Goal: Complete application form: Complete application form

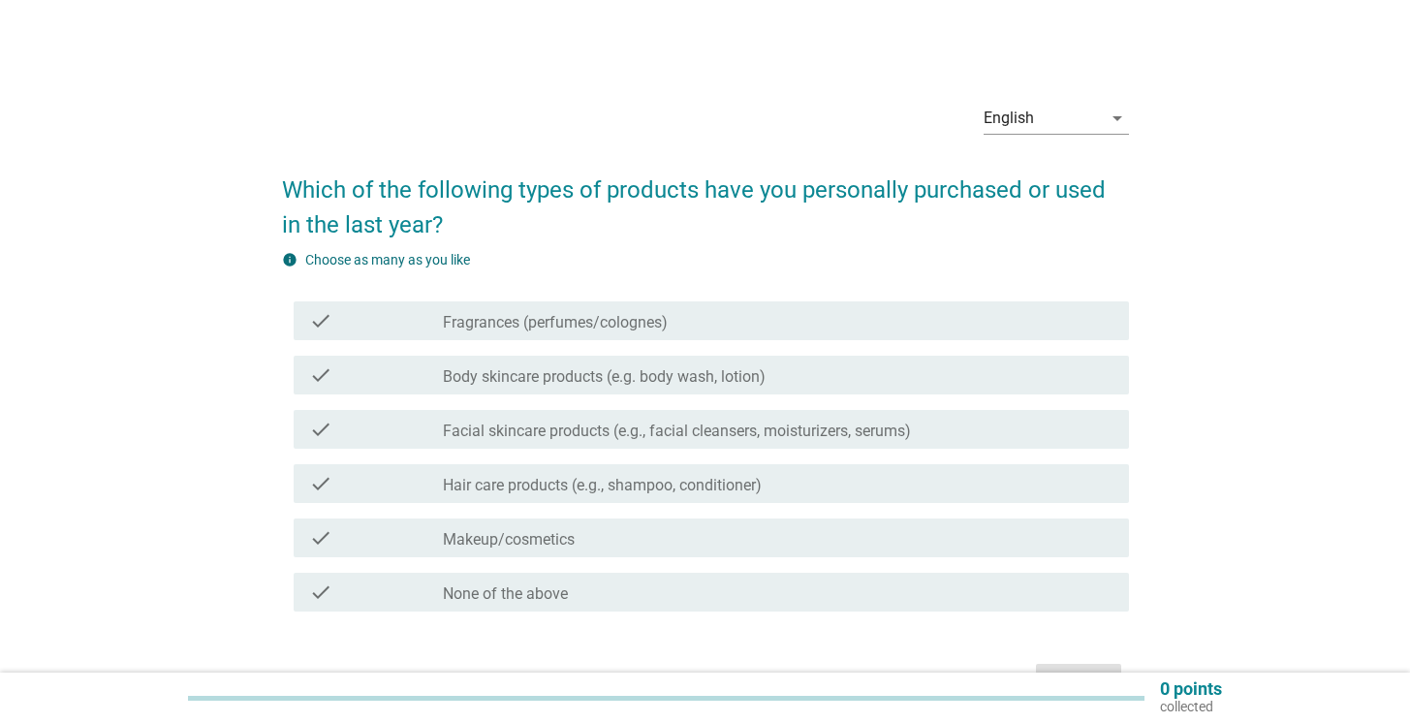
click at [669, 472] on div "check_box_outline_blank Hair care products (e.g., shampoo, conditioner)" at bounding box center [778, 483] width 671 height 23
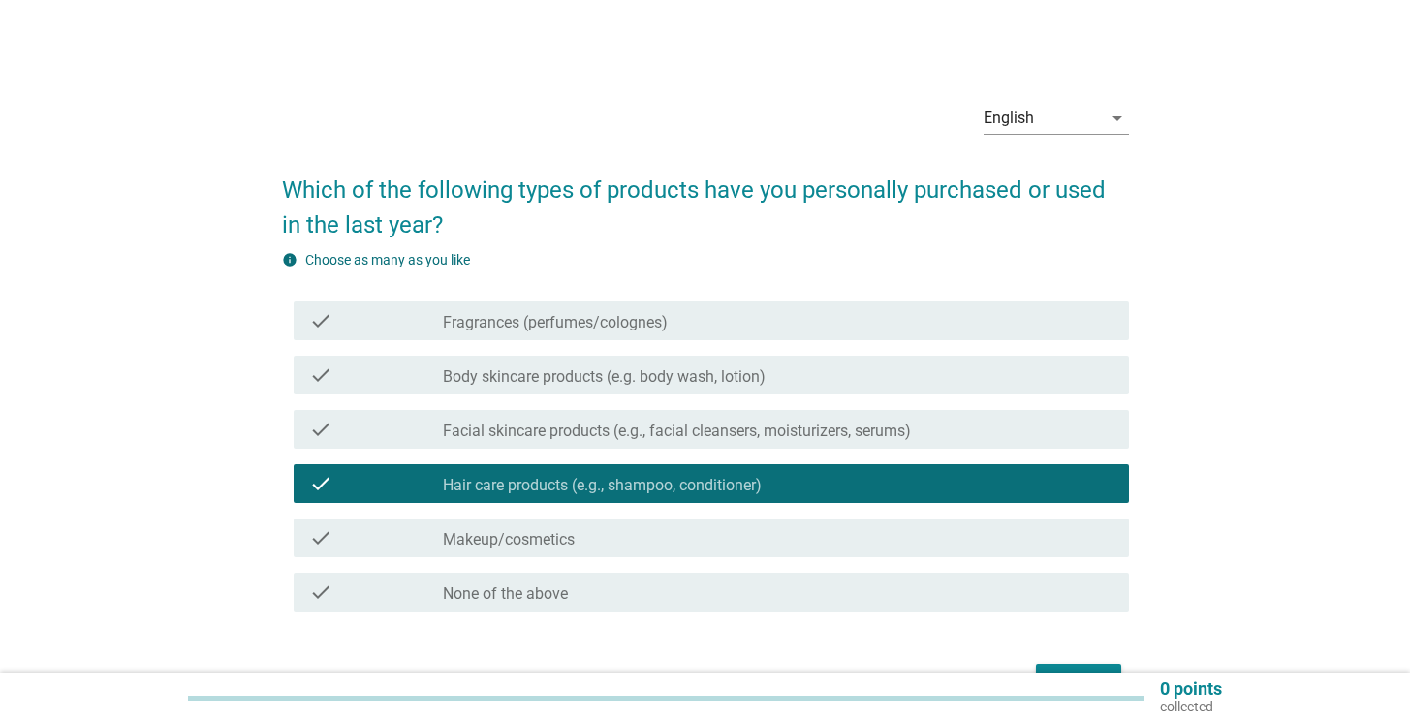
click at [634, 427] on label "Facial skincare products (e.g., facial cleansers, moisturizers, serums)" at bounding box center [677, 431] width 468 height 19
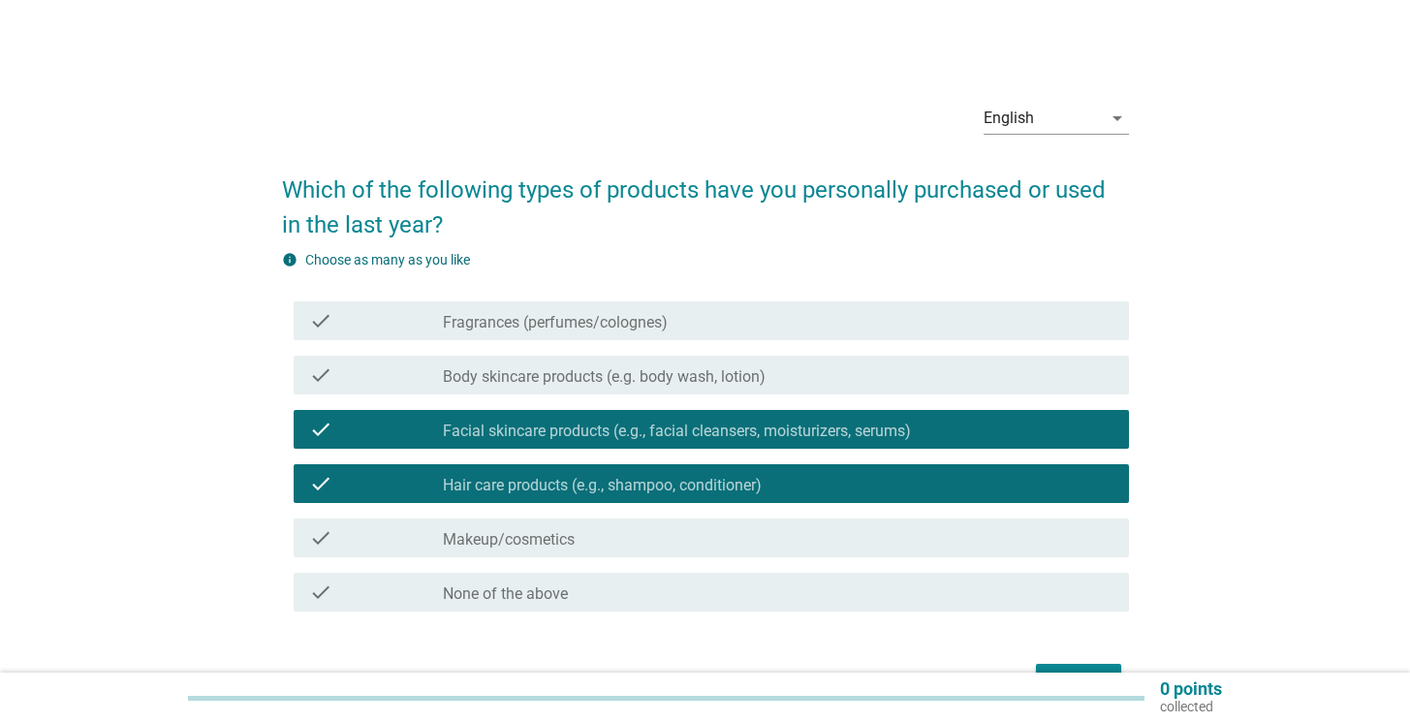
click at [748, 380] on label "Body skincare products (e.g. body wash, lotion)" at bounding box center [604, 376] width 323 height 19
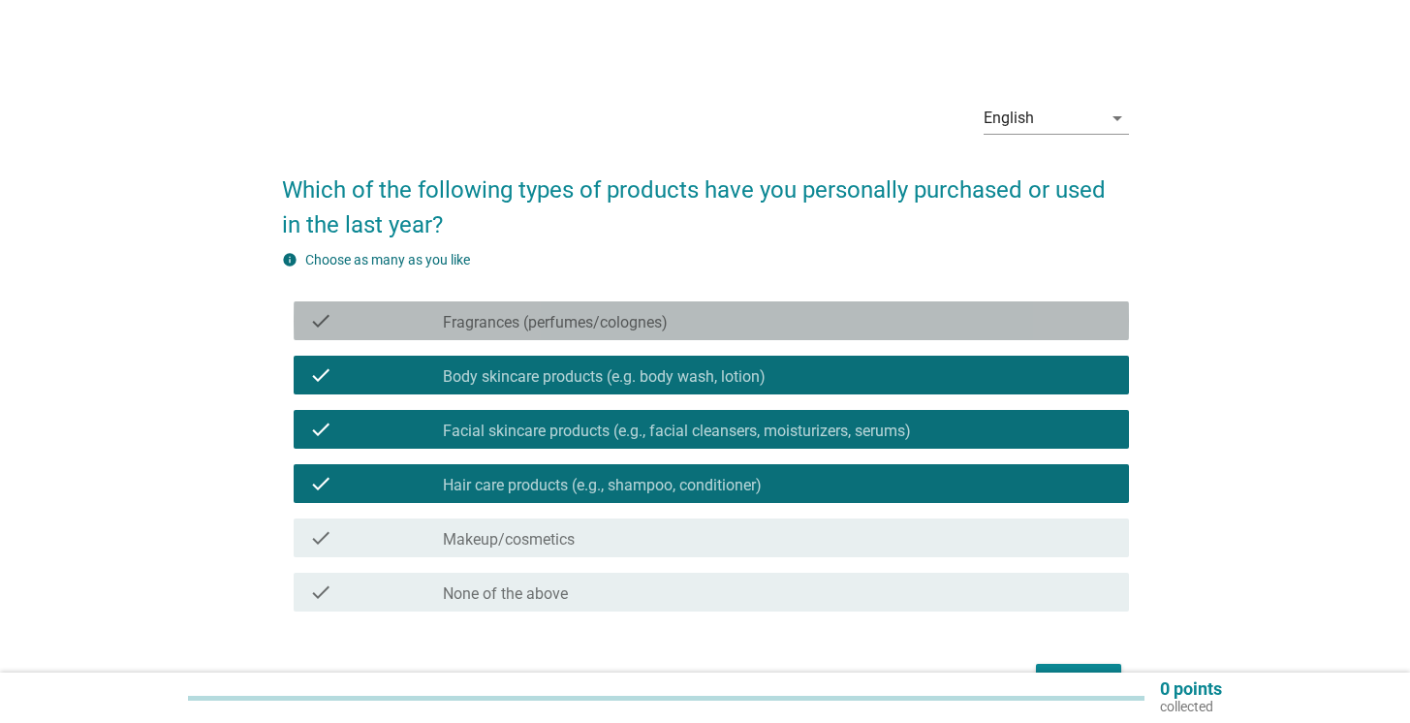
click at [739, 324] on div "check_box_outline_blank Fragrances (perfumes/colognes)" at bounding box center [778, 320] width 671 height 23
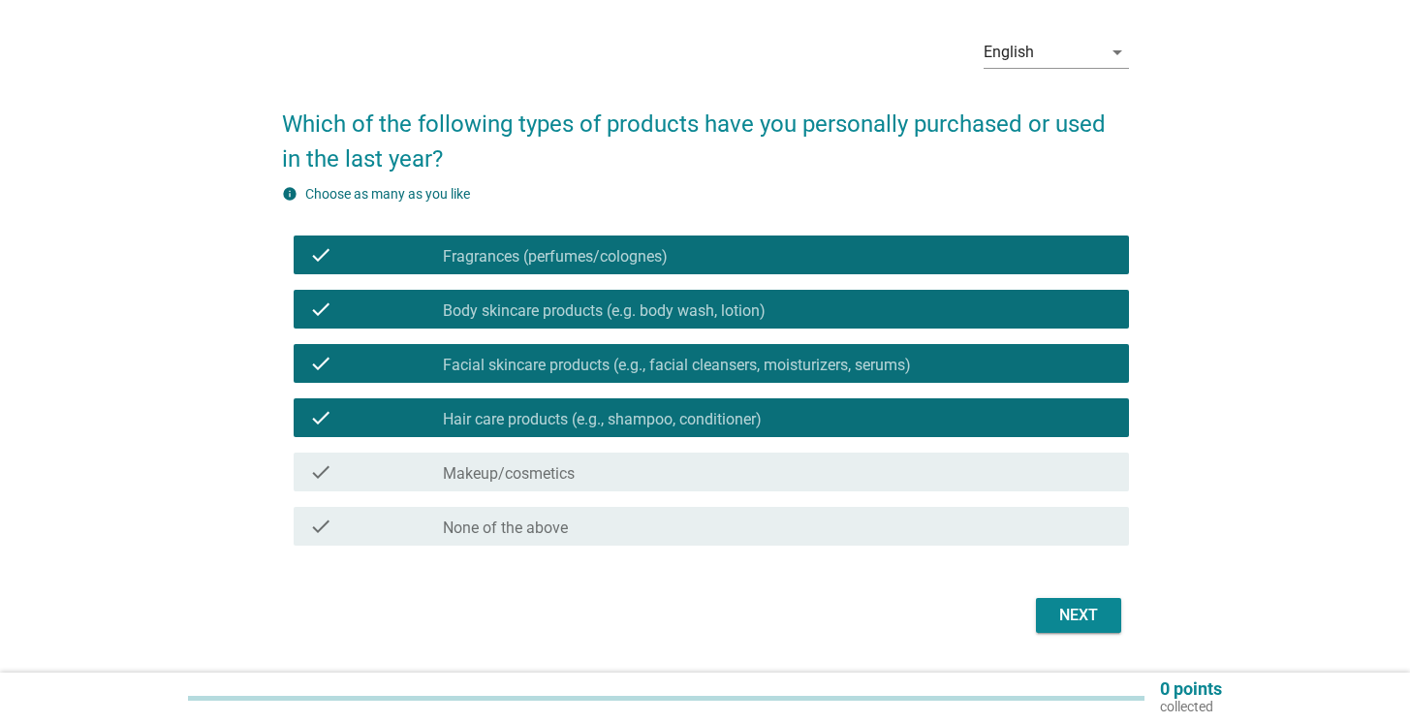
scroll to position [119, 0]
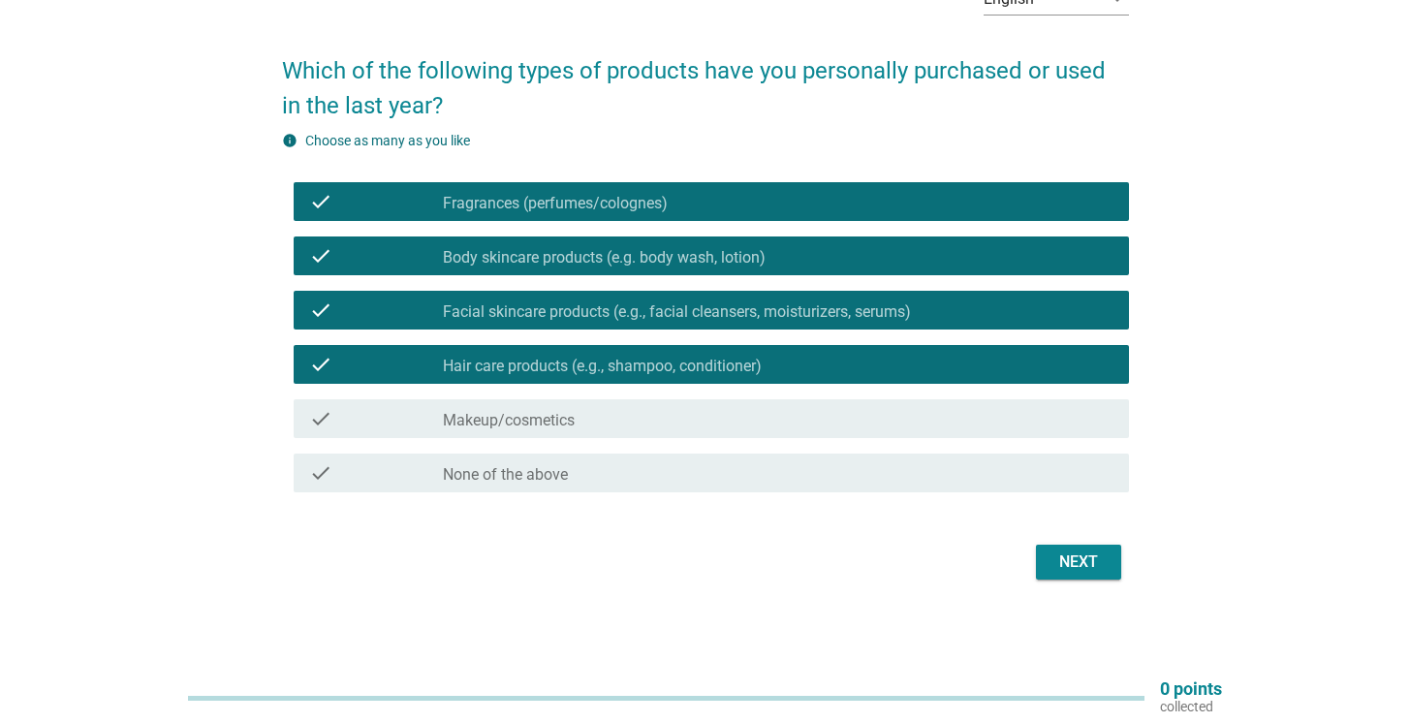
click at [1087, 565] on div "Next" at bounding box center [1078, 561] width 54 height 23
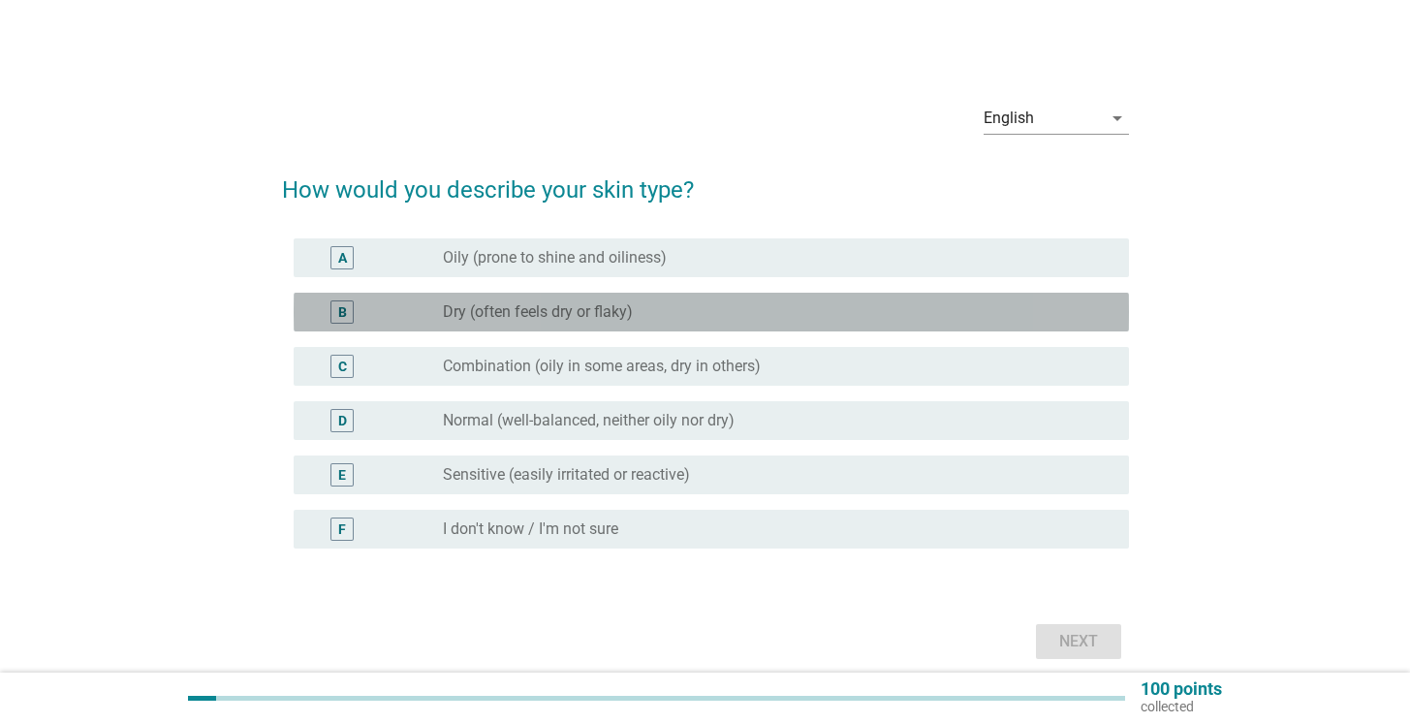
click at [764, 310] on div "radio_button_unchecked Dry (often feels dry or flaky)" at bounding box center [770, 311] width 655 height 19
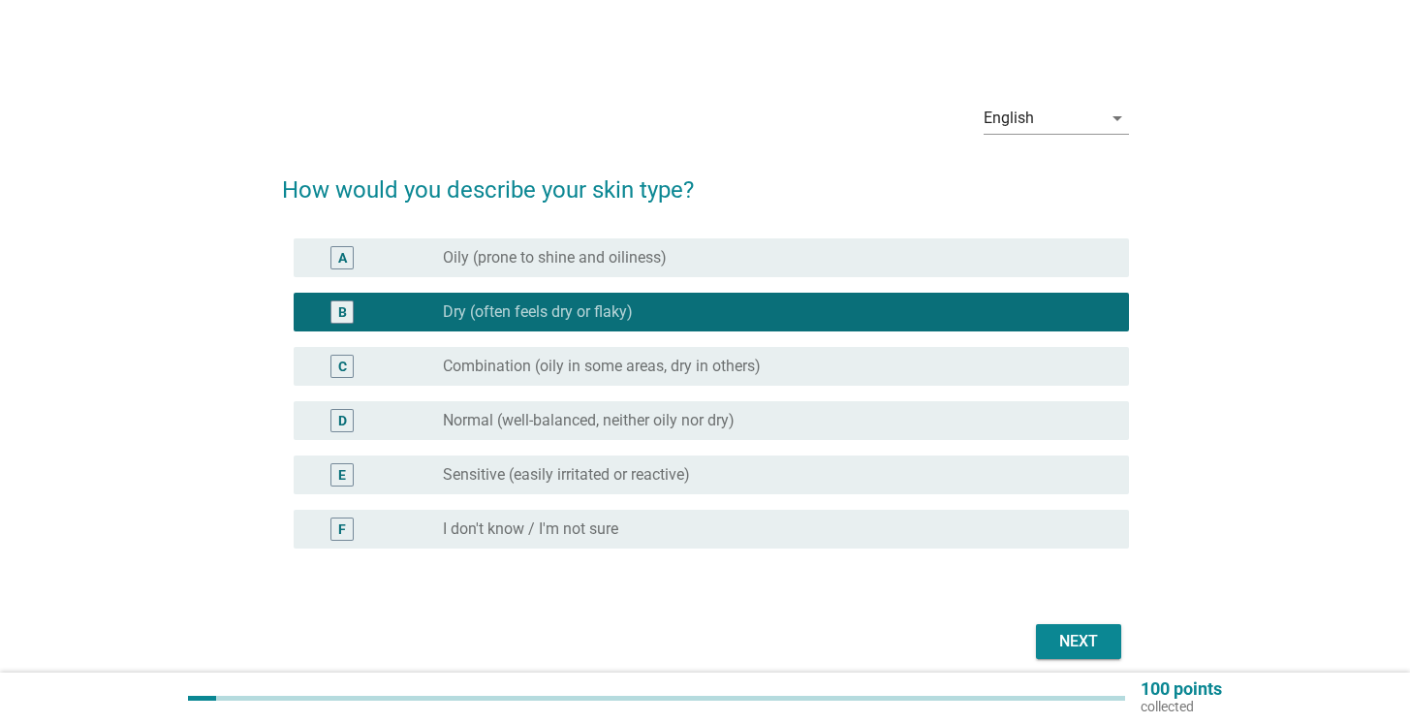
click at [758, 369] on label "Combination (oily in some areas, dry in others)" at bounding box center [602, 366] width 318 height 19
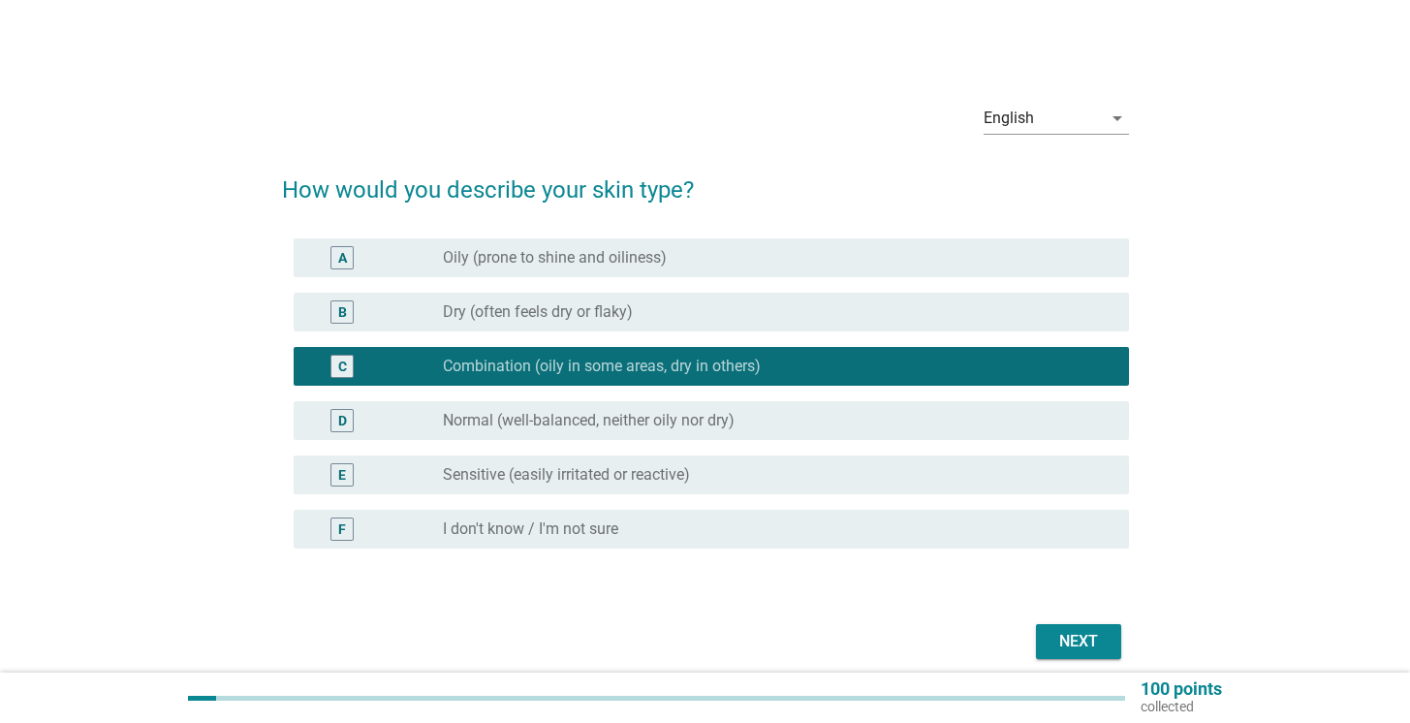
click at [763, 330] on div "B radio_button_unchecked Dry (often feels dry or flaky)" at bounding box center [711, 312] width 835 height 39
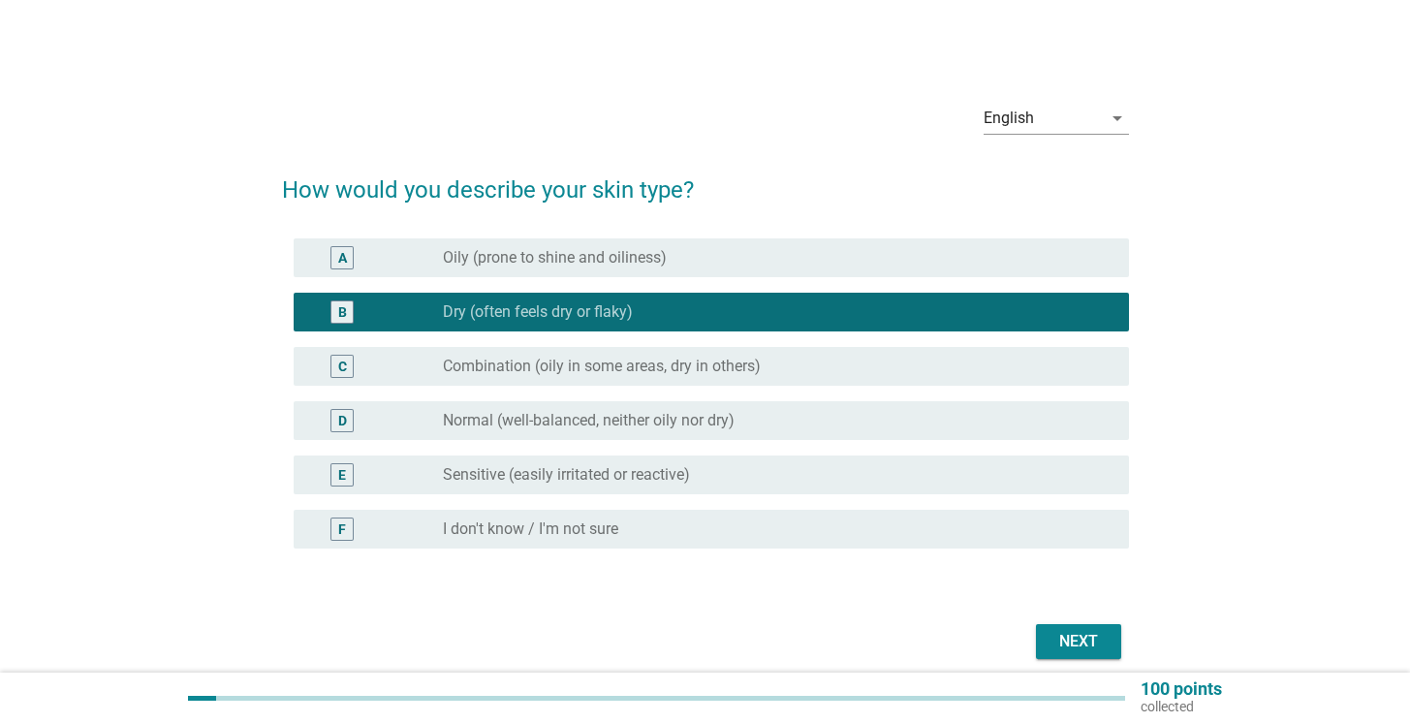
click at [767, 368] on div "radio_button_unchecked Combination (oily in some areas, dry in others)" at bounding box center [770, 366] width 655 height 19
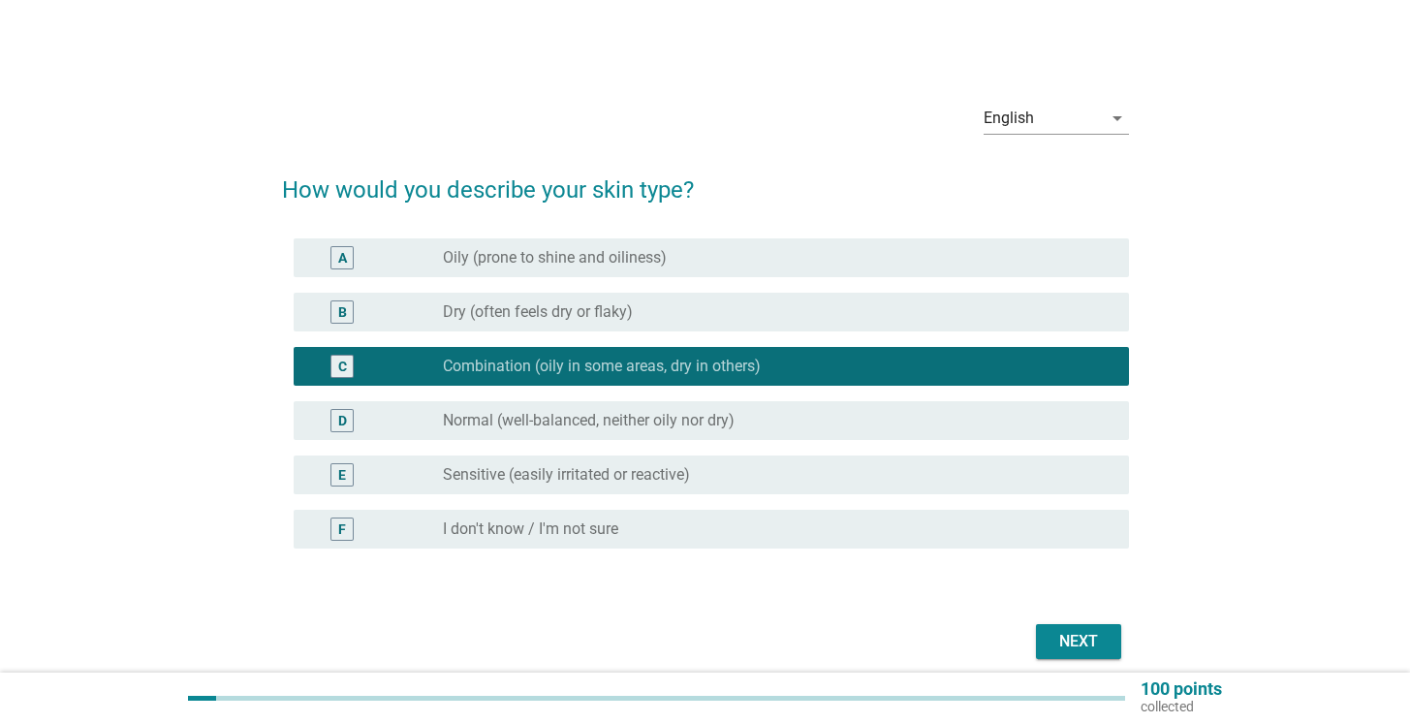
click at [785, 435] on div "D radio_button_unchecked Normal (well-balanced, neither oily nor dry)" at bounding box center [711, 420] width 835 height 39
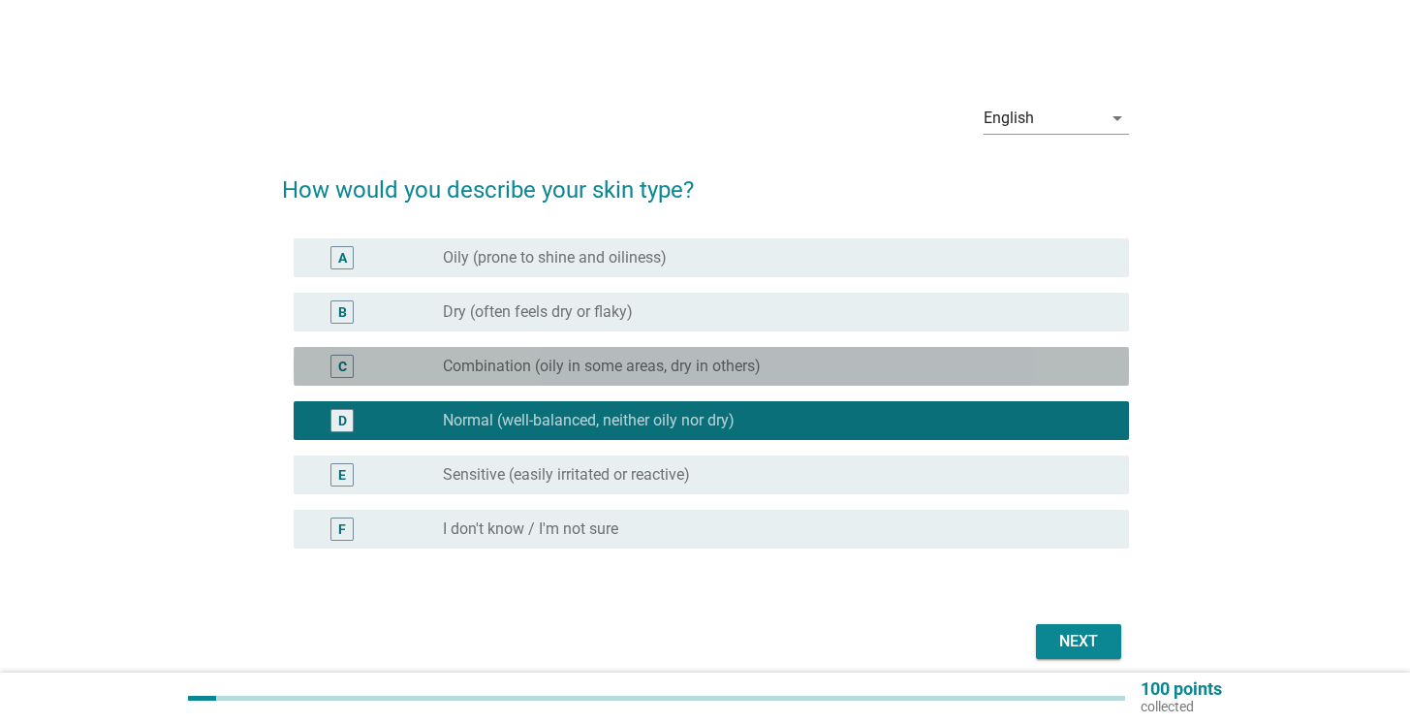
click at [784, 372] on div "radio_button_unchecked Combination (oily in some areas, dry in others)" at bounding box center [770, 366] width 655 height 19
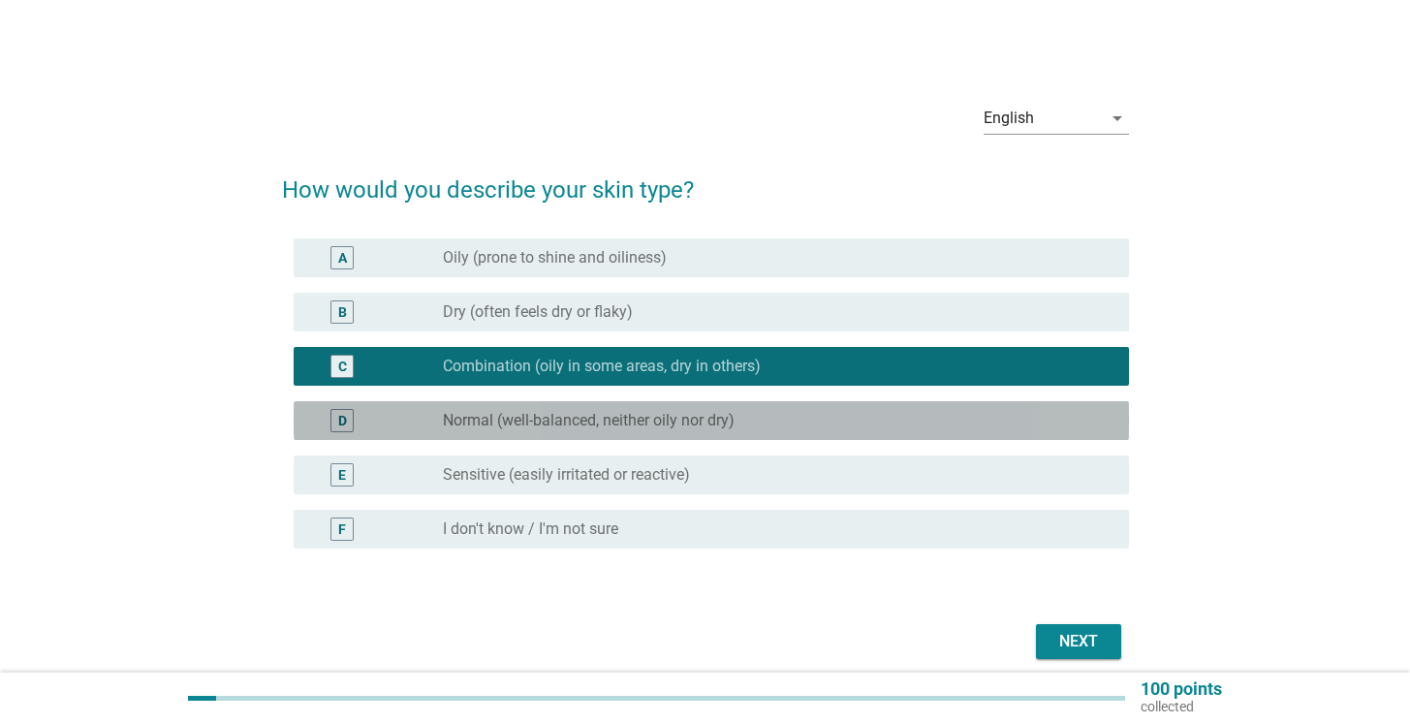
click at [750, 422] on div "radio_button_unchecked Normal (well-balanced, neither oily nor dry)" at bounding box center [770, 420] width 655 height 19
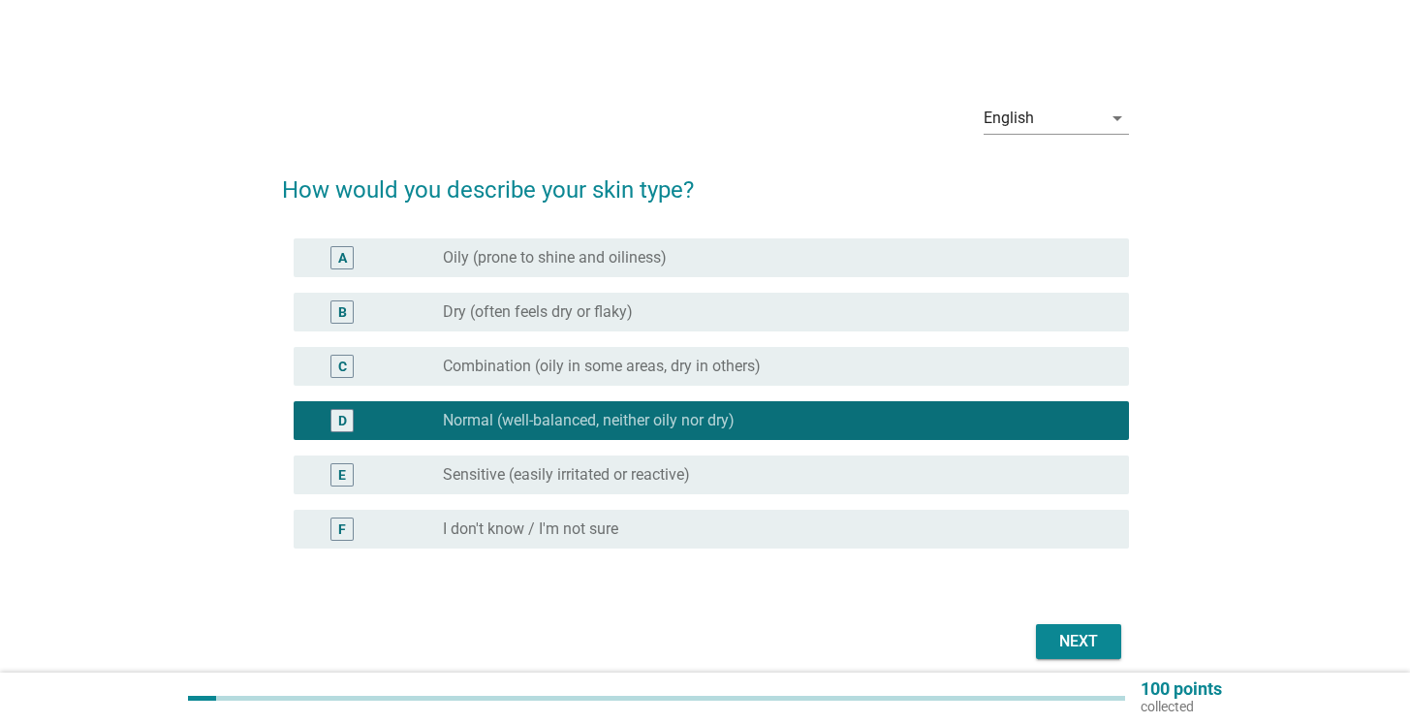
click at [771, 372] on div "radio_button_unchecked Combination (oily in some areas, dry in others)" at bounding box center [770, 366] width 655 height 19
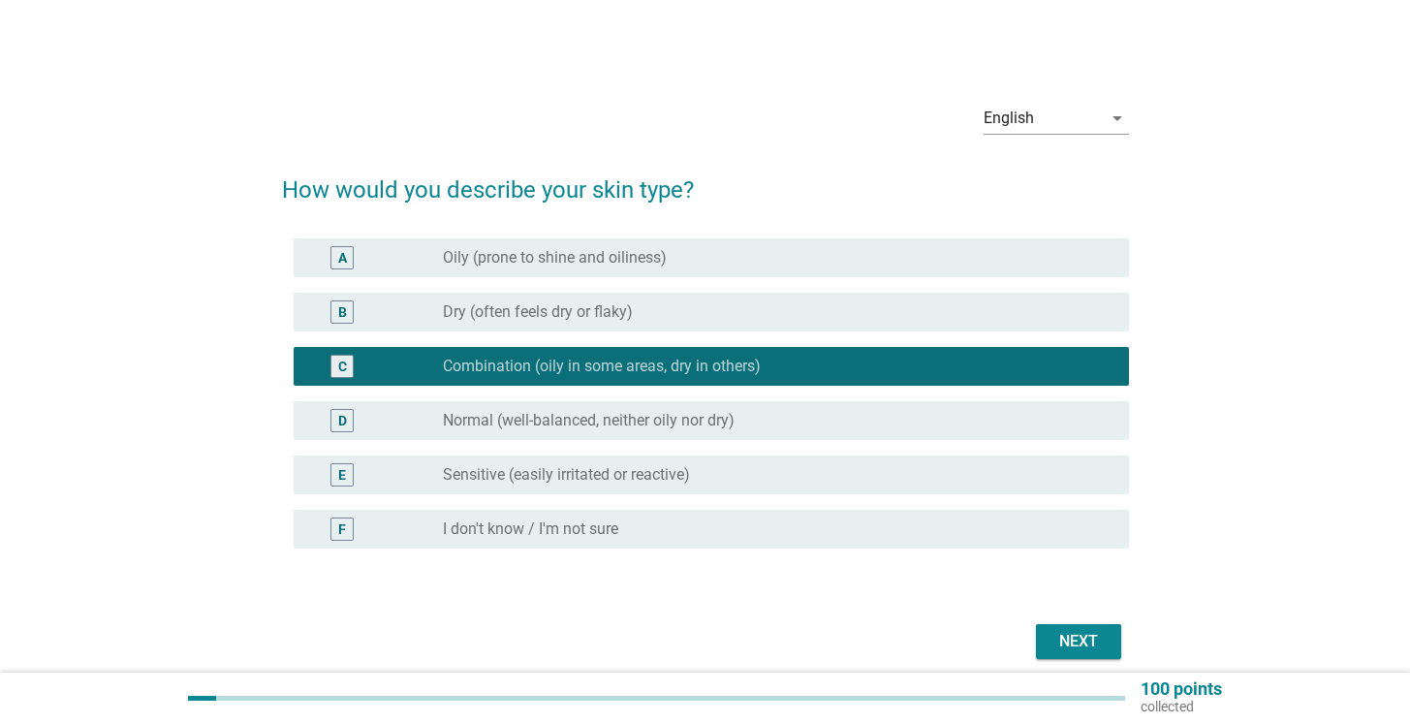
click at [1084, 635] on div "Next" at bounding box center [1078, 641] width 54 height 23
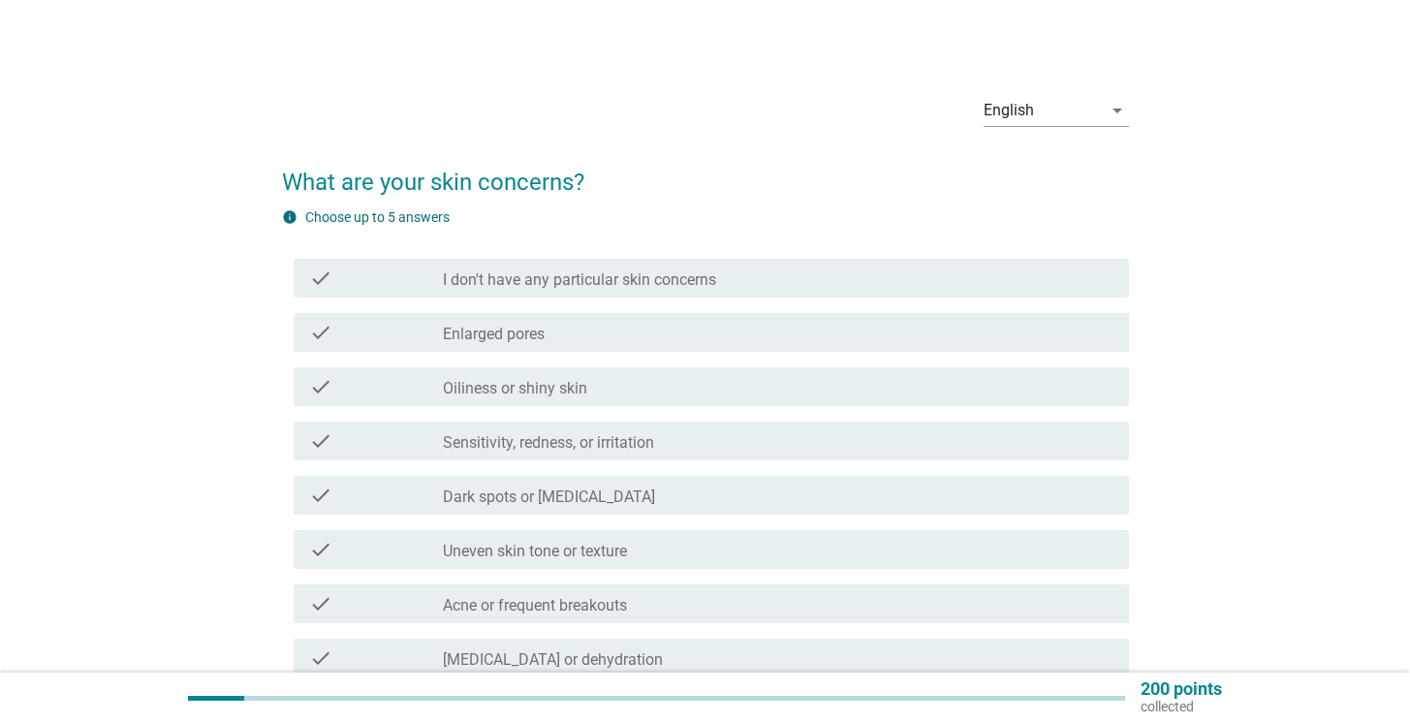
scroll to position [35, 0]
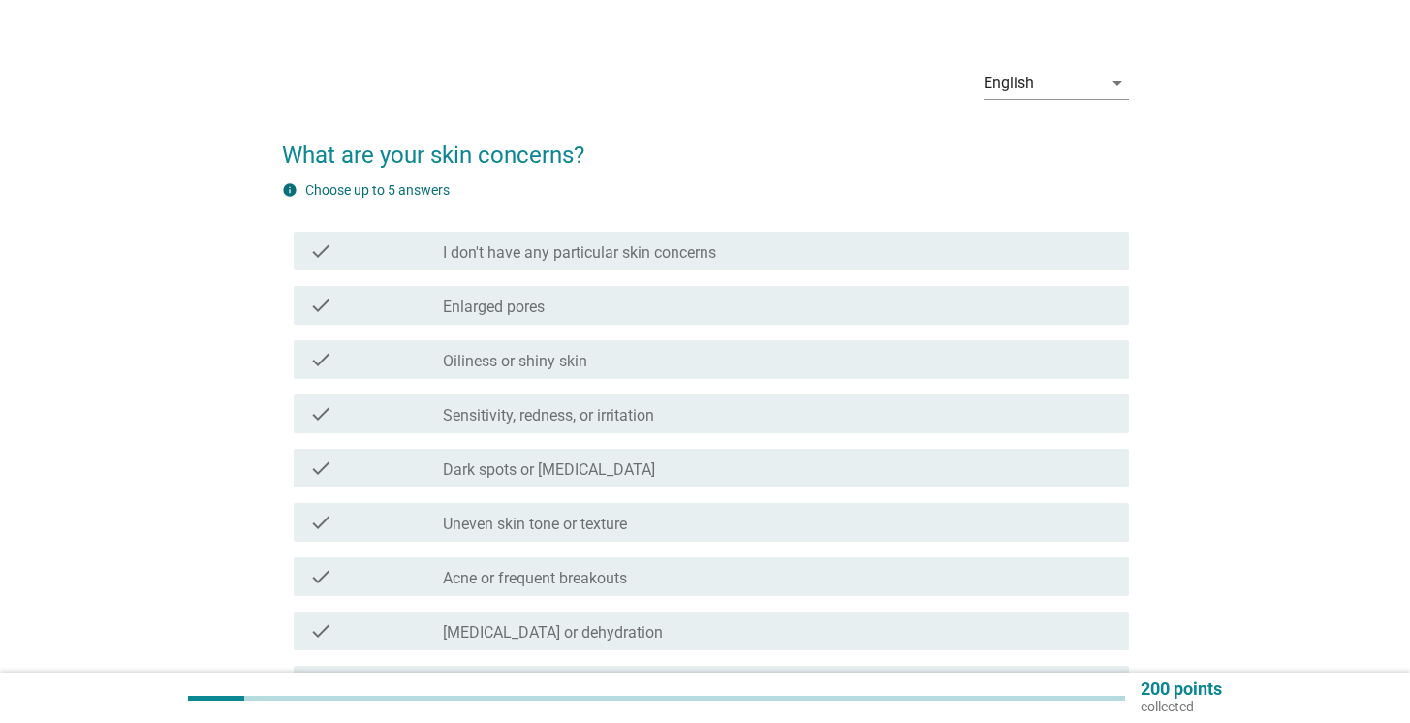
click at [673, 357] on div "check_box_outline_blank Oiliness or shiny skin" at bounding box center [778, 359] width 671 height 23
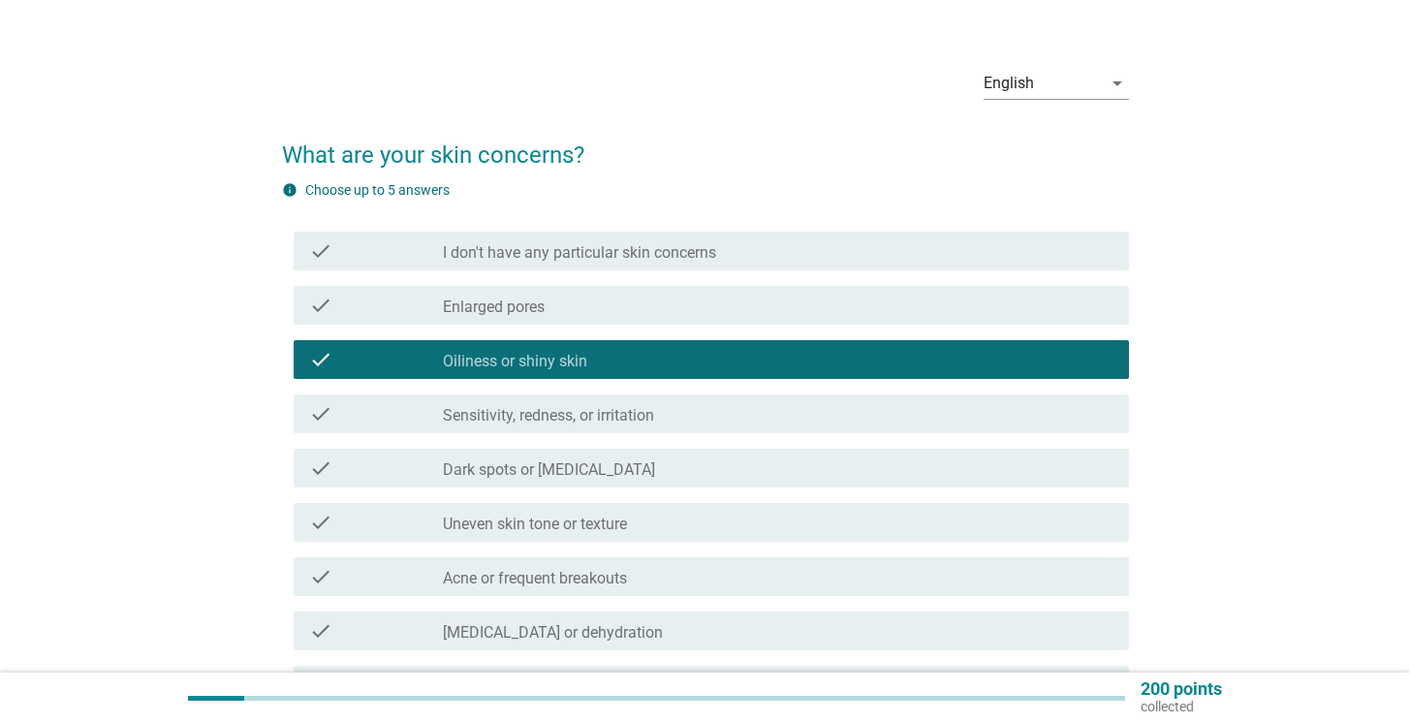
click at [670, 409] on div "check_box_outline_blank Sensitivity, redness, or irritation" at bounding box center [778, 413] width 671 height 23
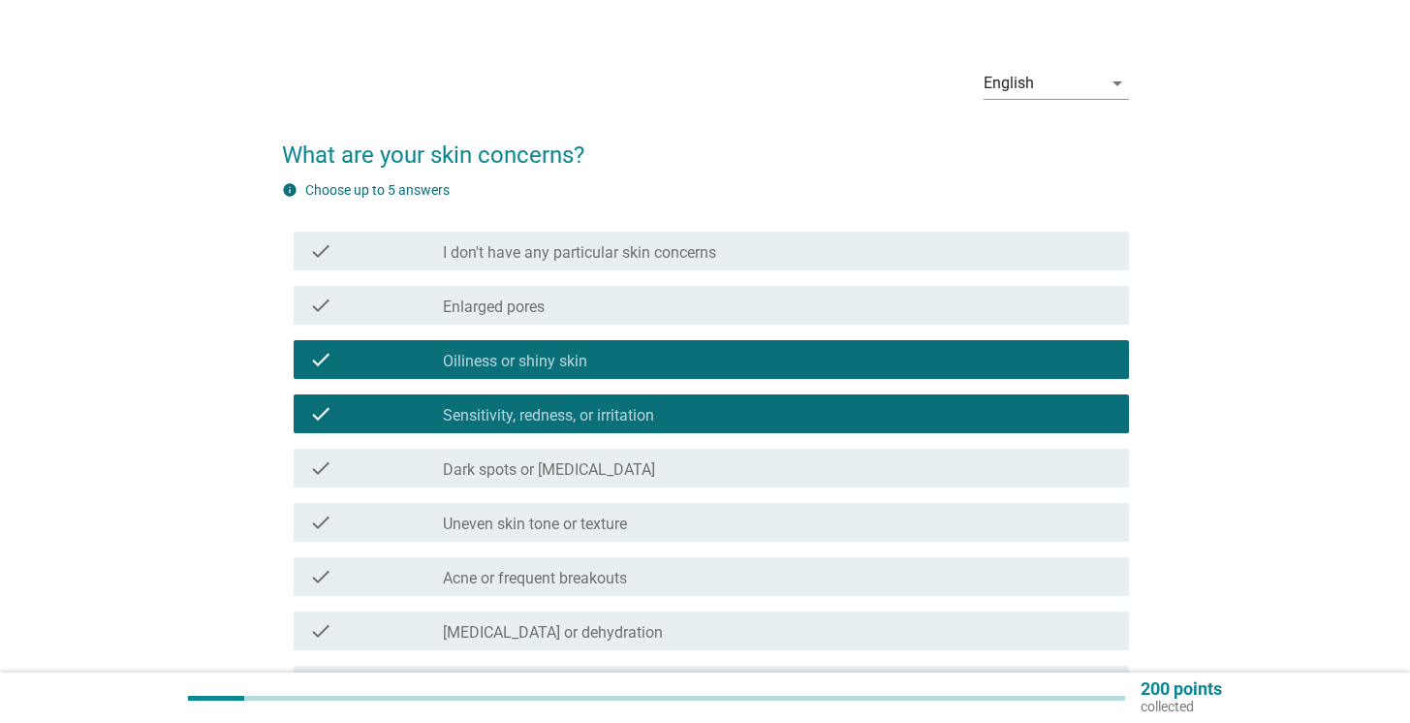
click at [668, 360] on div "check_box_outline_blank Oiliness or shiny skin" at bounding box center [778, 359] width 671 height 23
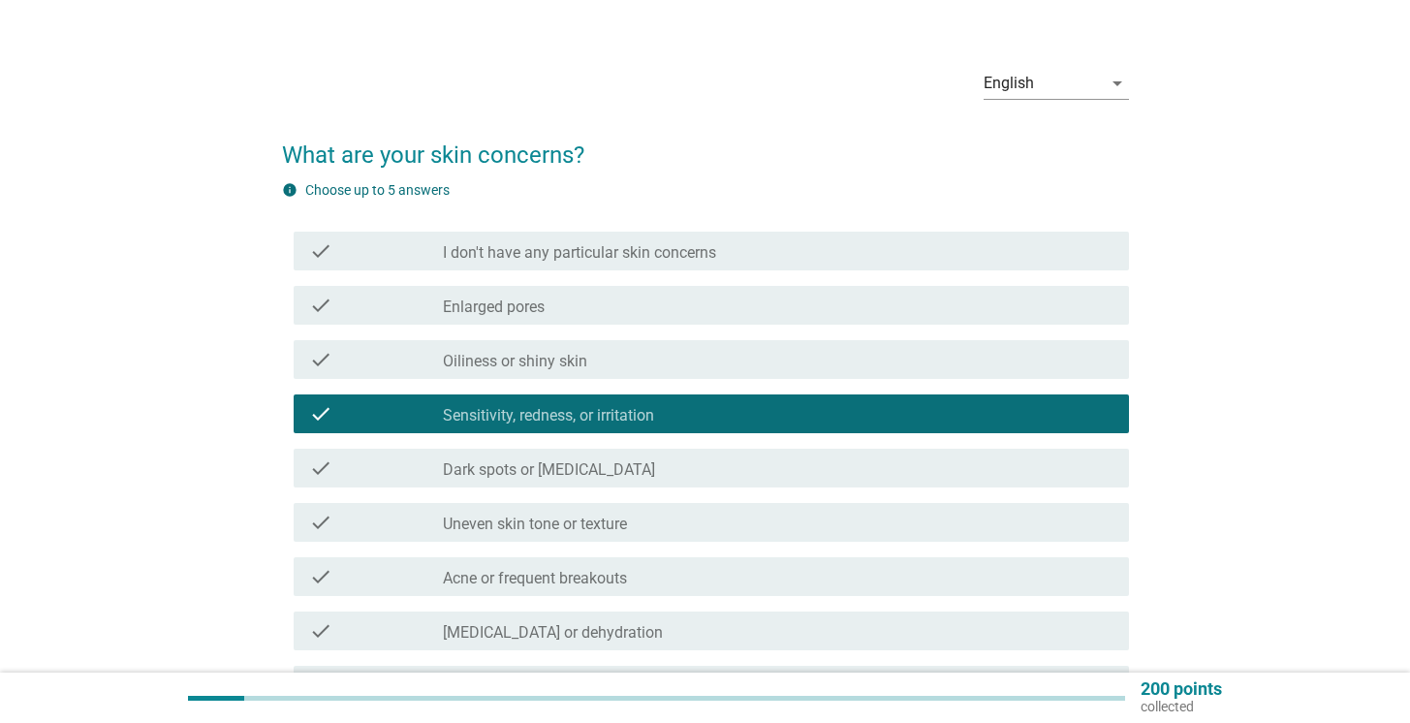
click at [682, 402] on div "check_box_outline_blank Sensitivity, redness, or irritation" at bounding box center [778, 413] width 671 height 23
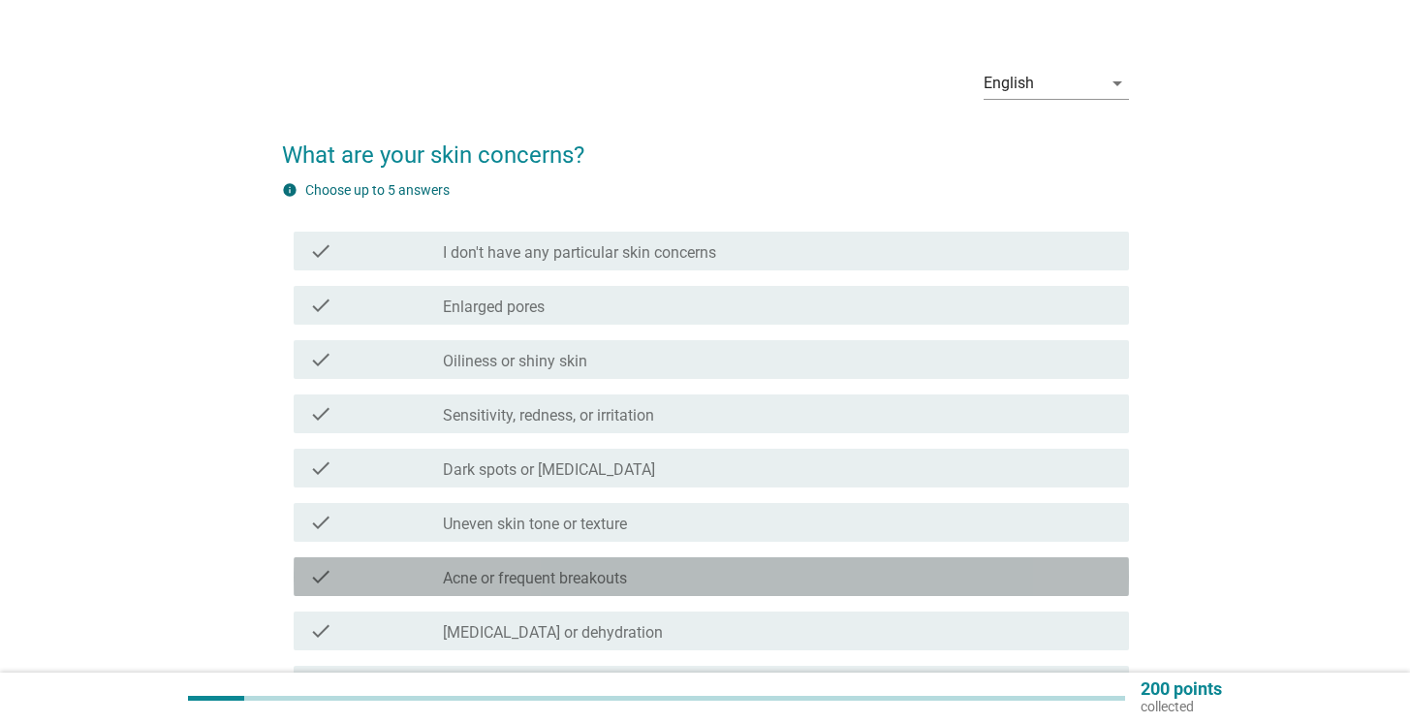
click at [698, 577] on div "check_box_outline_blank Acne or frequent breakouts" at bounding box center [778, 576] width 671 height 23
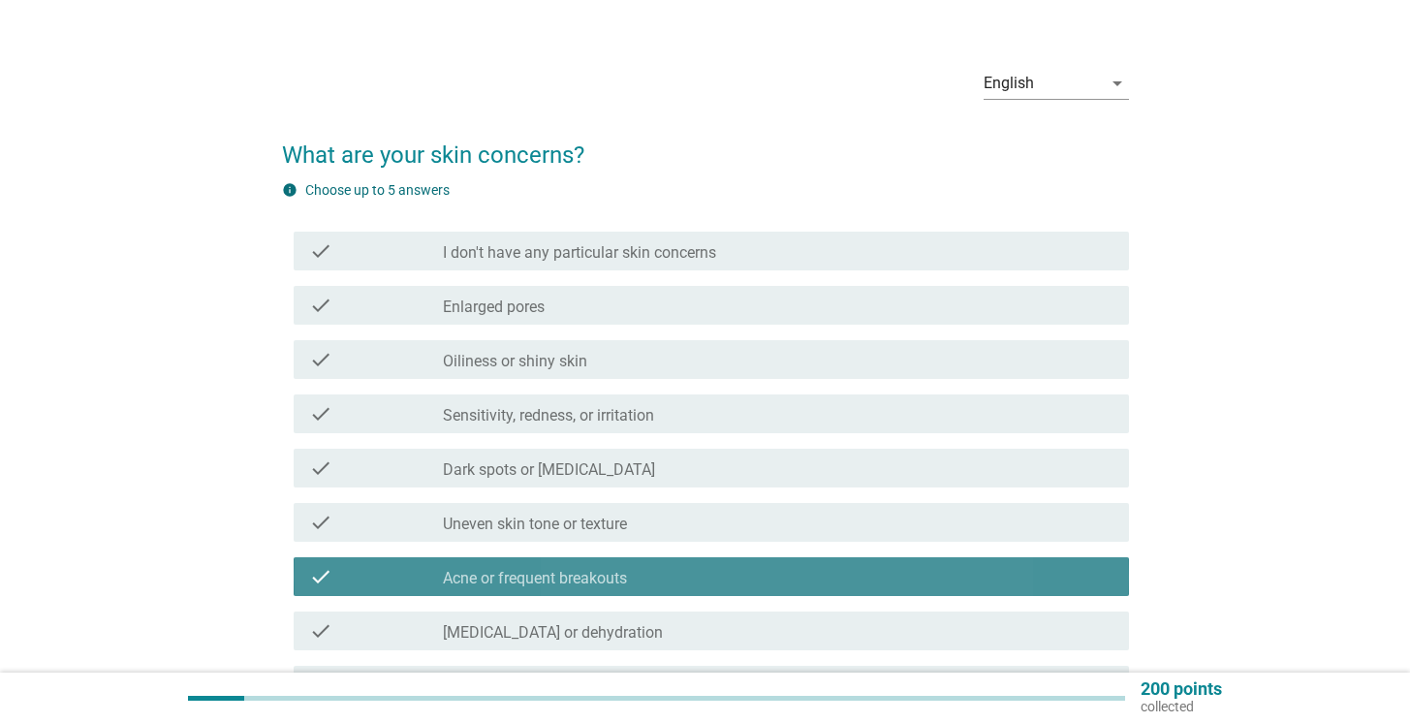
click at [698, 576] on div "check_box_outline_blank Acne or frequent breakouts" at bounding box center [778, 576] width 671 height 23
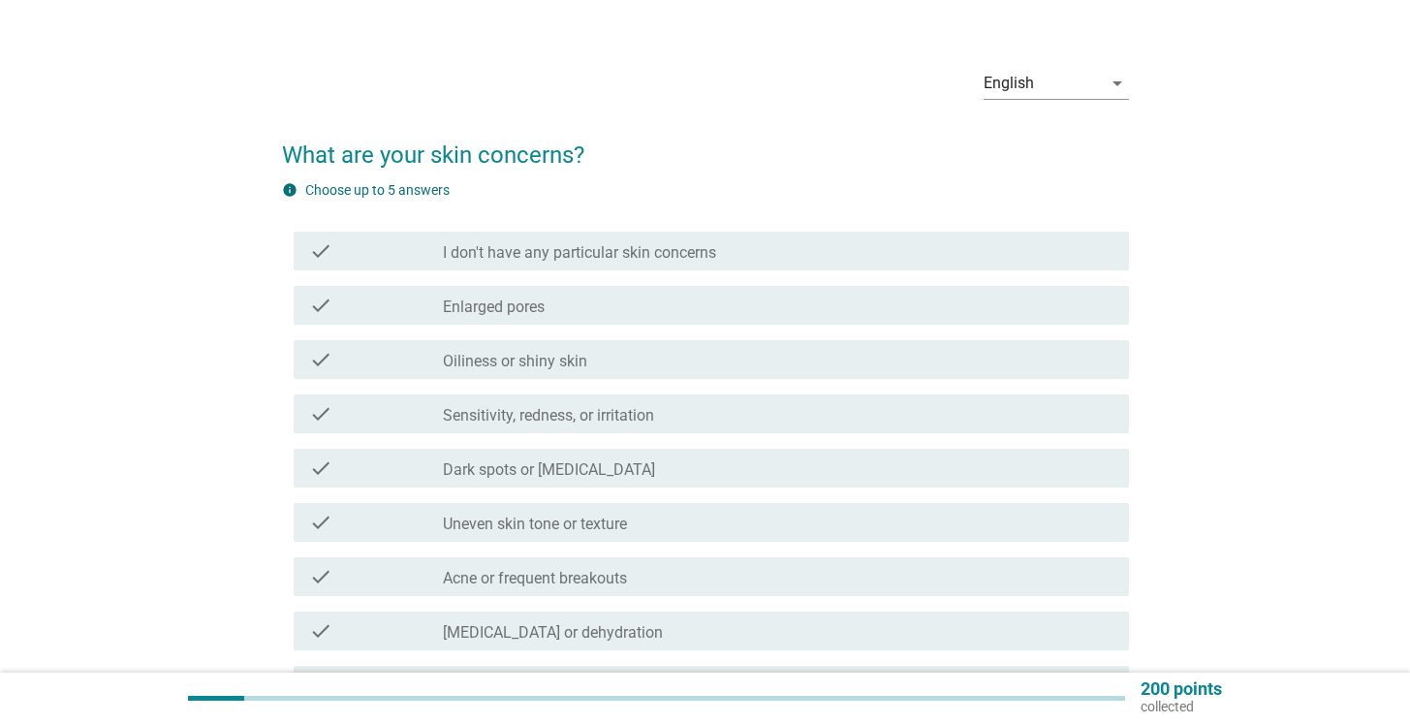
click at [620, 306] on div "check_box_outline_blank Enlarged pores" at bounding box center [778, 305] width 671 height 23
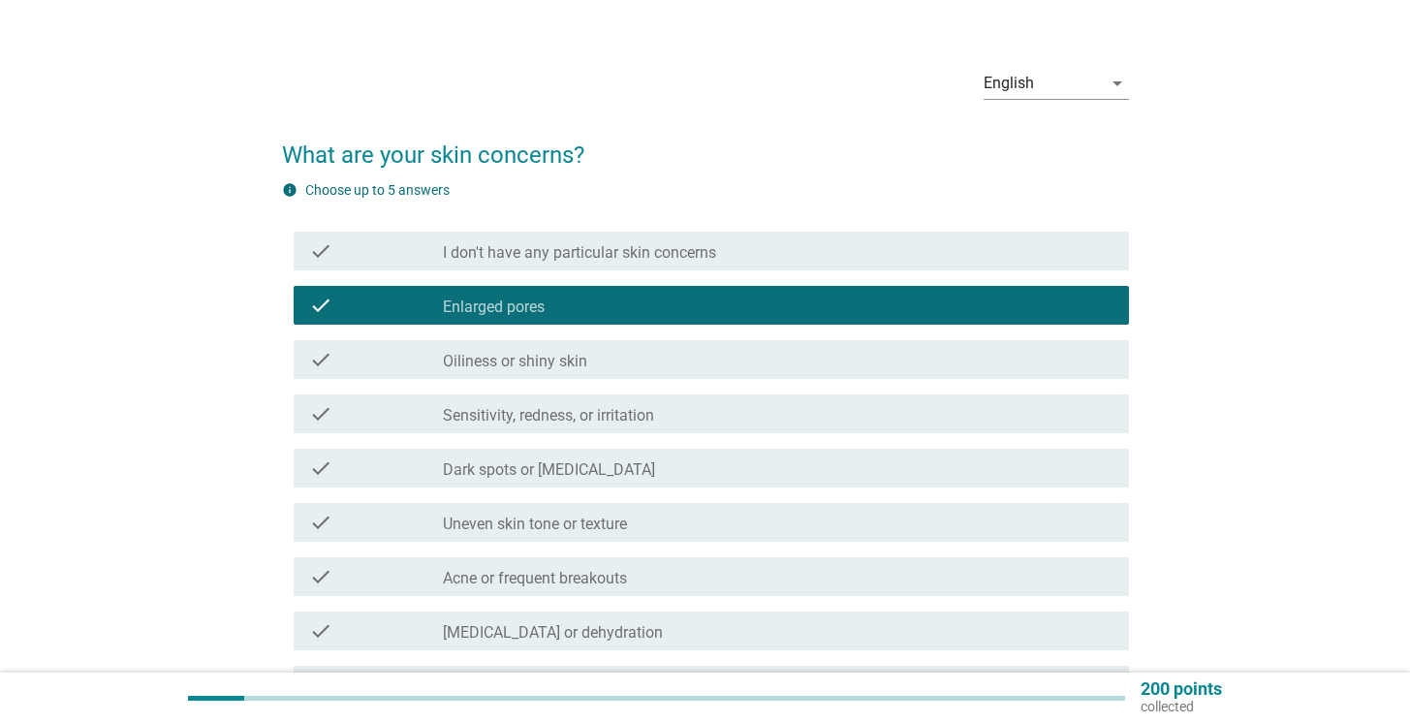
click at [690, 416] on div "check_box_outline_blank Sensitivity, redness, or irritation" at bounding box center [778, 413] width 671 height 23
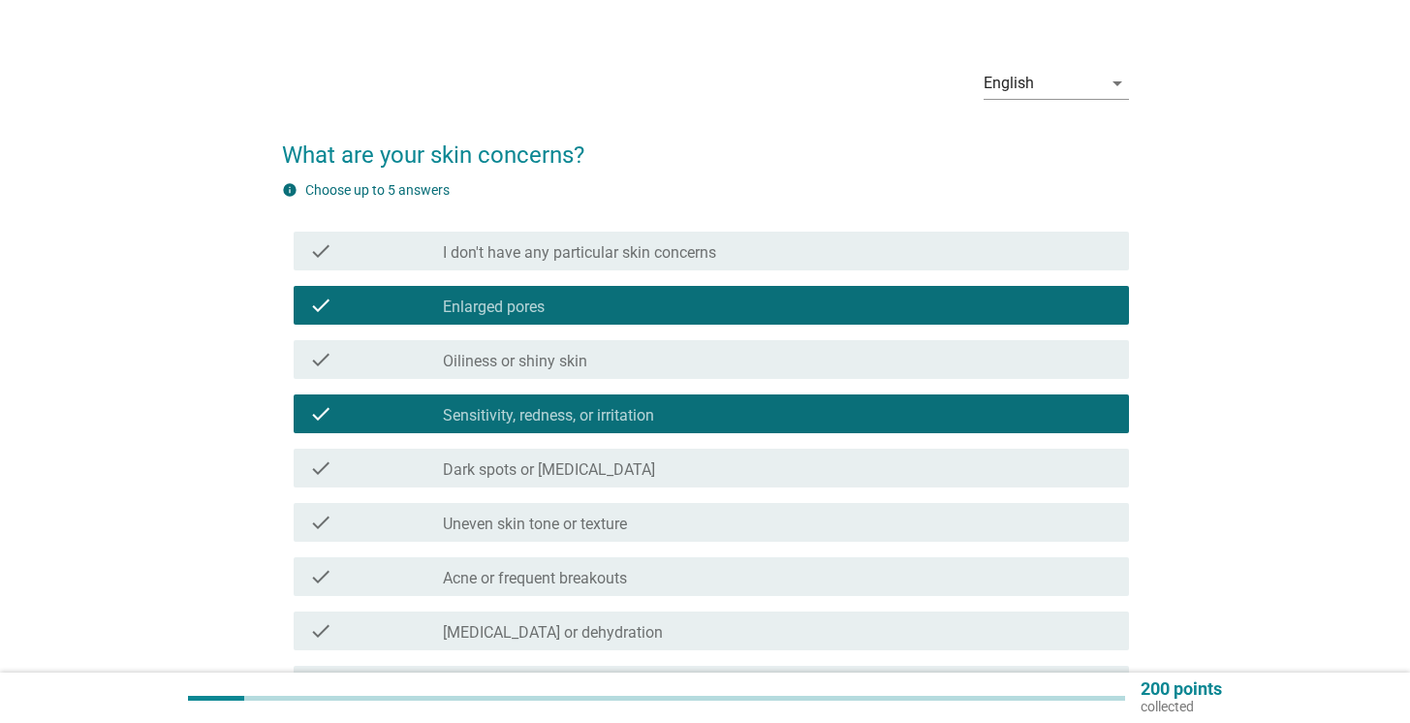
click at [688, 475] on div "check_box_outline_blank Dark spots or [MEDICAL_DATA]" at bounding box center [778, 467] width 671 height 23
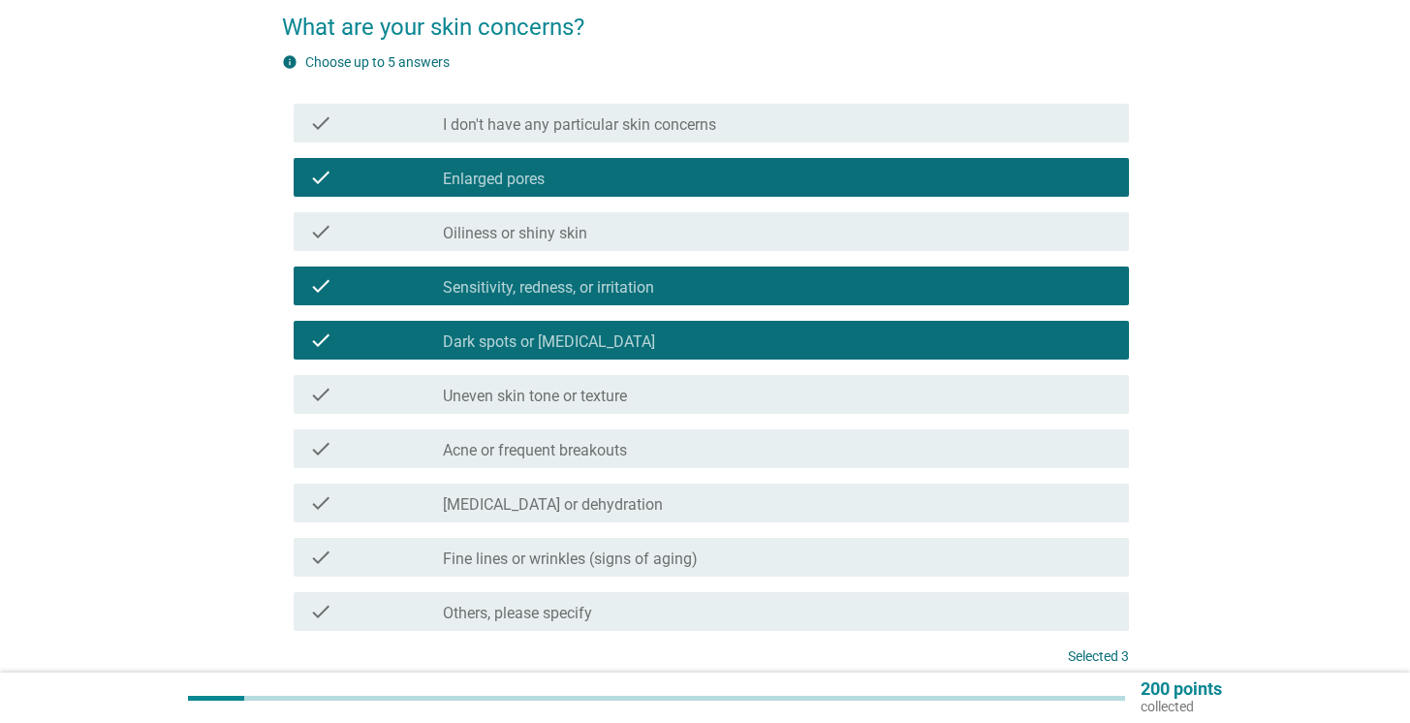
scroll to position [176, 0]
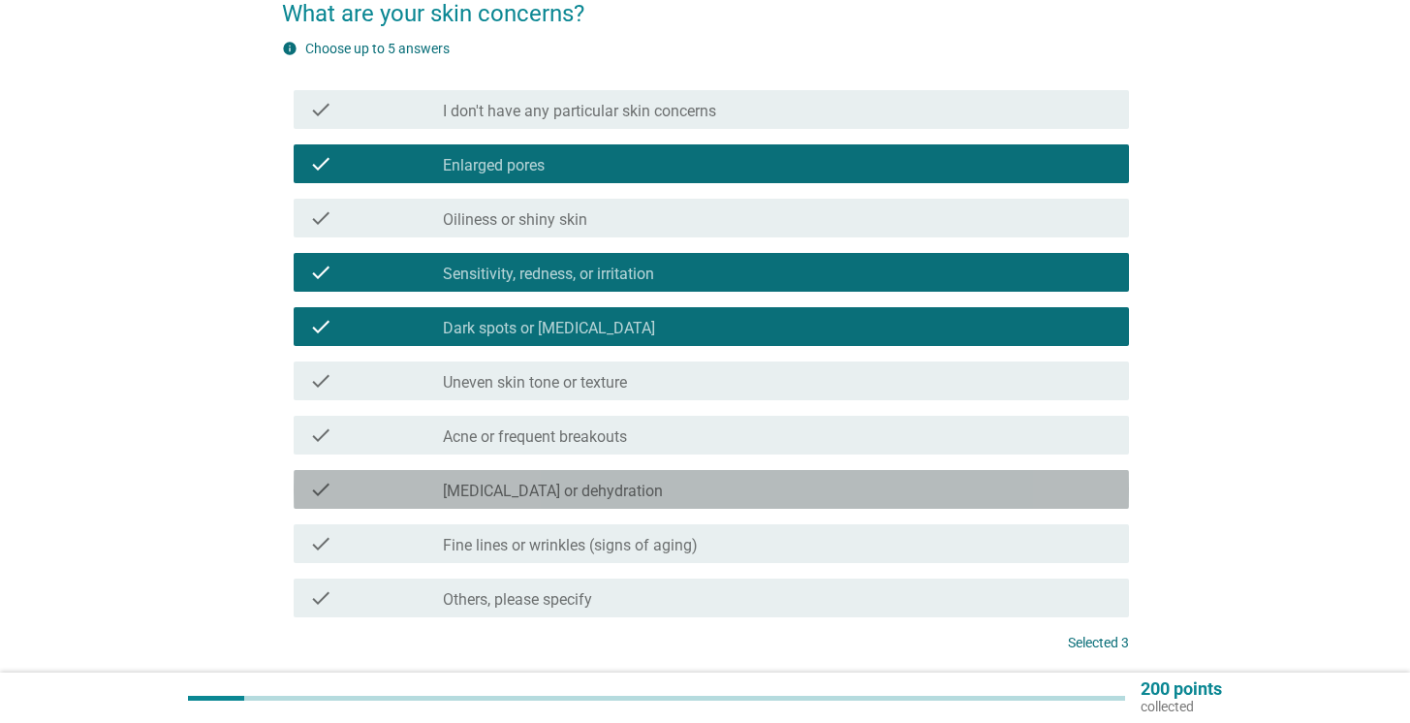
click at [721, 486] on div "check_box_outline_blank [MEDICAL_DATA] or dehydration" at bounding box center [778, 489] width 671 height 23
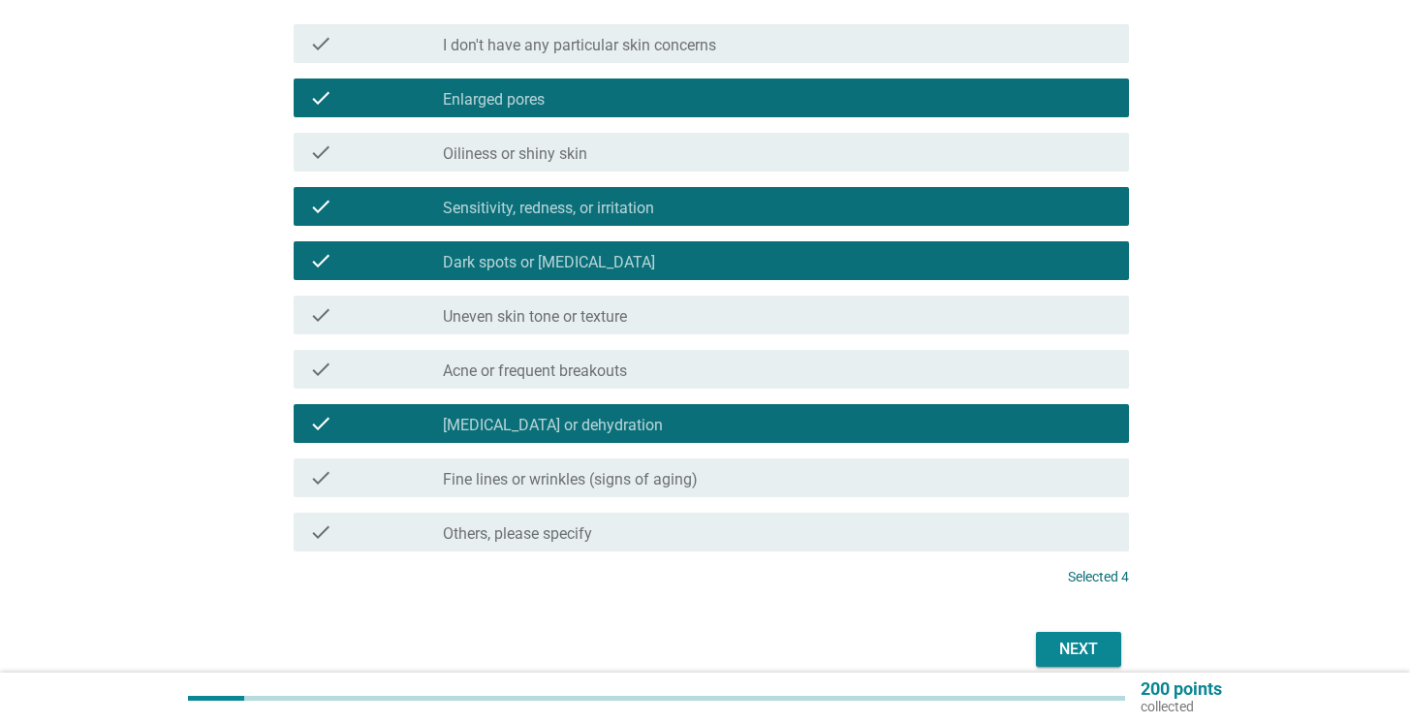
scroll to position [323, 0]
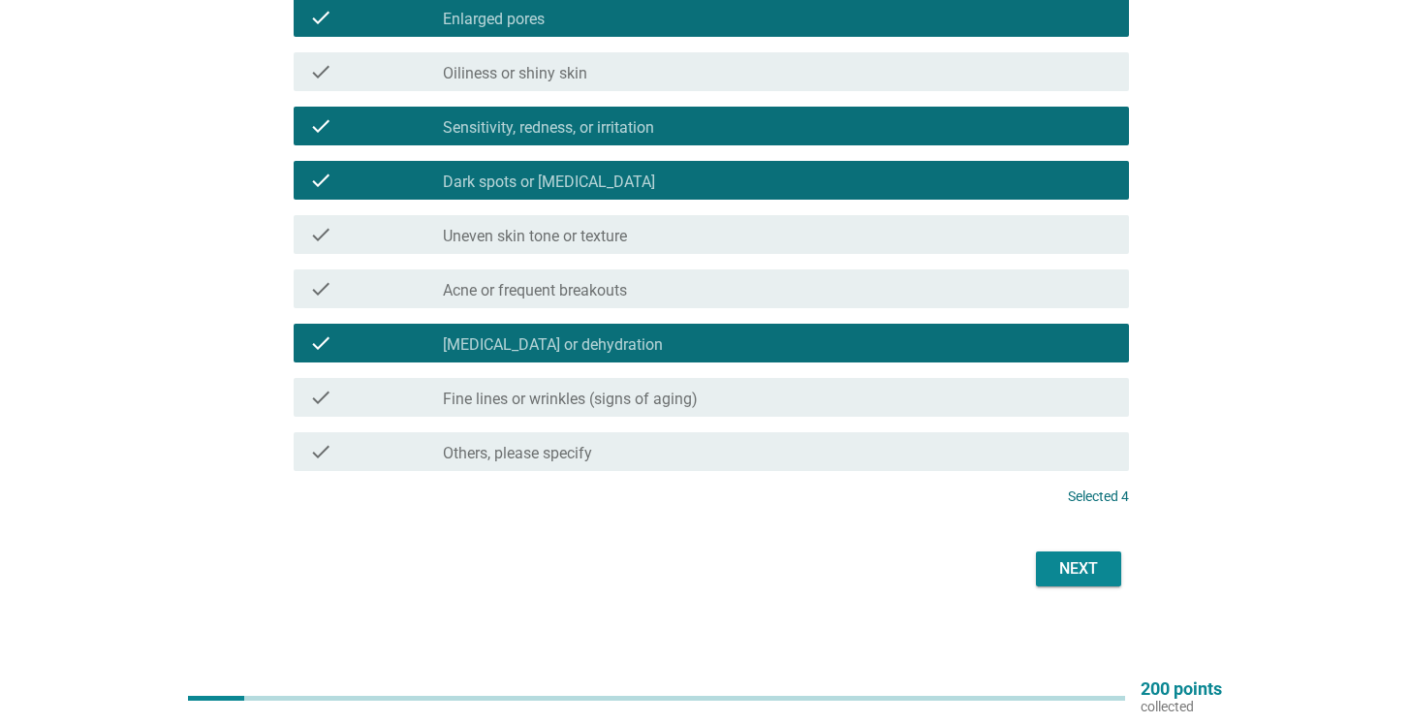
click at [706, 404] on div "check_box_outline_blank Fine lines or wrinkles (signs of aging)" at bounding box center [778, 397] width 671 height 23
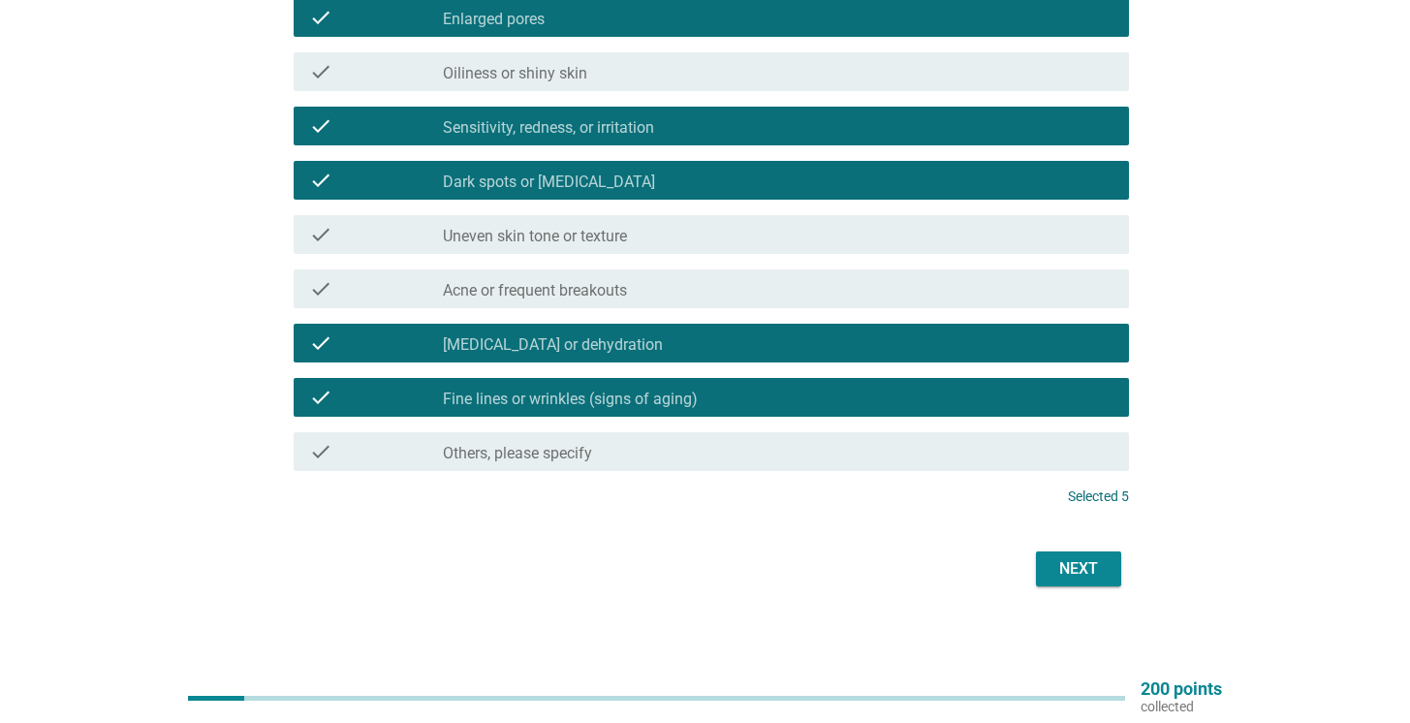
click at [1066, 569] on div "Next" at bounding box center [1078, 568] width 54 height 23
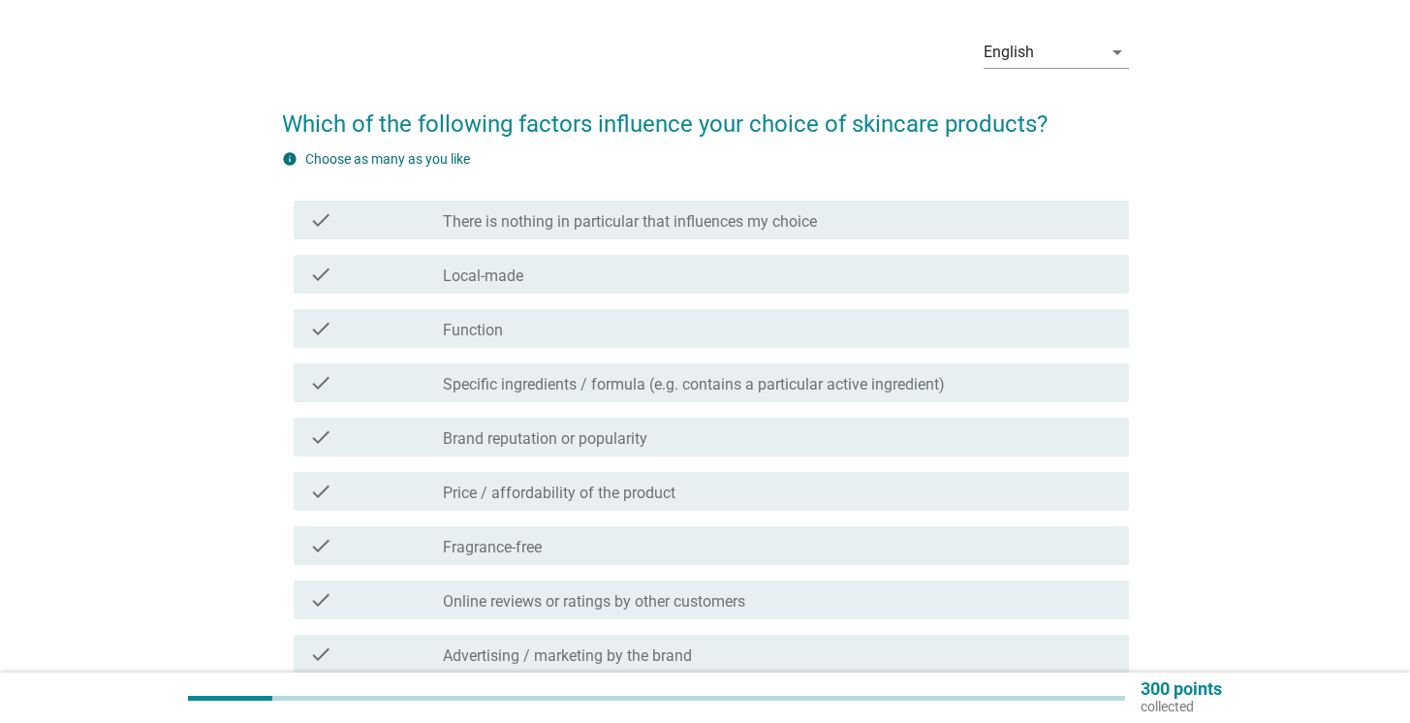
scroll to position [83, 0]
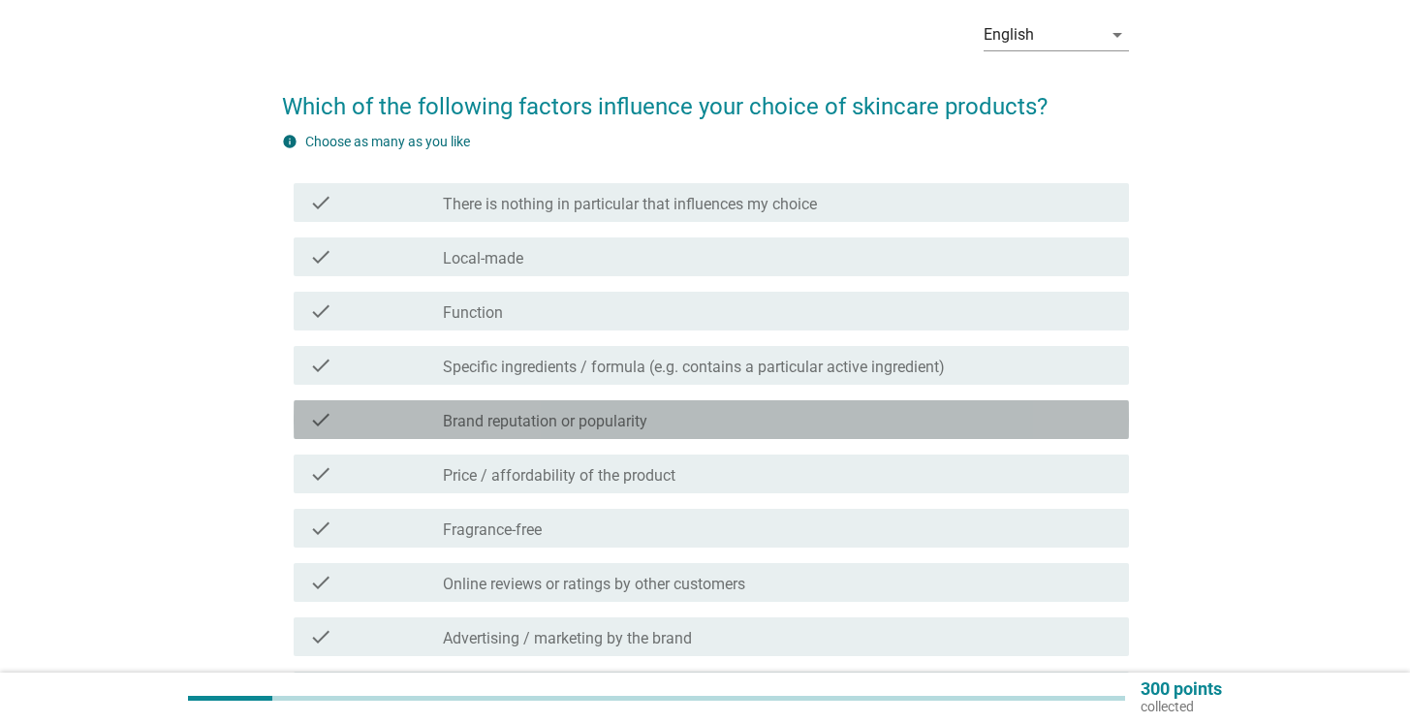
click at [691, 424] on div "check_box_outline_blank Brand reputation or popularity" at bounding box center [778, 419] width 671 height 23
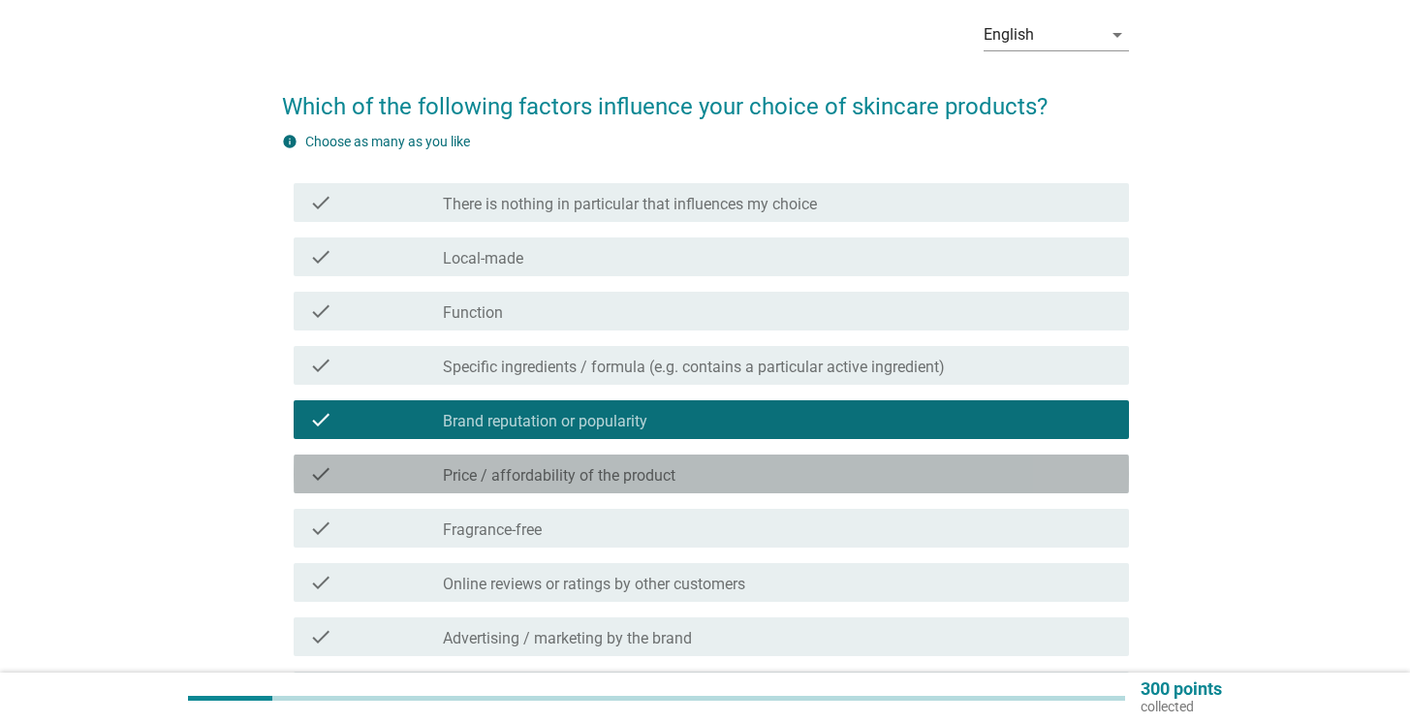
click at [705, 477] on div "check_box_outline_blank Price / affordability of the product" at bounding box center [778, 473] width 671 height 23
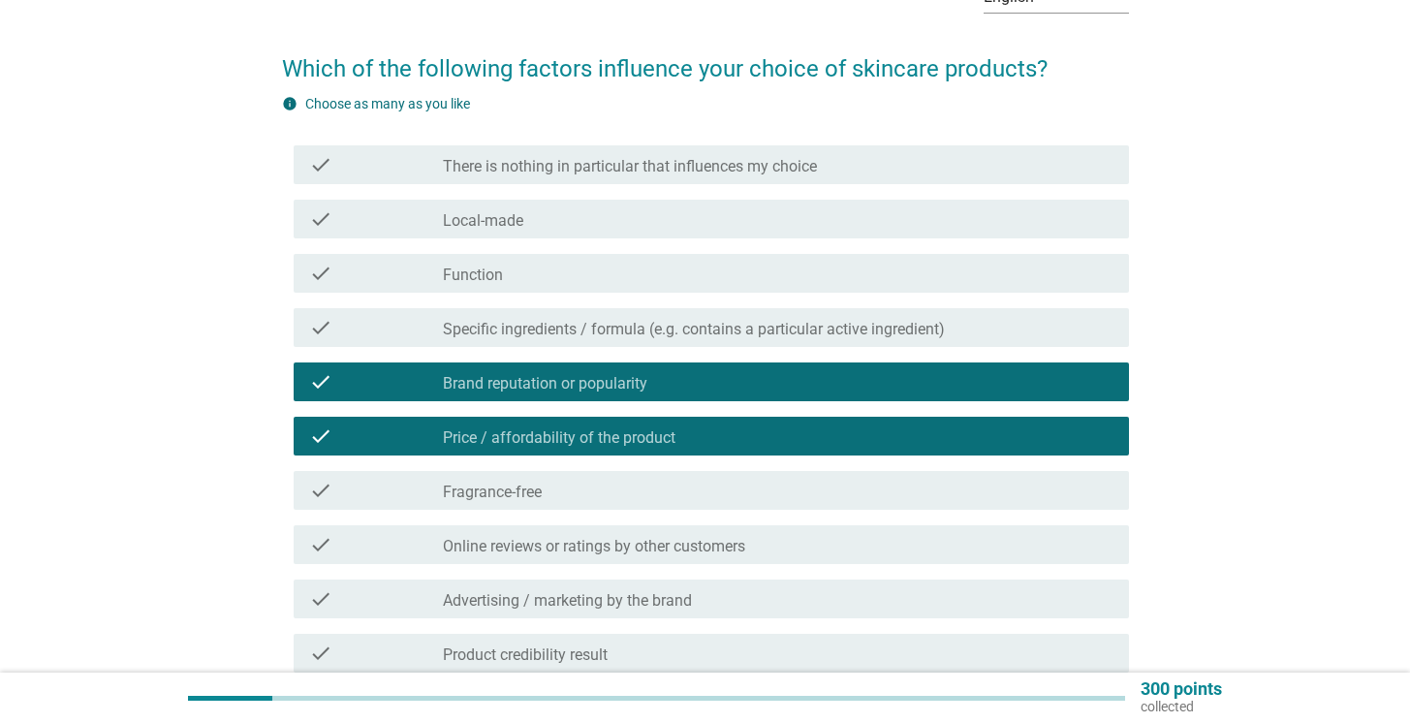
scroll to position [224, 0]
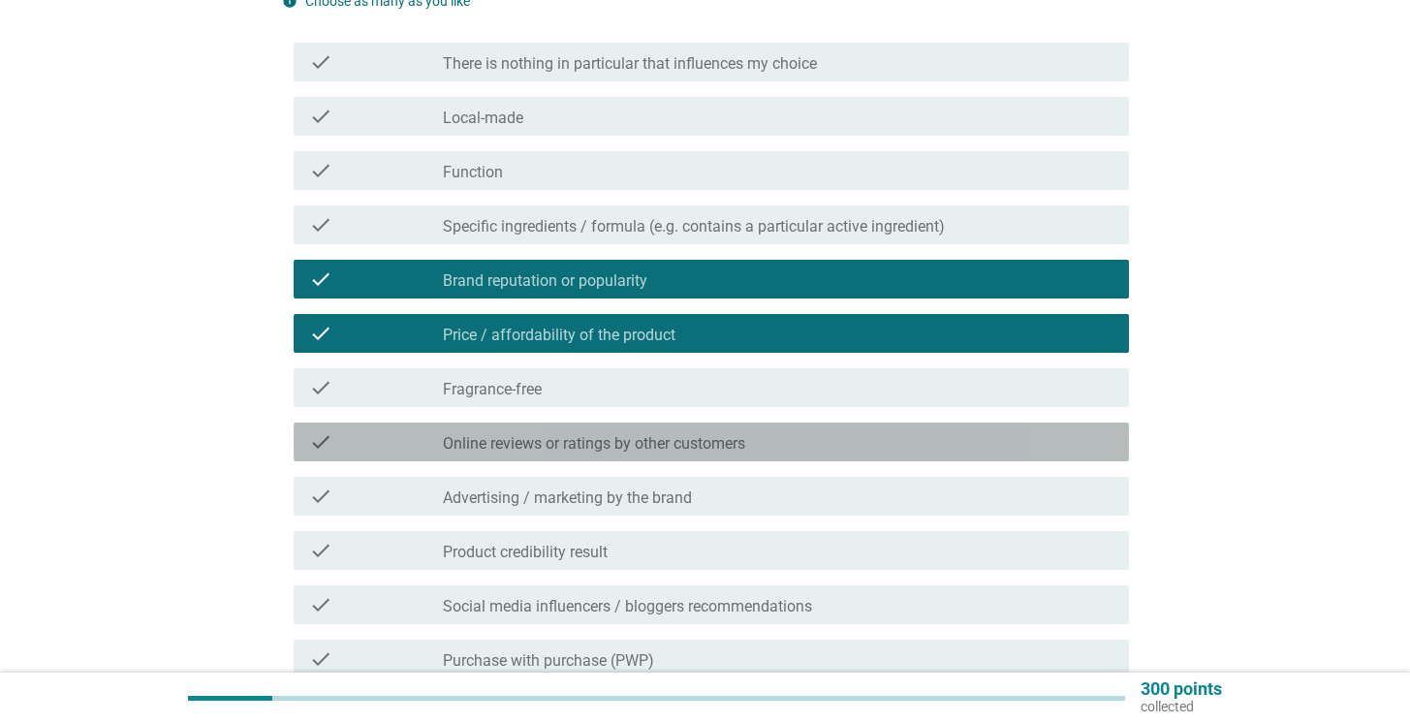
click at [717, 440] on label "Online reviews or ratings by other customers" at bounding box center [594, 443] width 302 height 19
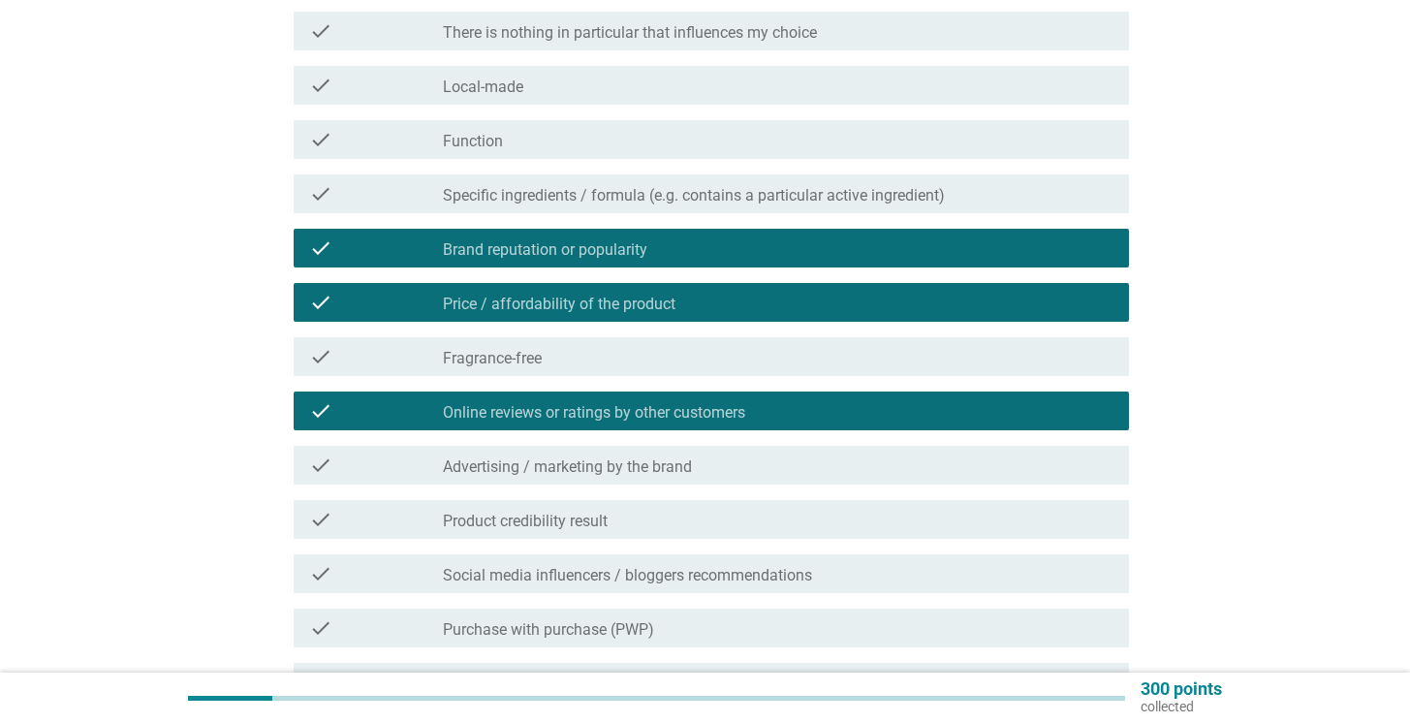
scroll to position [256, 0]
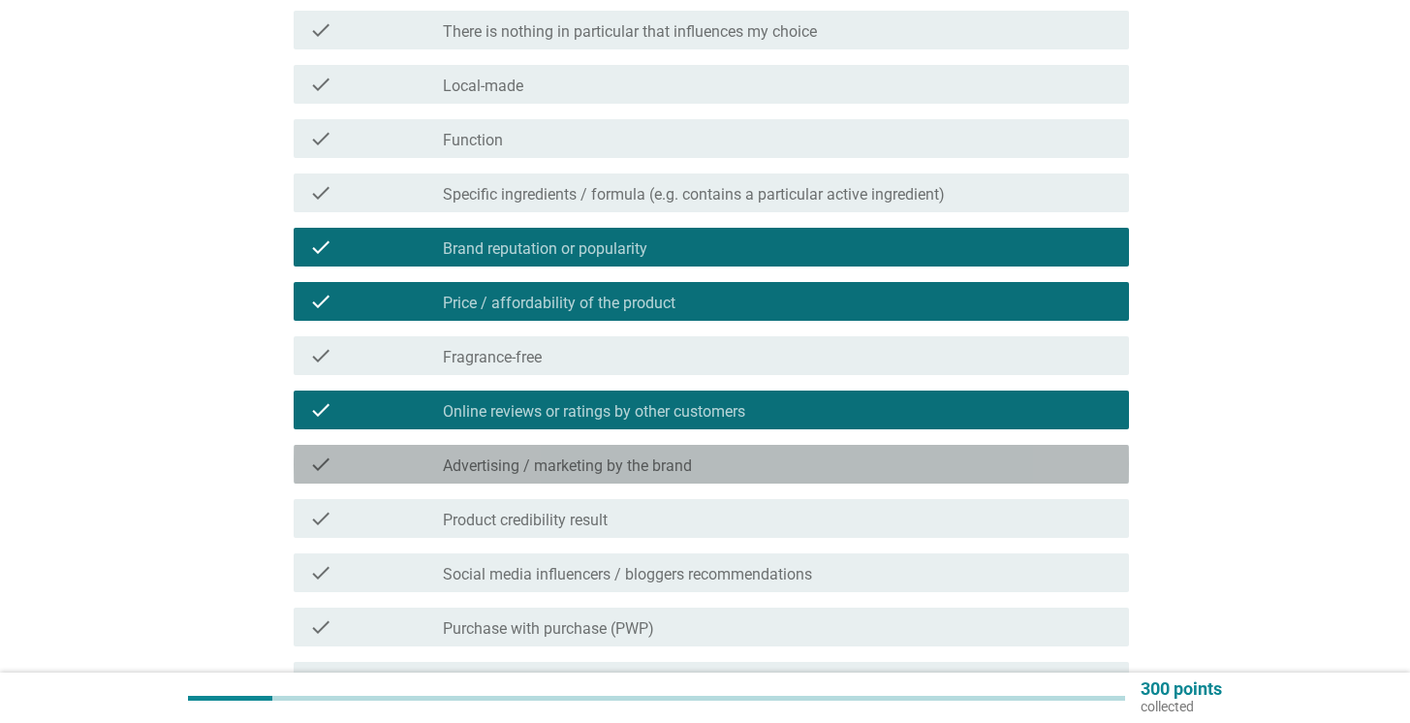
click at [710, 466] on div "check_box_outline_blank Advertising / marketing by the brand" at bounding box center [778, 464] width 671 height 23
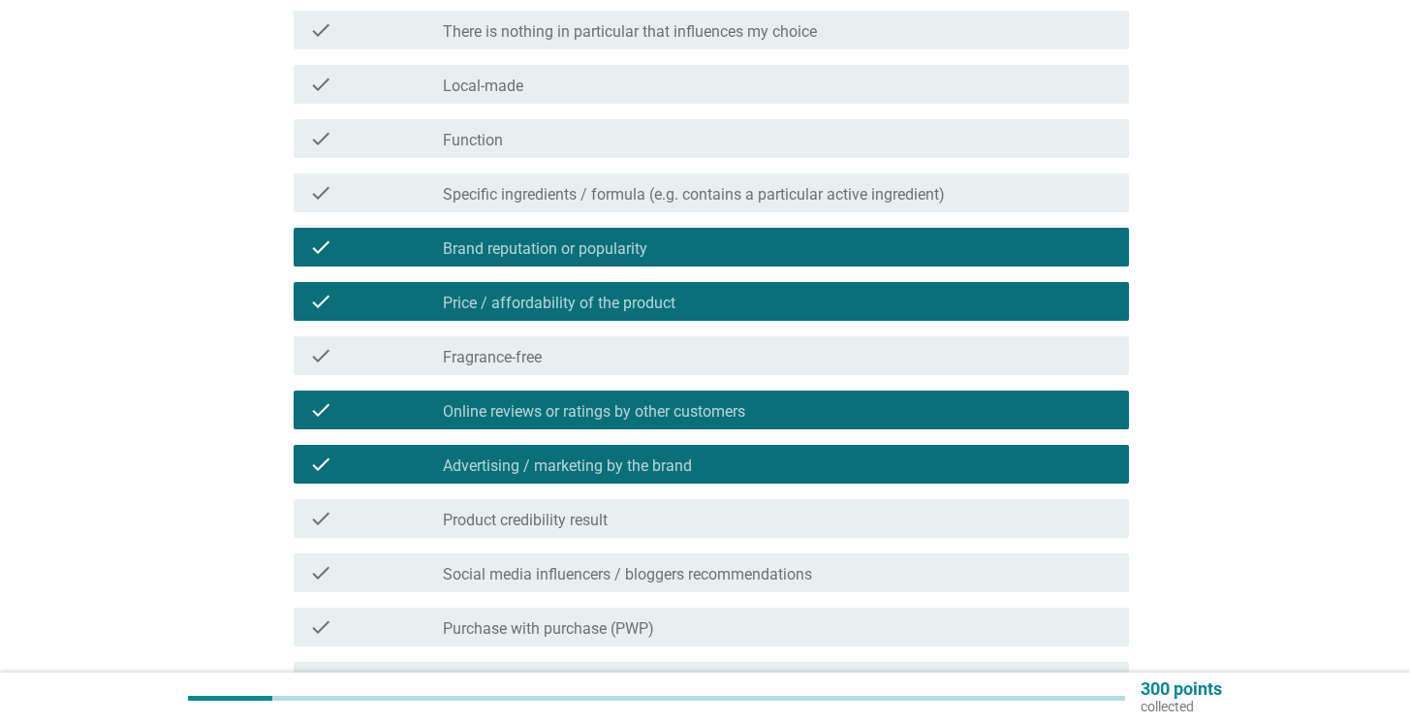
click at [700, 513] on div "check_box_outline_blank Product credibility result" at bounding box center [778, 518] width 671 height 23
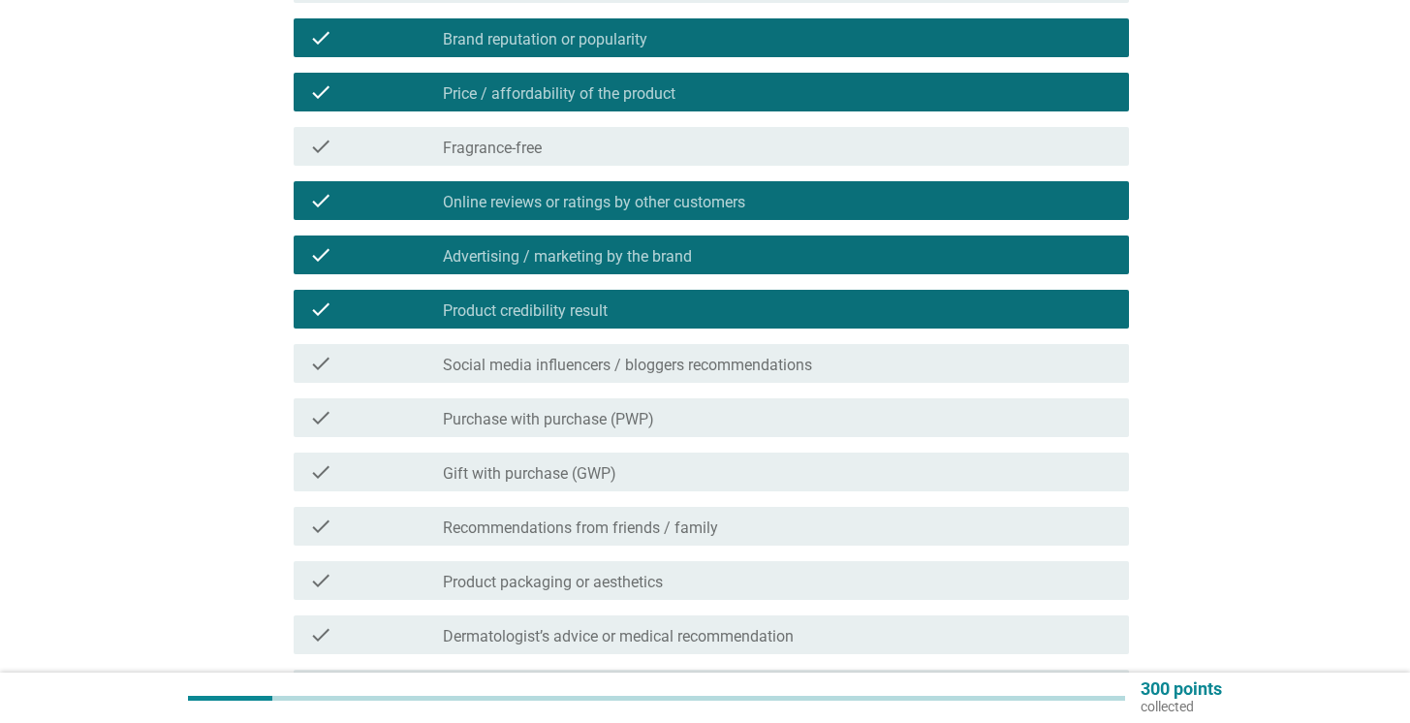
scroll to position [617, 0]
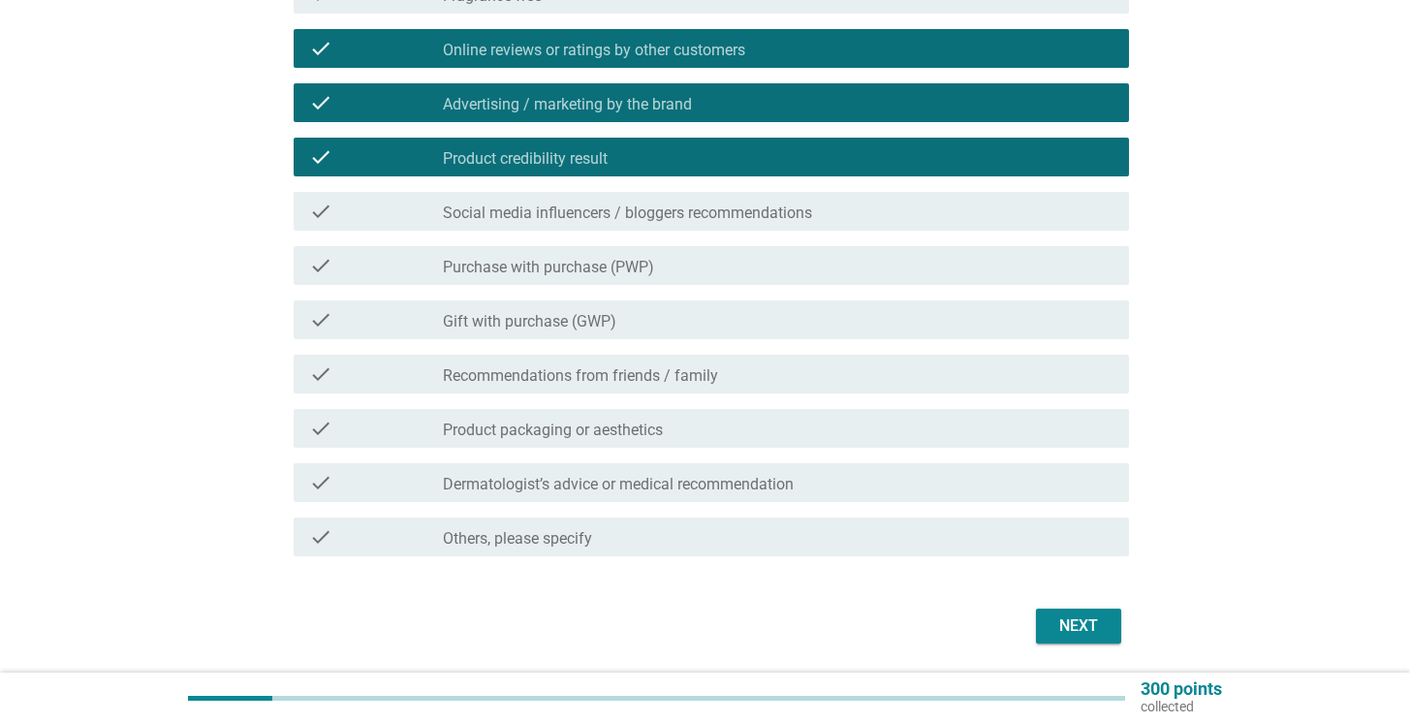
click at [1084, 615] on div "Next" at bounding box center [1078, 625] width 54 height 23
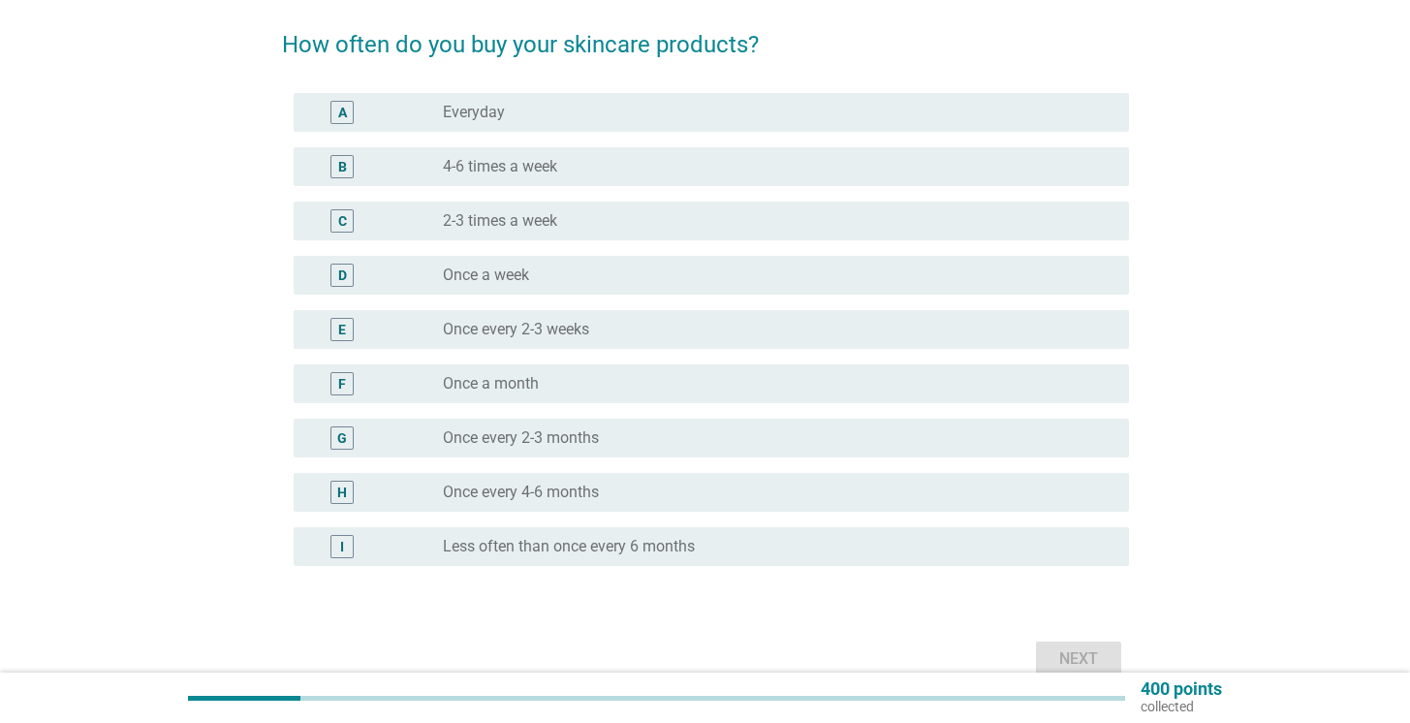
scroll to position [153, 0]
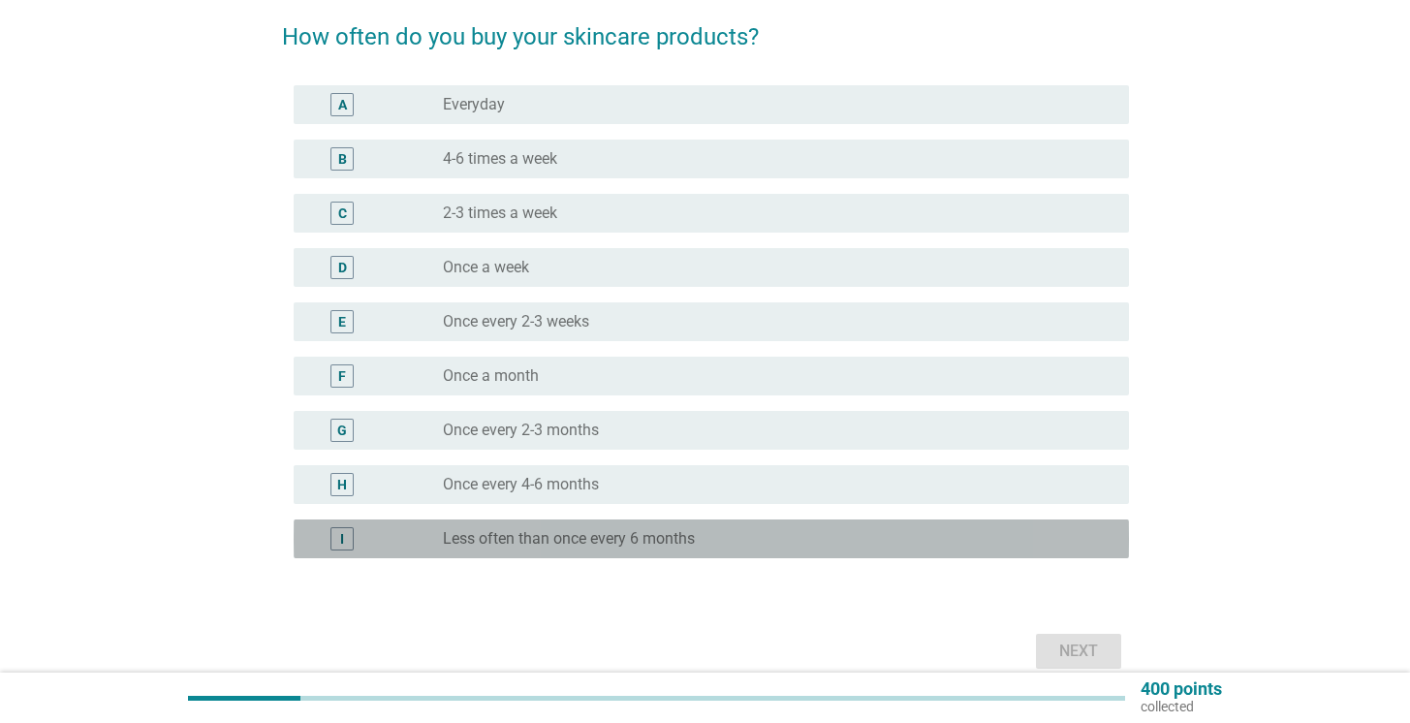
click at [733, 538] on div "radio_button_unchecked Less often than once every 6 months" at bounding box center [770, 538] width 655 height 19
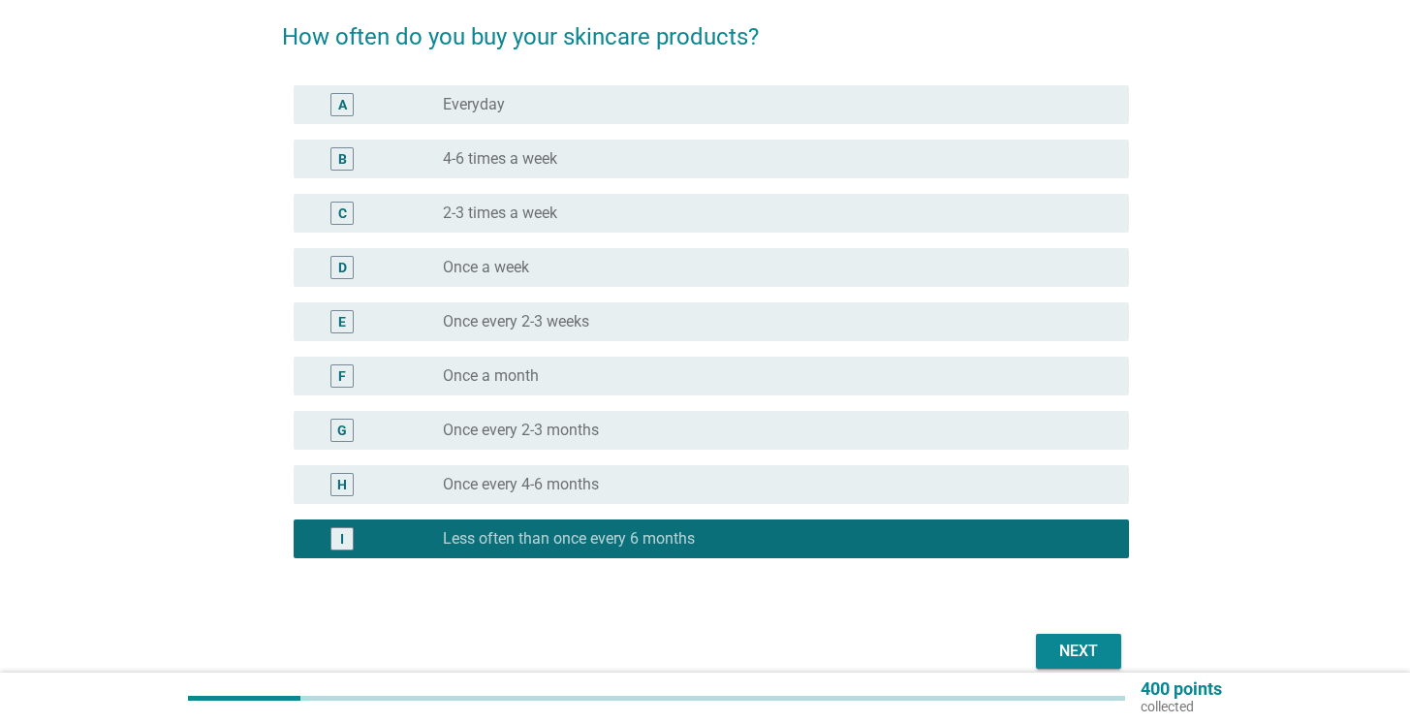
click at [1072, 649] on div "Next" at bounding box center [1078, 651] width 54 height 23
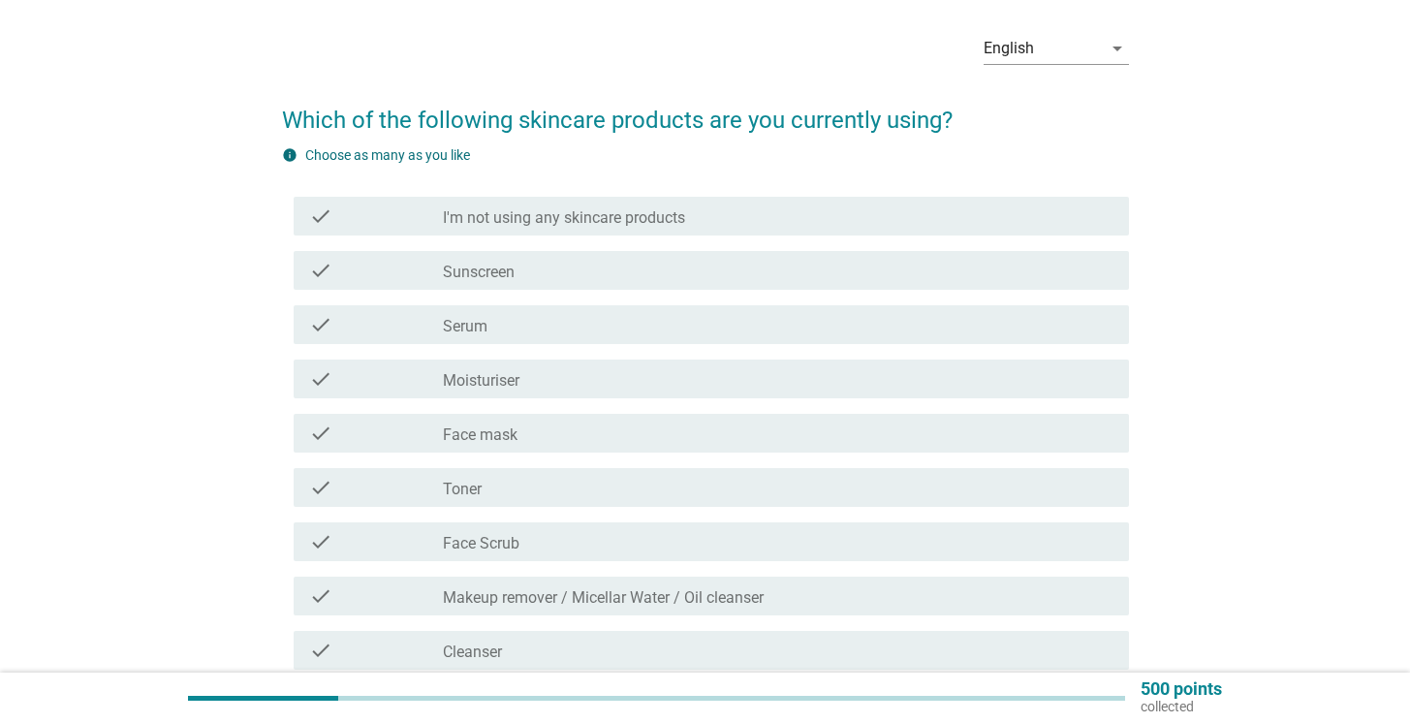
scroll to position [71, 0]
click at [650, 239] on div "check check_box_outline_blank I'm not using any skincare products" at bounding box center [705, 215] width 847 height 54
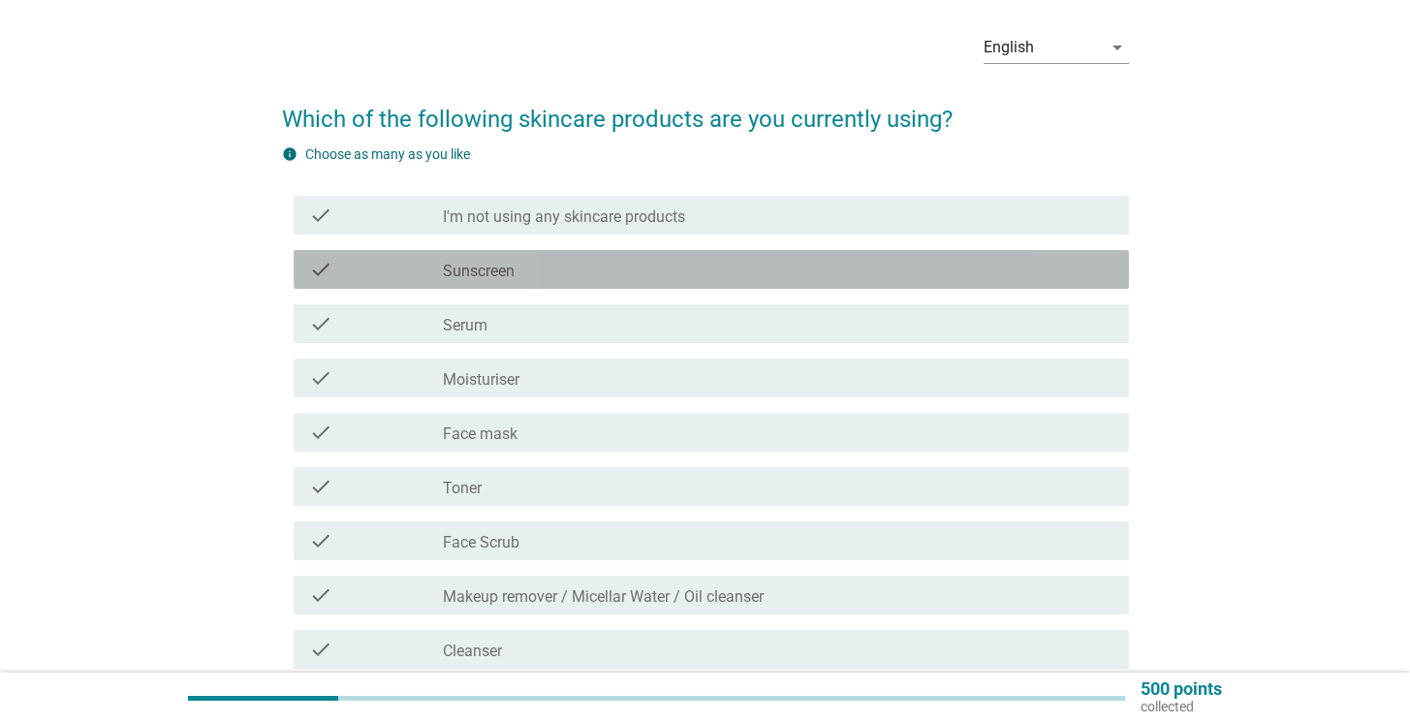
click at [650, 269] on div "check_box_outline_blank Sunscreen" at bounding box center [778, 269] width 671 height 23
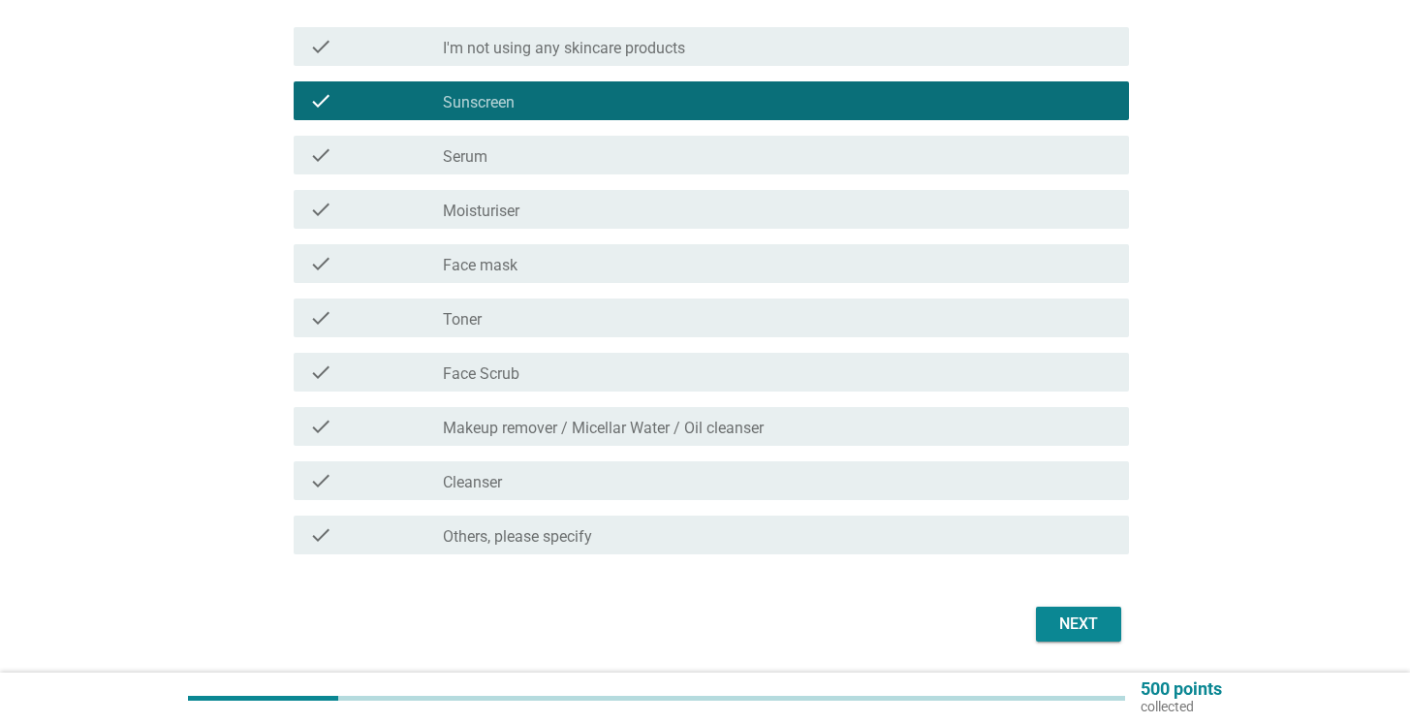
scroll to position [241, 0]
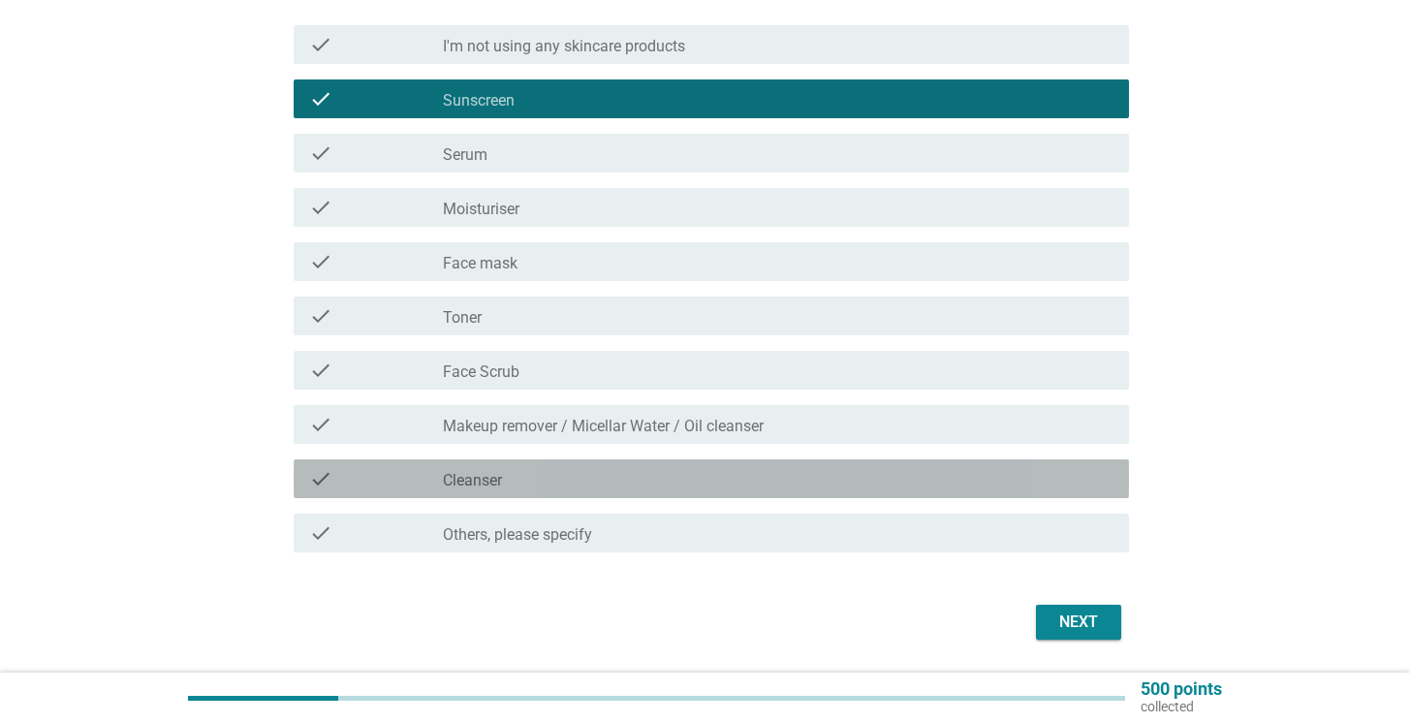
click at [673, 463] on div "check check_box_outline_blank Cleanser" at bounding box center [711, 478] width 835 height 39
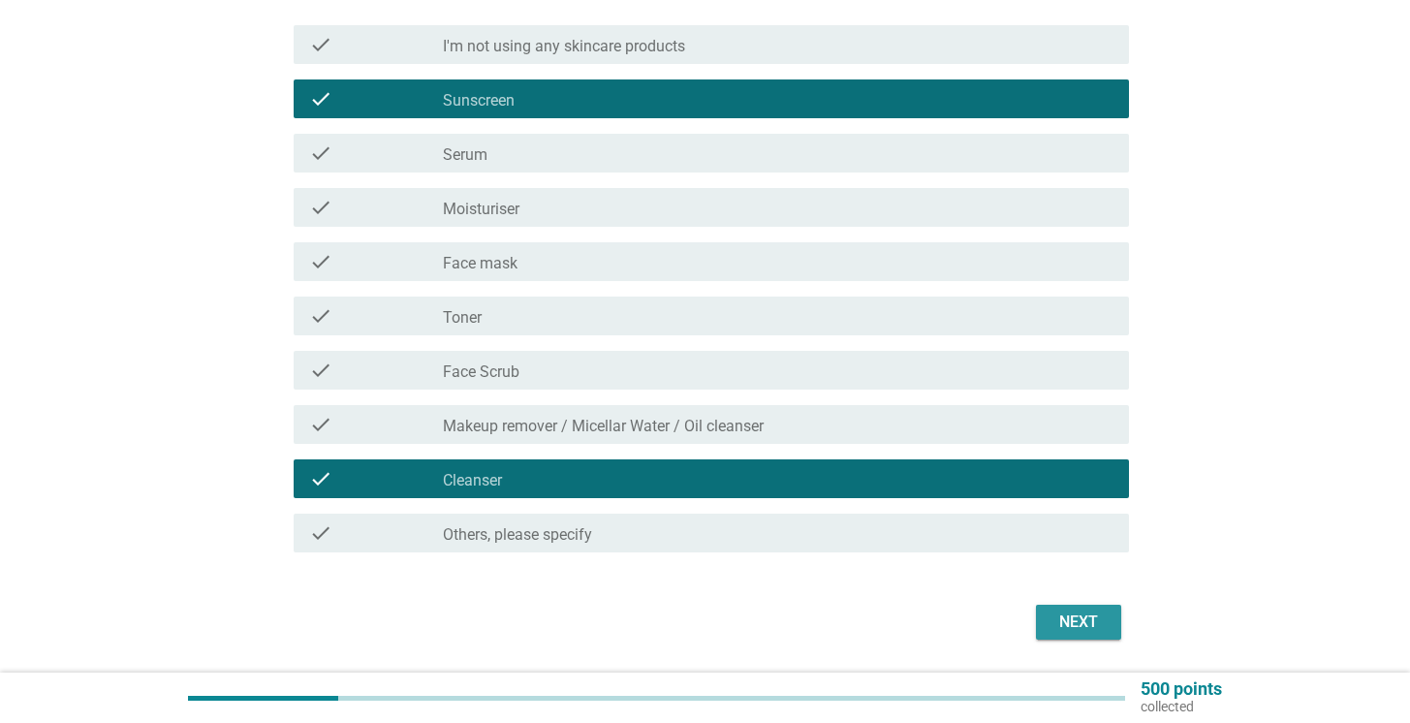
click at [1069, 627] on div "Next" at bounding box center [1078, 622] width 54 height 23
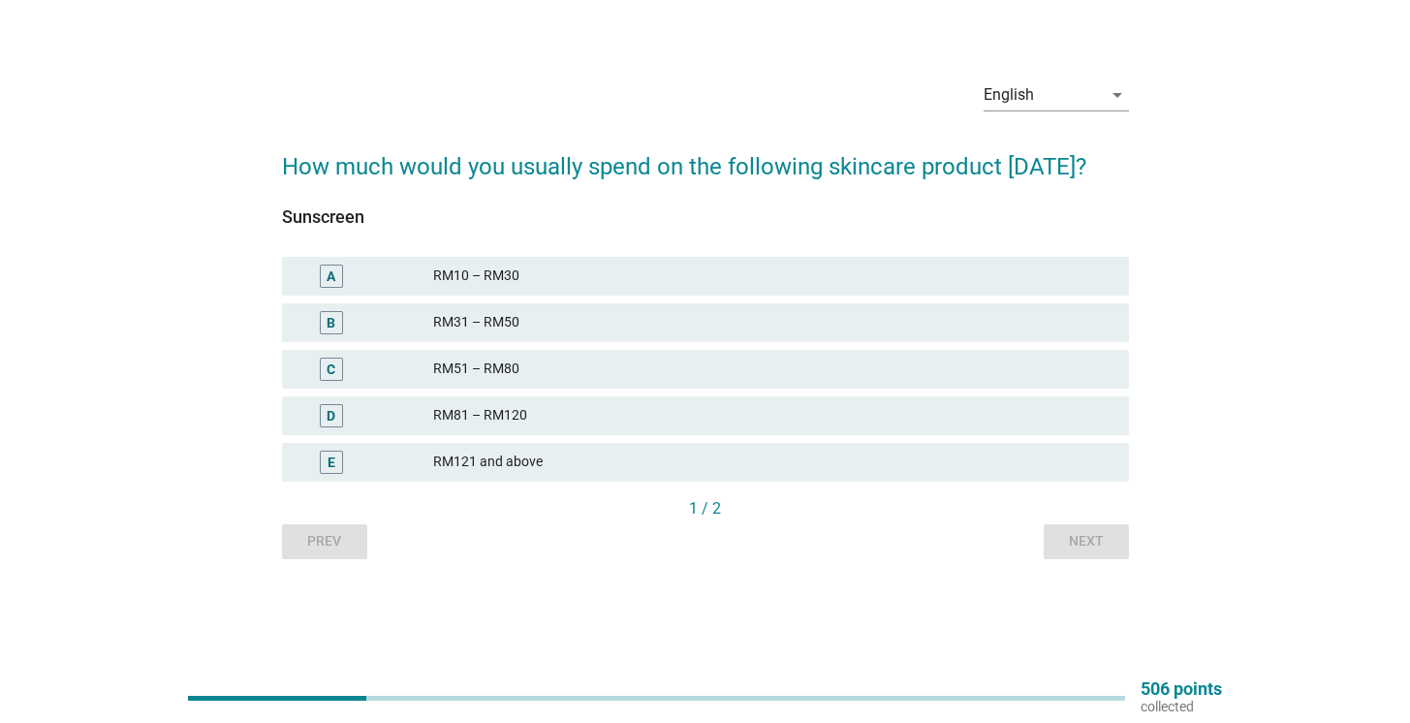
scroll to position [0, 0]
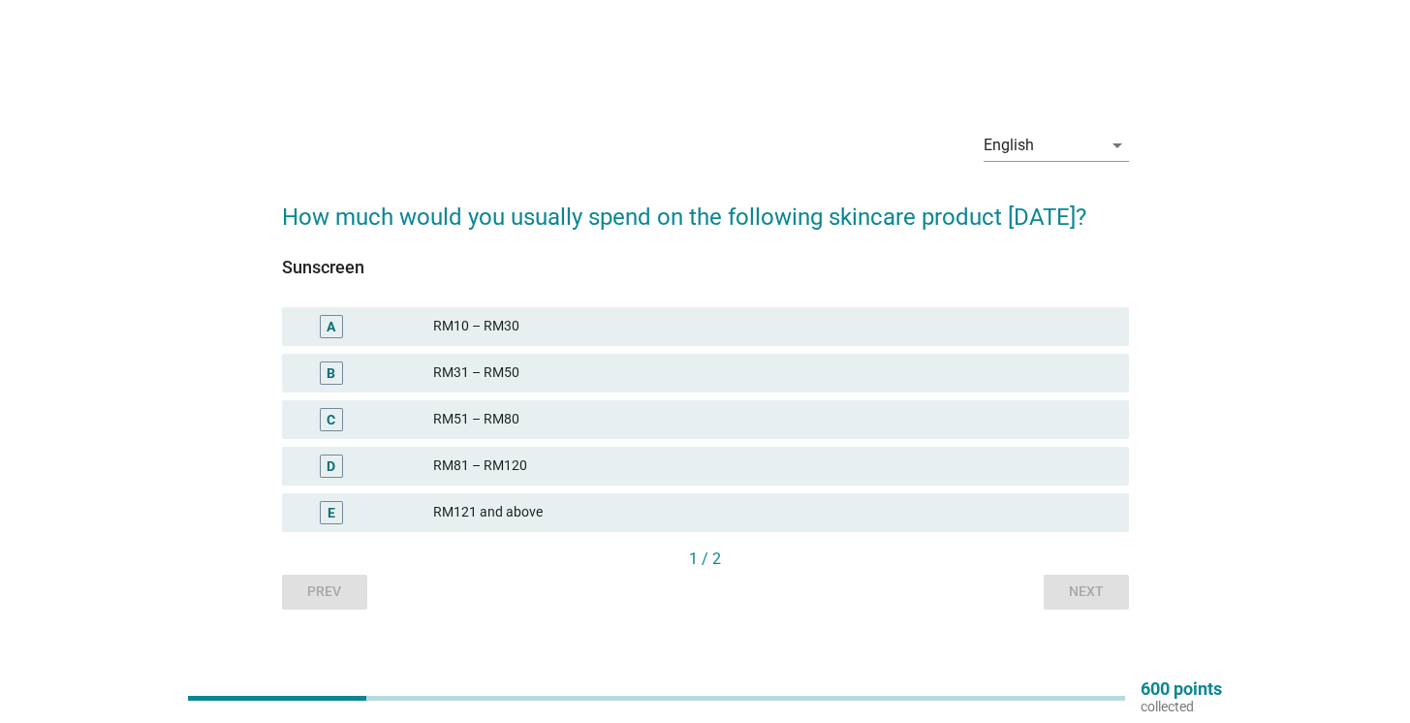
click at [615, 524] on div "RM121 and above" at bounding box center [773, 512] width 680 height 23
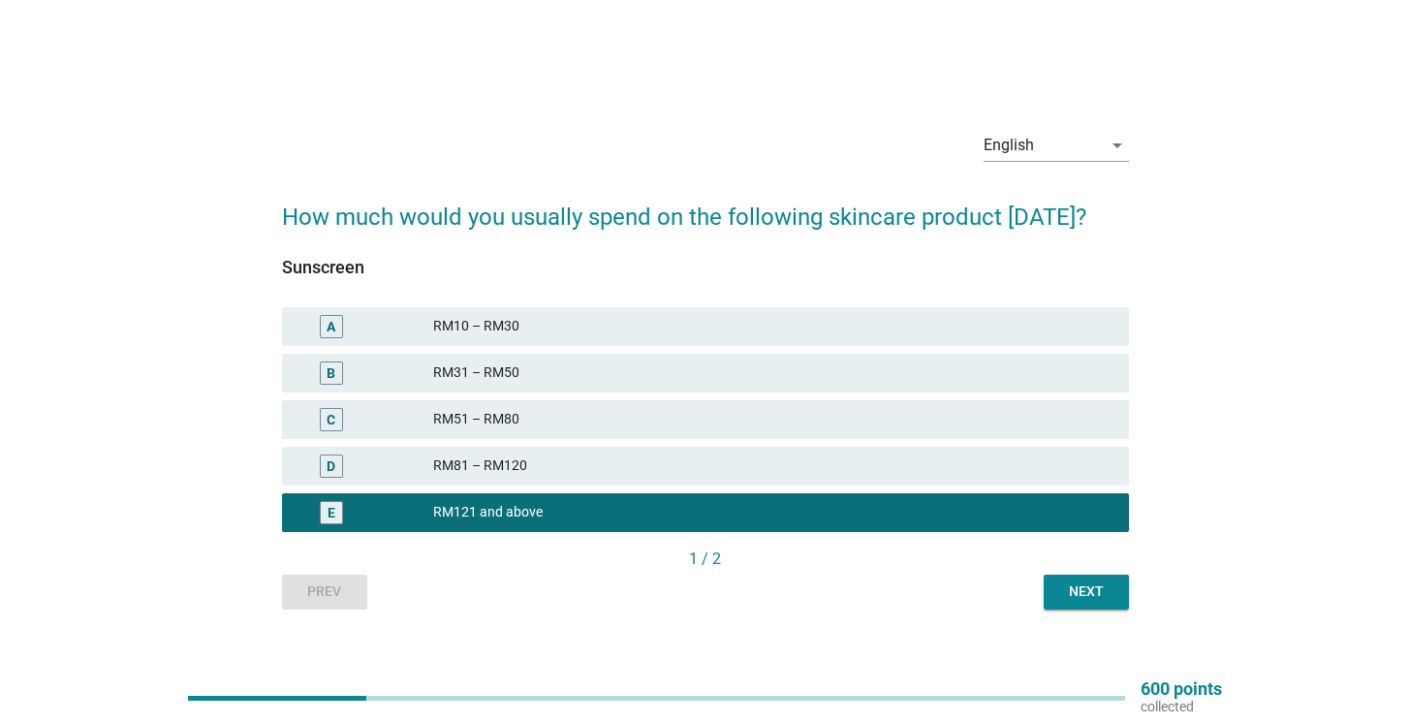
click at [1103, 602] on div "Next" at bounding box center [1086, 591] width 54 height 20
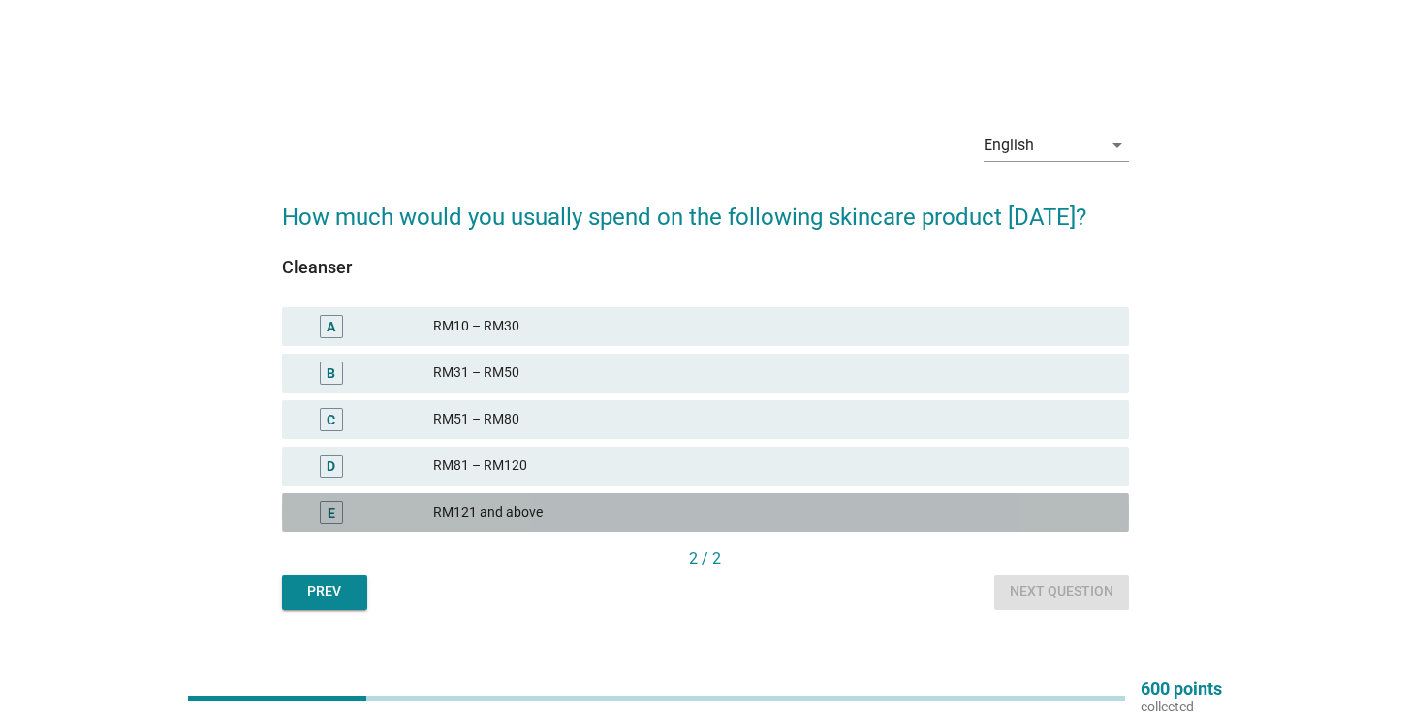
click at [640, 520] on div "RM121 and above" at bounding box center [773, 512] width 680 height 23
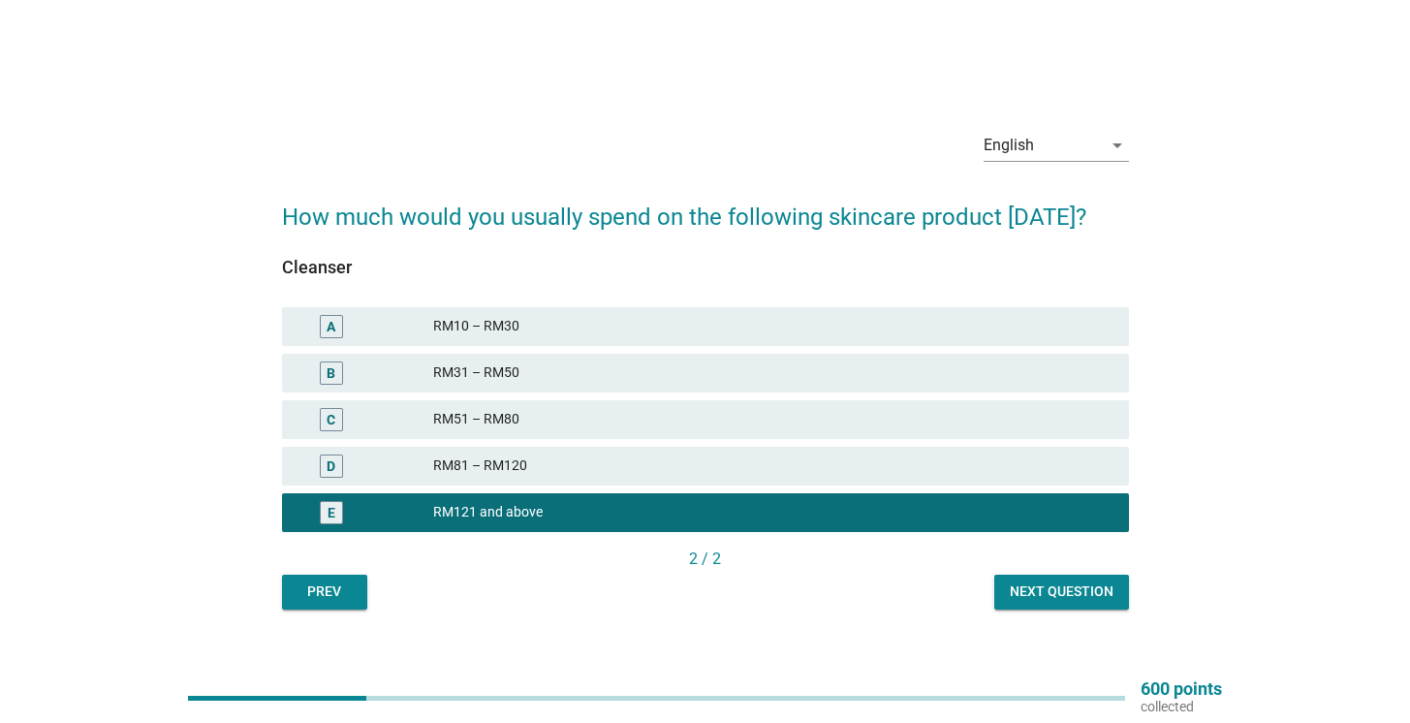
click at [1064, 602] on div "Next question" at bounding box center [1062, 591] width 104 height 20
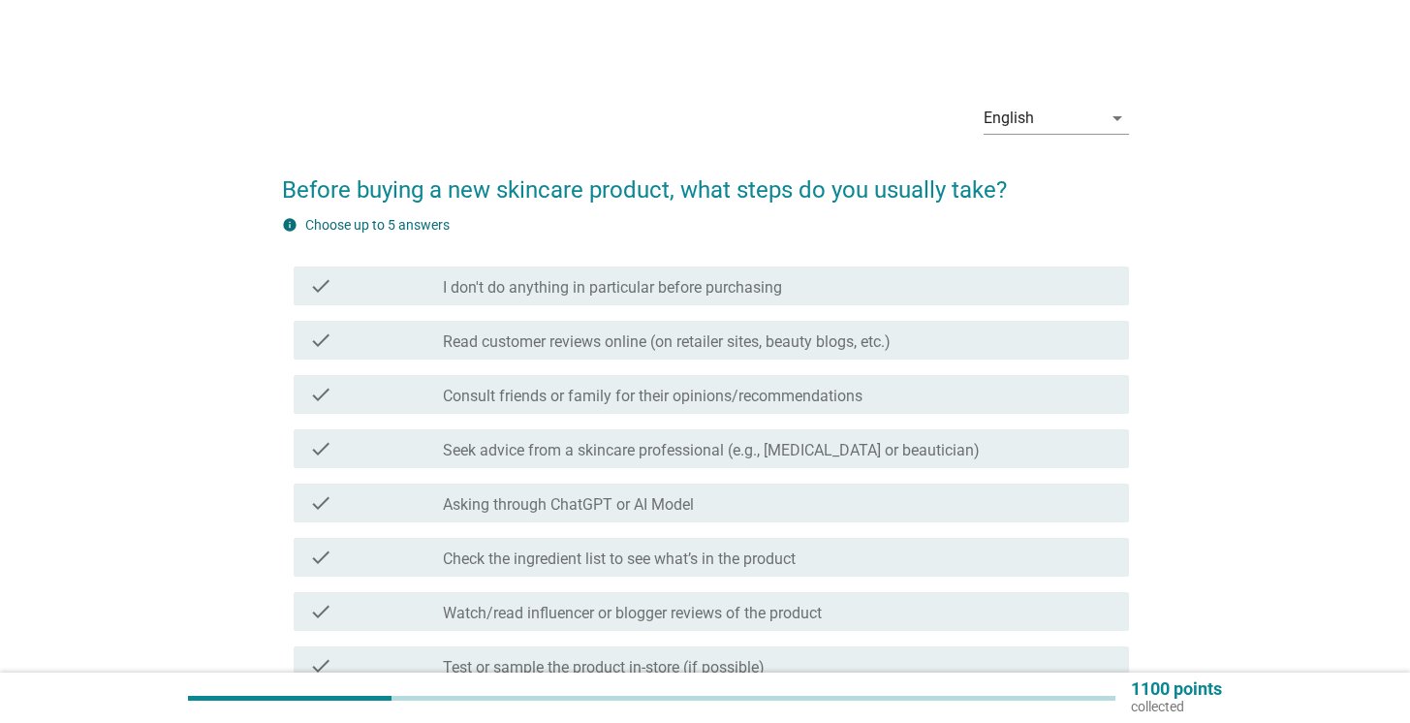
click at [761, 341] on label "Read customer reviews online (on retailer sites, beauty blogs, etc.)" at bounding box center [667, 341] width 448 height 19
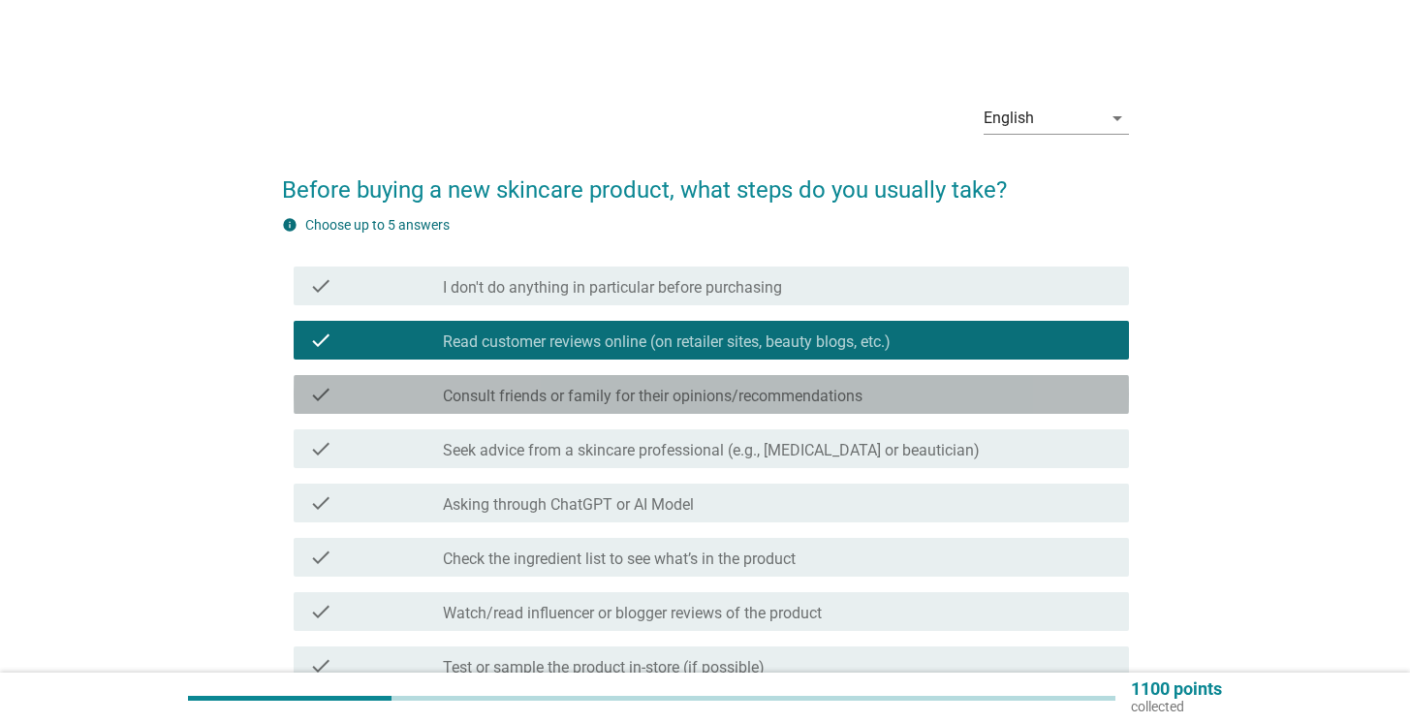
click at [771, 397] on label "Consult friends or family for their opinions/recommendations" at bounding box center [653, 396] width 420 height 19
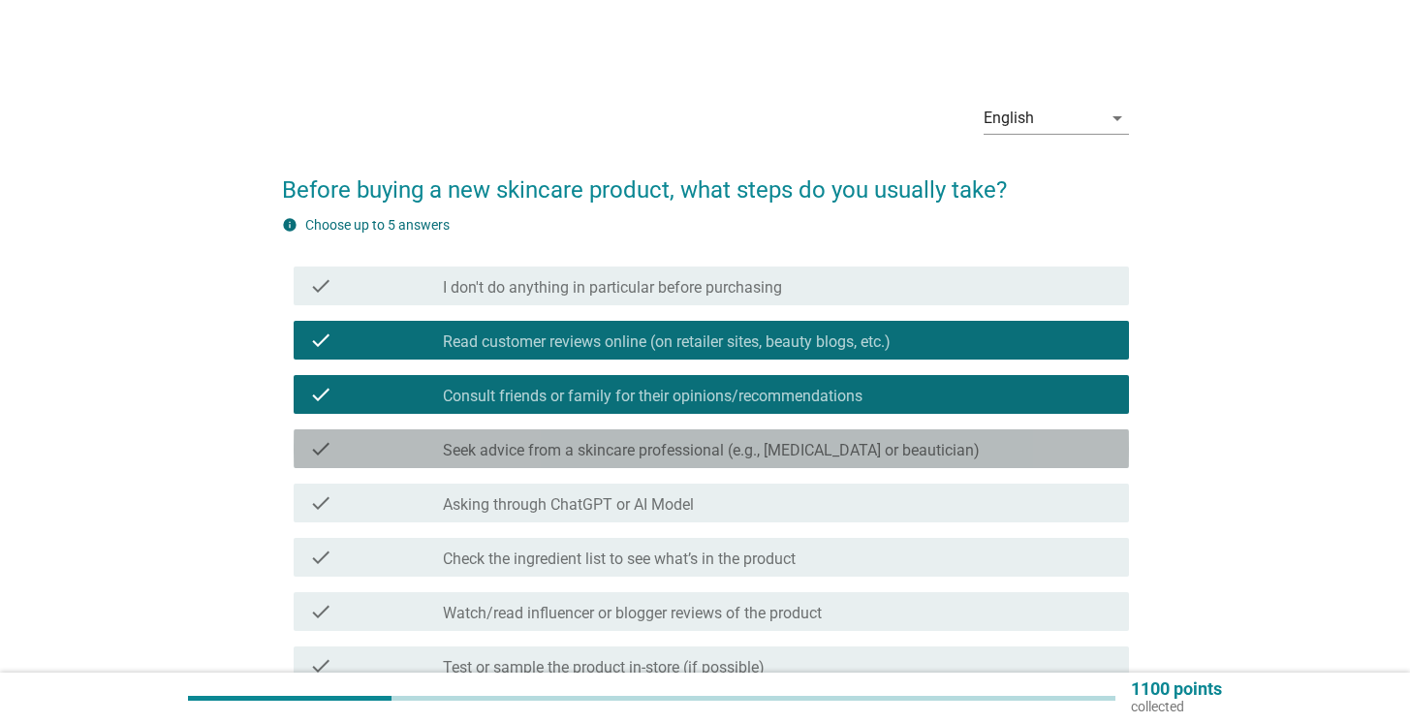
click at [759, 448] on label "Seek advice from a skincare professional (e.g., [MEDICAL_DATA] or beautician)" at bounding box center [711, 450] width 537 height 19
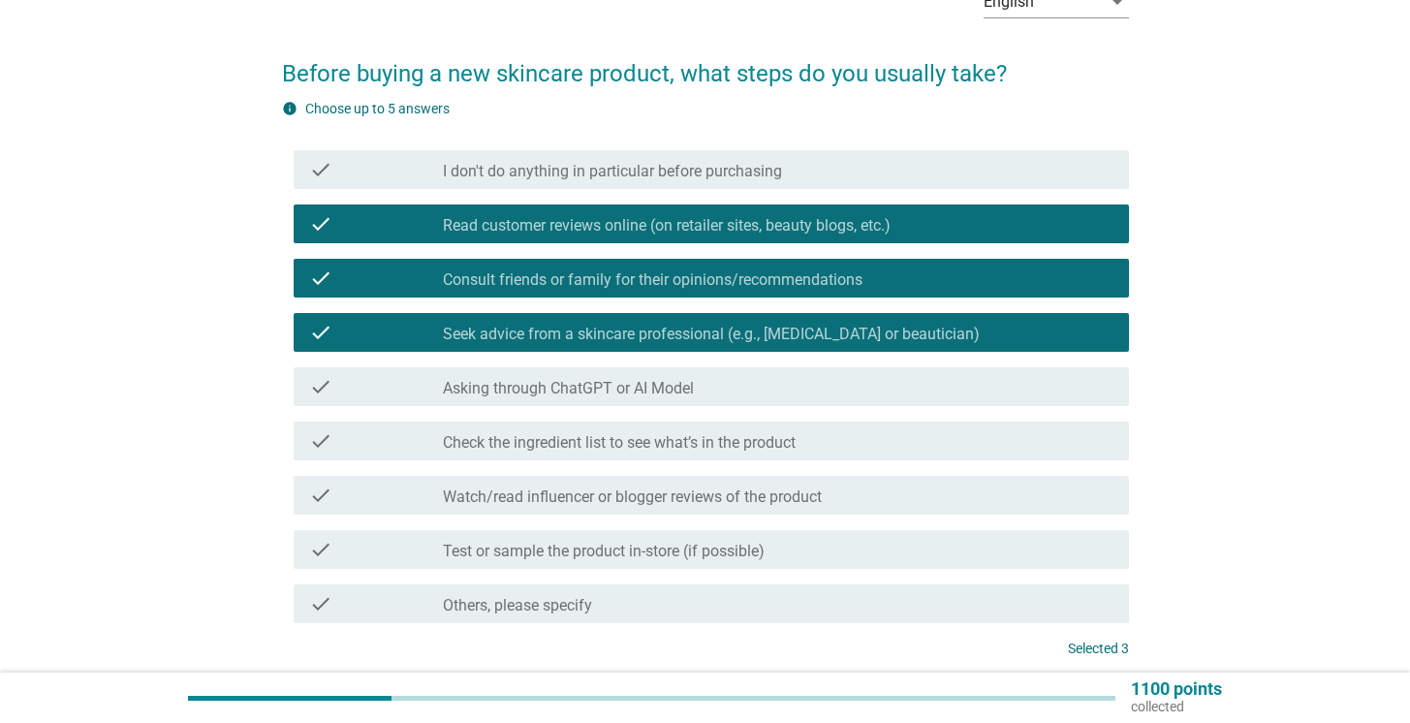
scroll to position [117, 0]
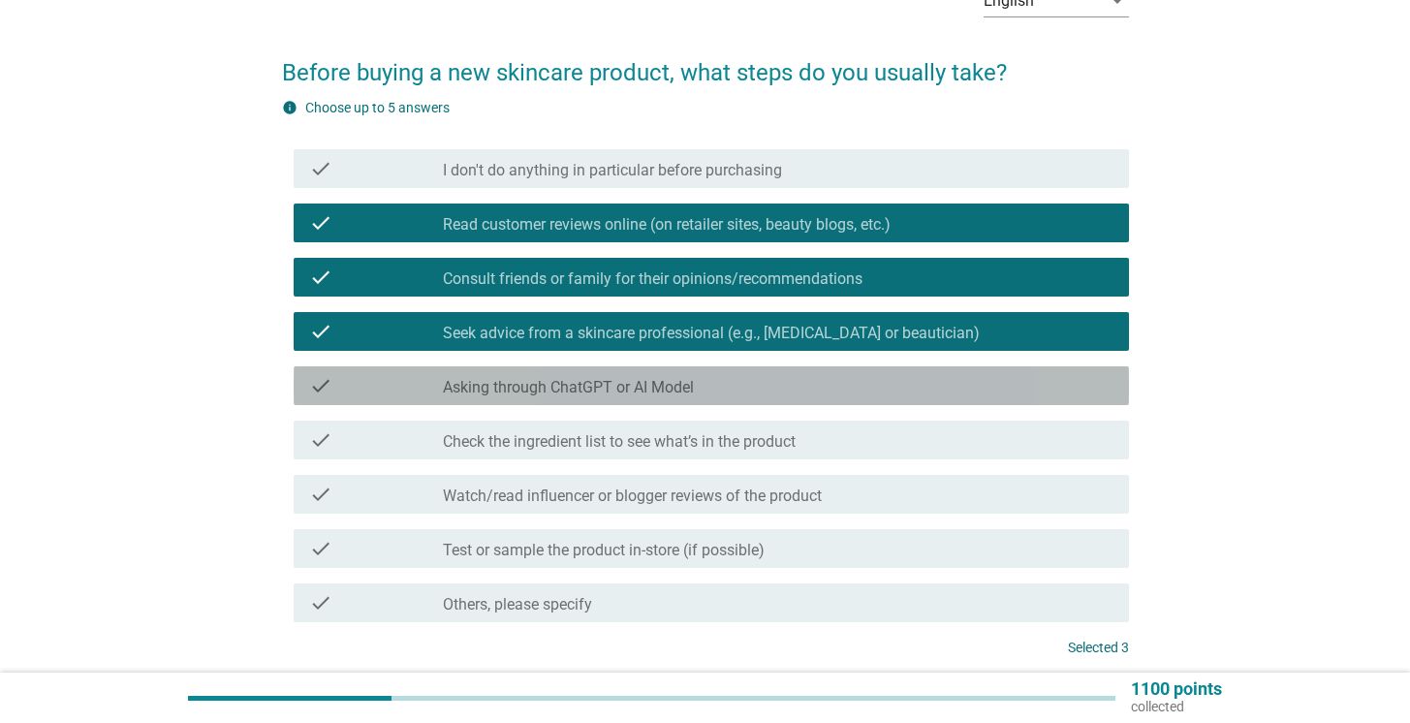
click at [736, 393] on div "check_box_outline_blank Asking through ChatGPT or AI Model" at bounding box center [778, 385] width 671 height 23
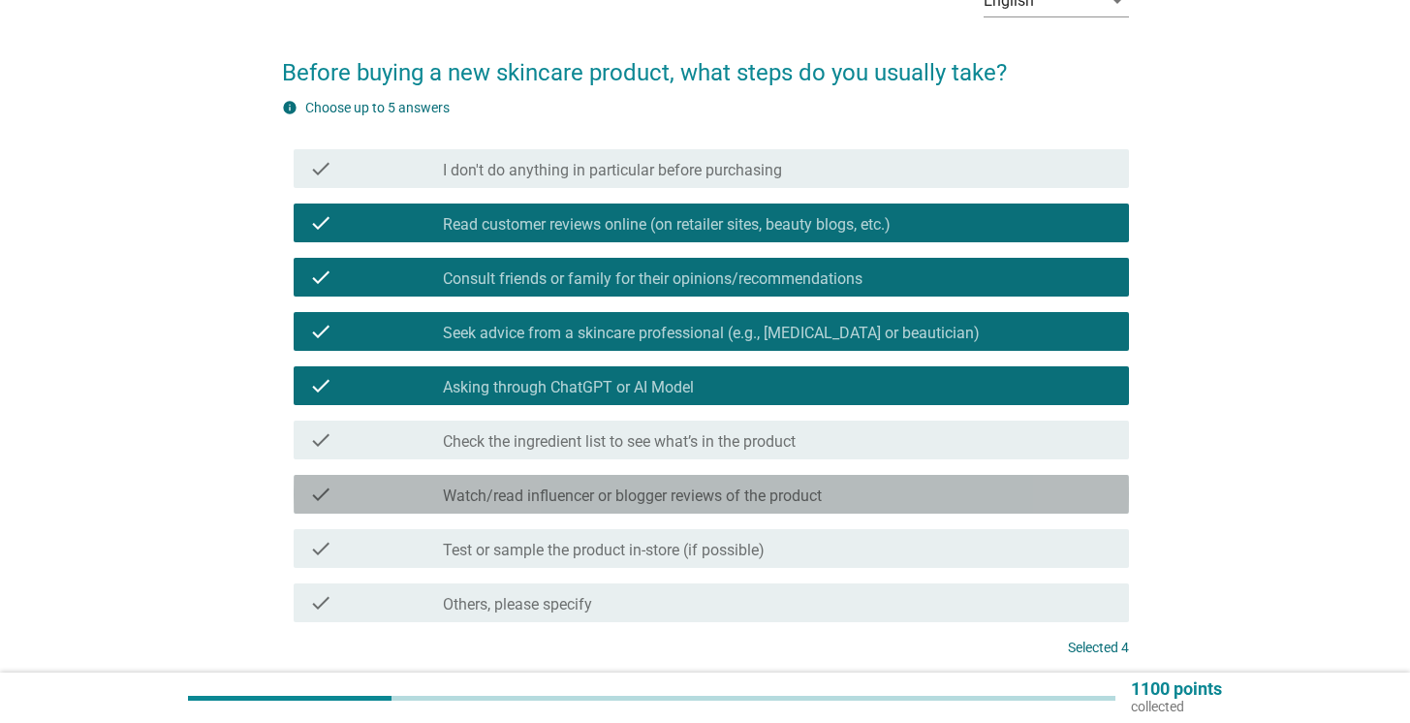
click at [782, 508] on div "check check_box_outline_blank Watch/read influencer or blogger reviews of the p…" at bounding box center [711, 494] width 835 height 39
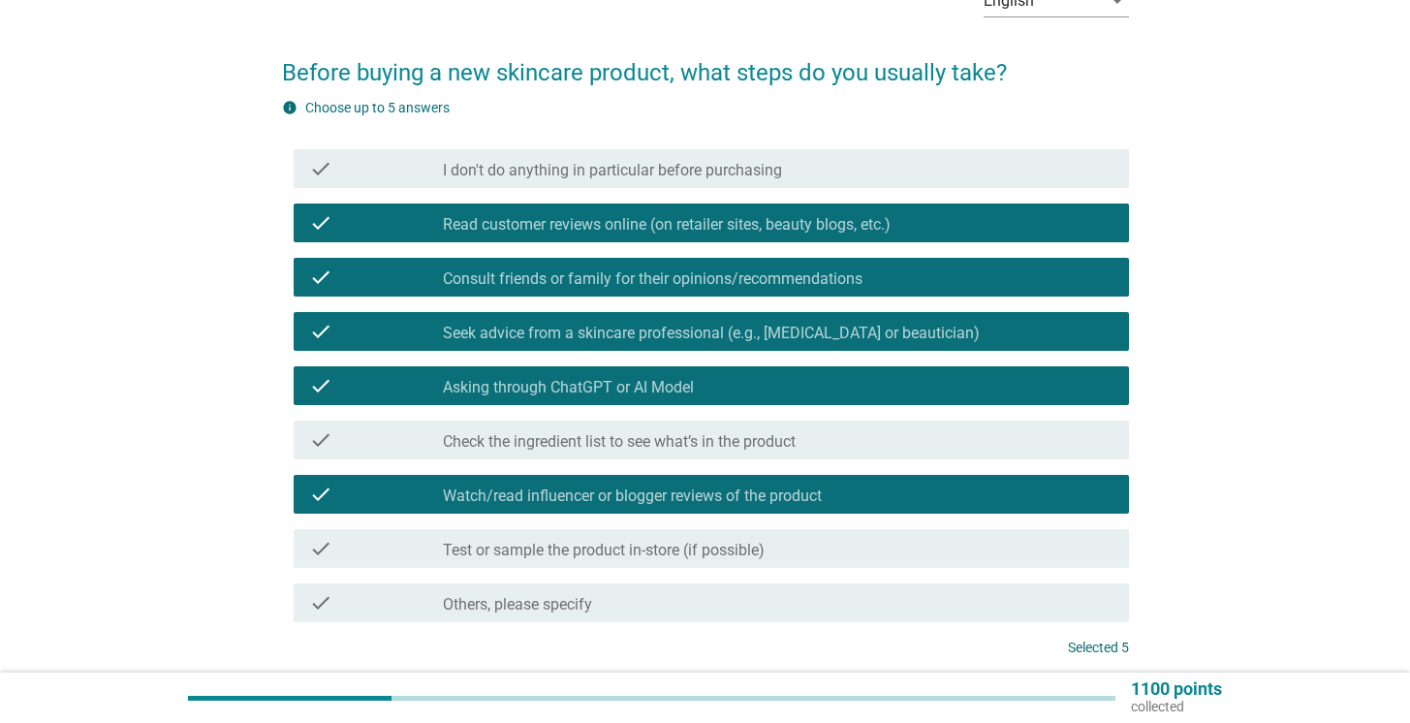
click at [818, 556] on div "check_box_outline_blank Test or sample the product in-store (if possible)" at bounding box center [778, 548] width 671 height 23
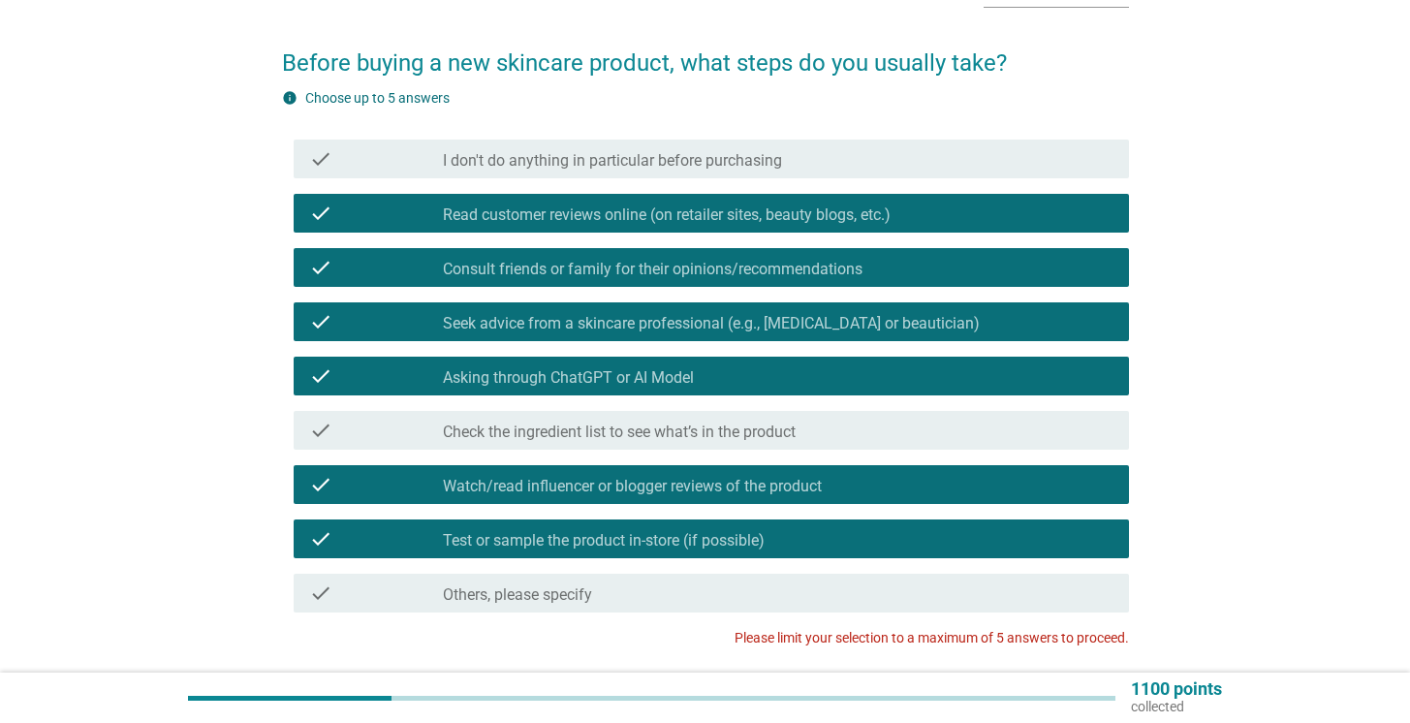
scroll to position [129, 0]
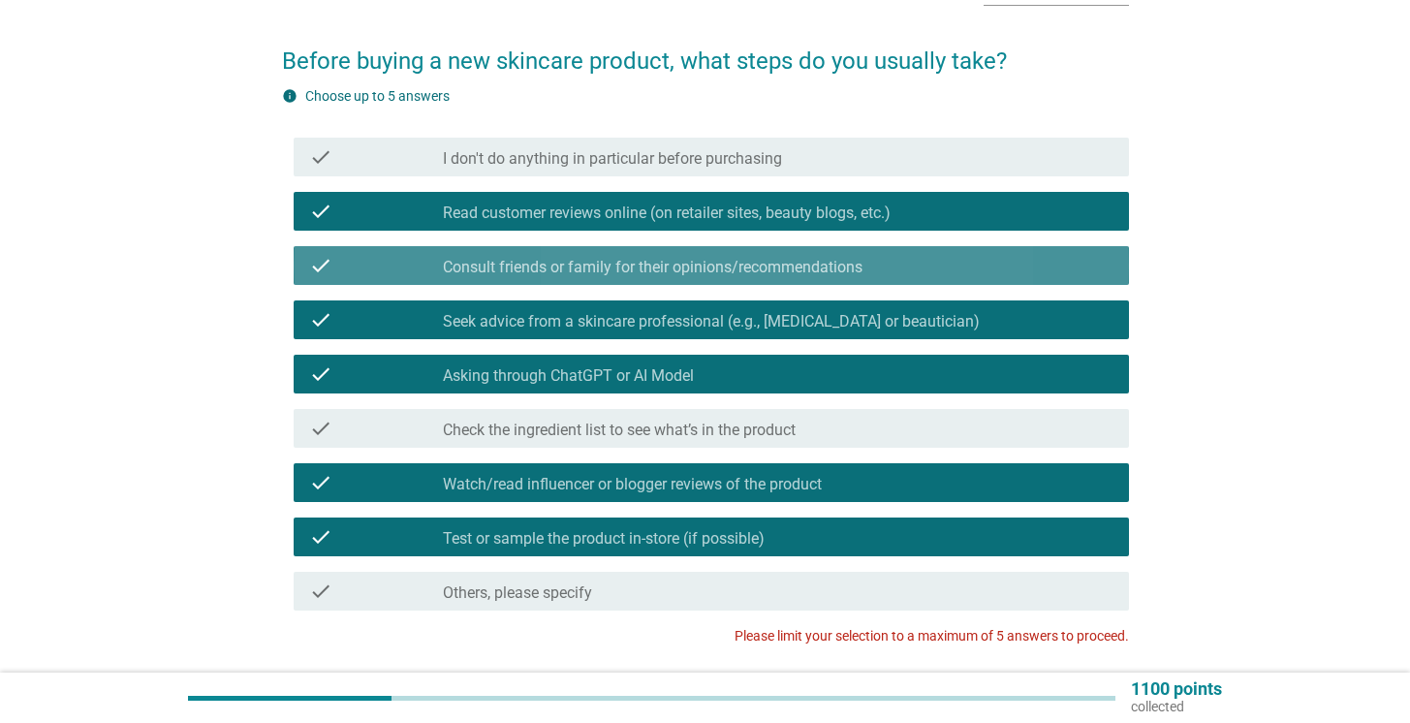
click at [664, 268] on label "Consult friends or family for their opinions/recommendations" at bounding box center [653, 267] width 420 height 19
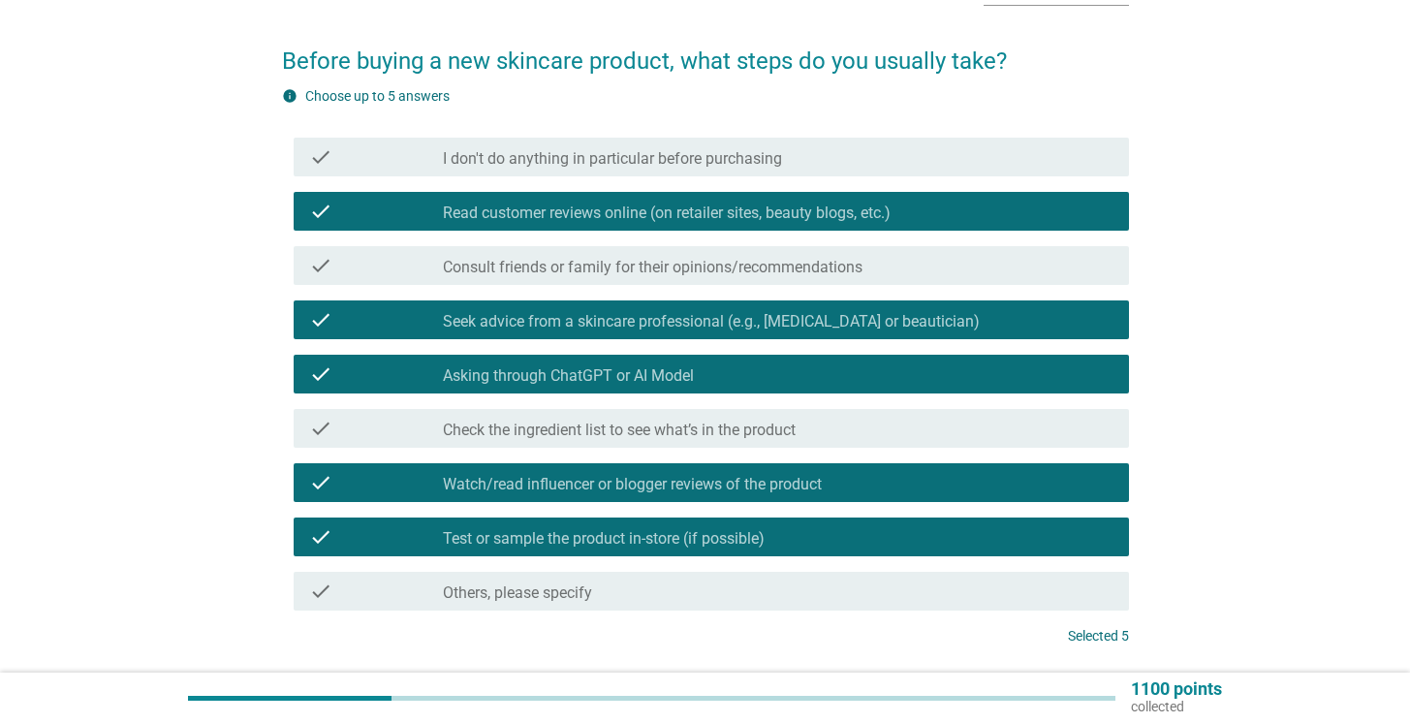
click at [672, 264] on label "Consult friends or family for their opinions/recommendations" at bounding box center [653, 267] width 420 height 19
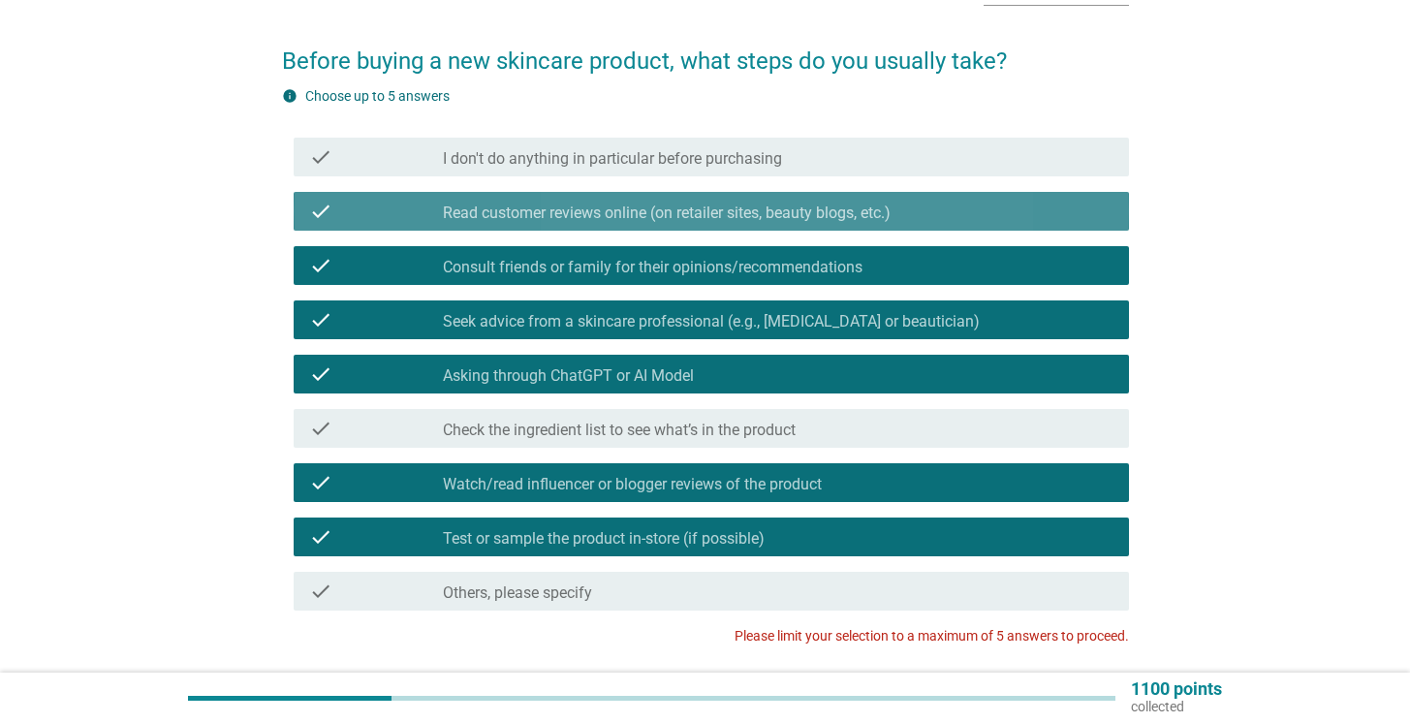
click at [769, 219] on label "Read customer reviews online (on retailer sites, beauty blogs, etc.)" at bounding box center [667, 213] width 448 height 19
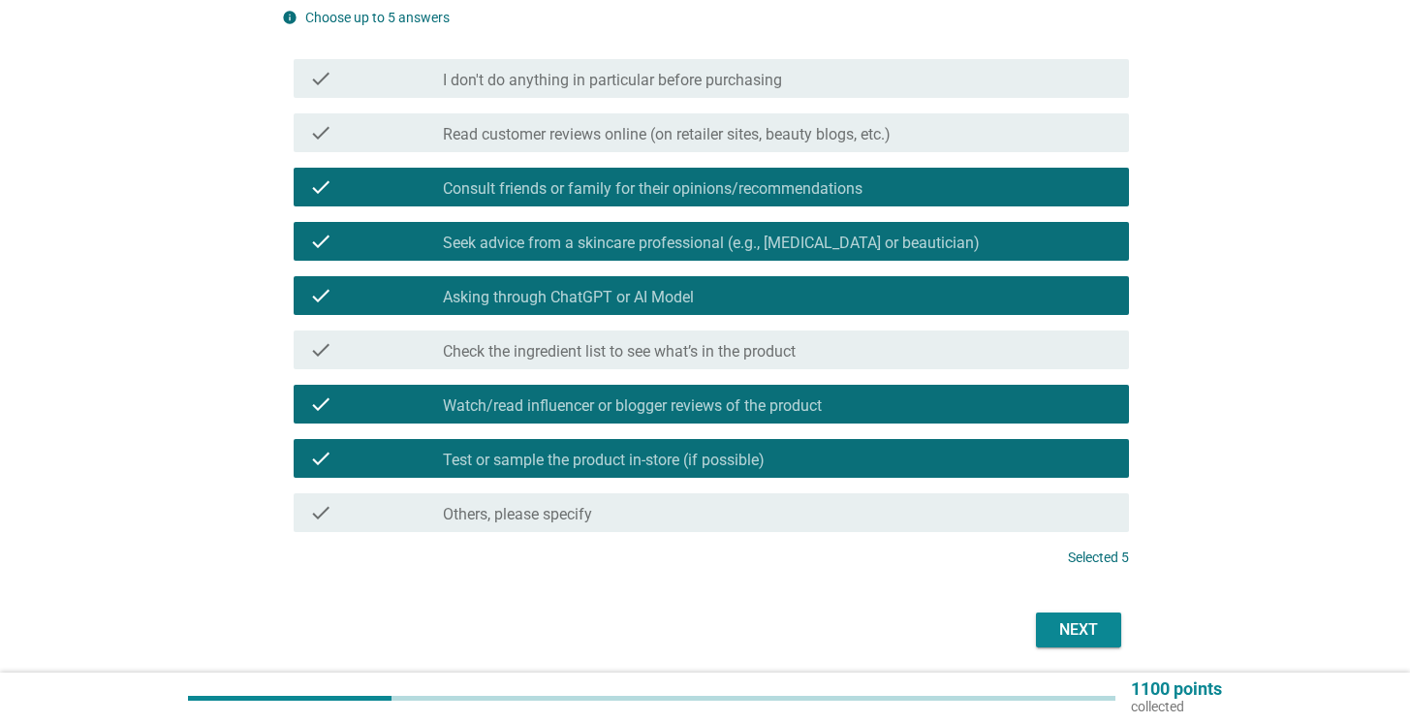
scroll to position [275, 0]
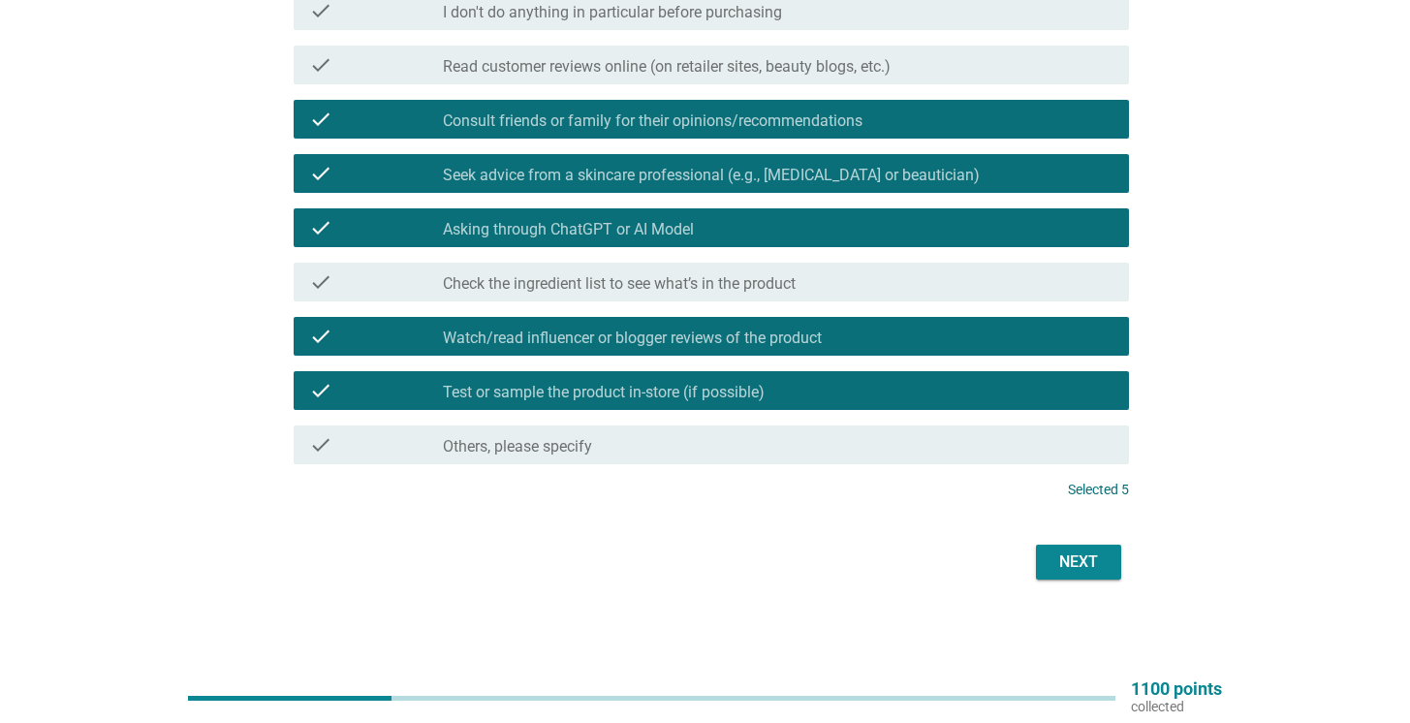
click at [1087, 562] on div "Next" at bounding box center [1078, 561] width 54 height 23
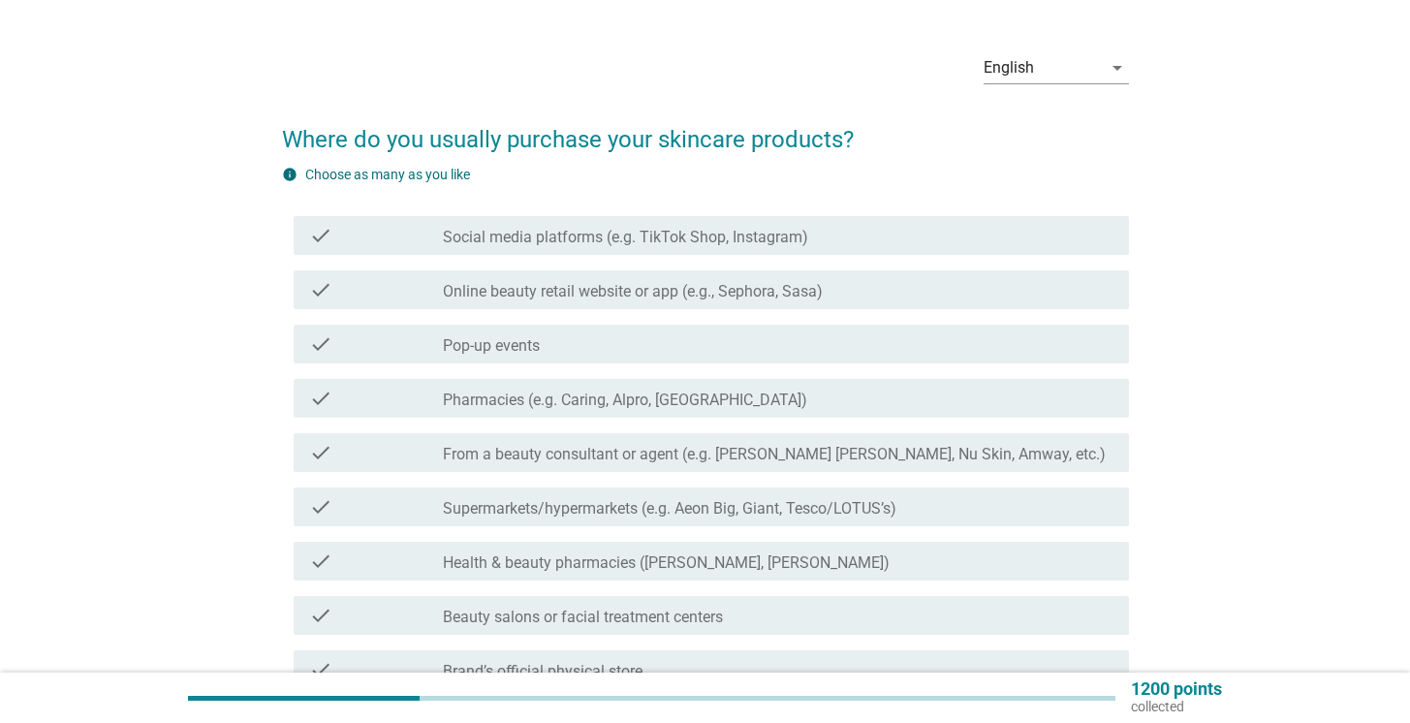
scroll to position [52, 0]
click at [773, 616] on div "check_box_outline_blank Beauty salons or facial treatment centers" at bounding box center [778, 613] width 671 height 23
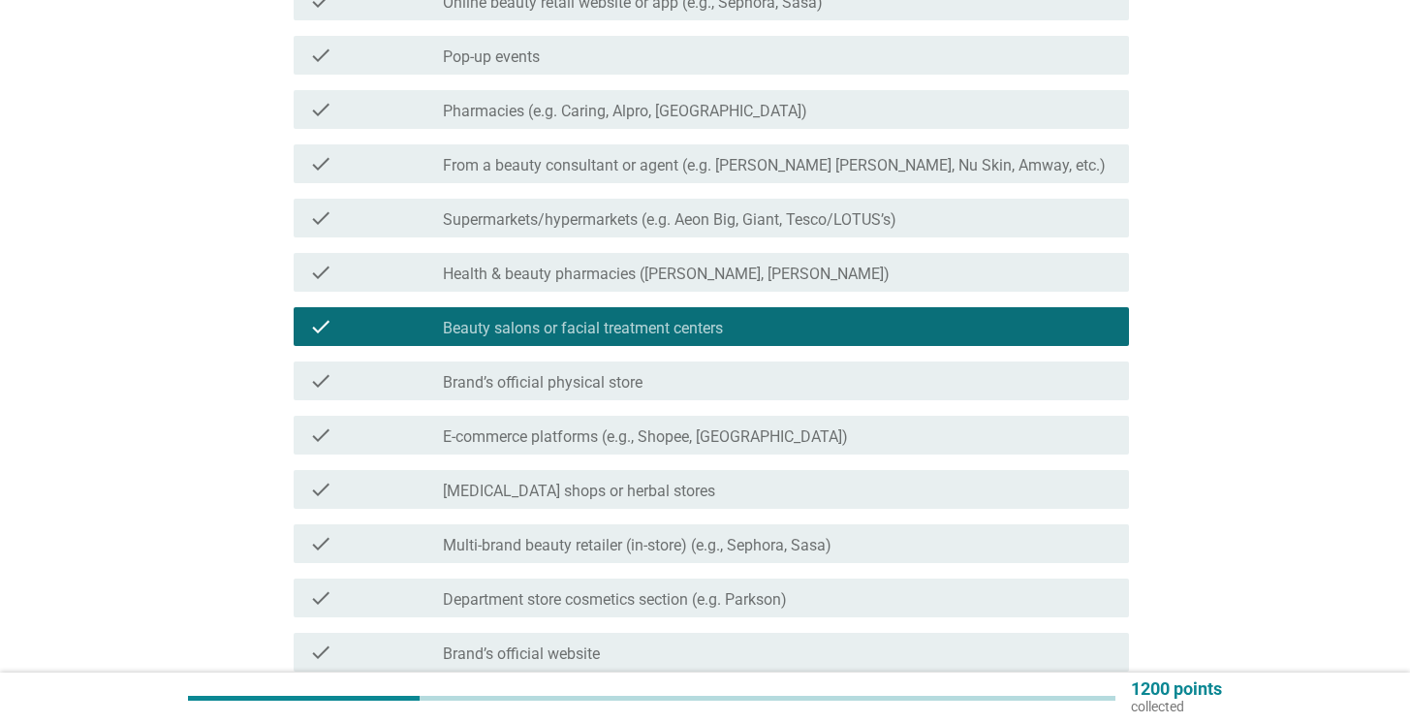
scroll to position [357, 0]
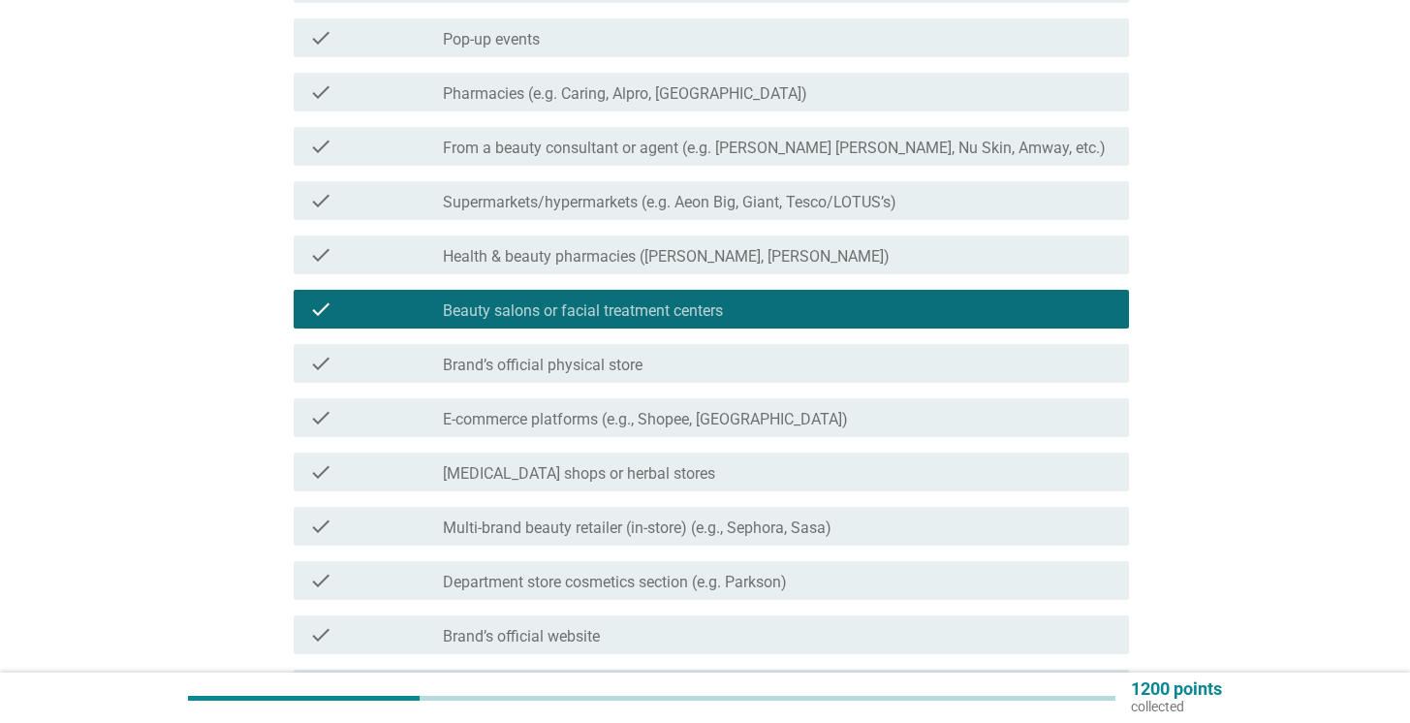
click at [747, 360] on div "check_box_outline_blank Brand’s official physical store" at bounding box center [778, 363] width 671 height 23
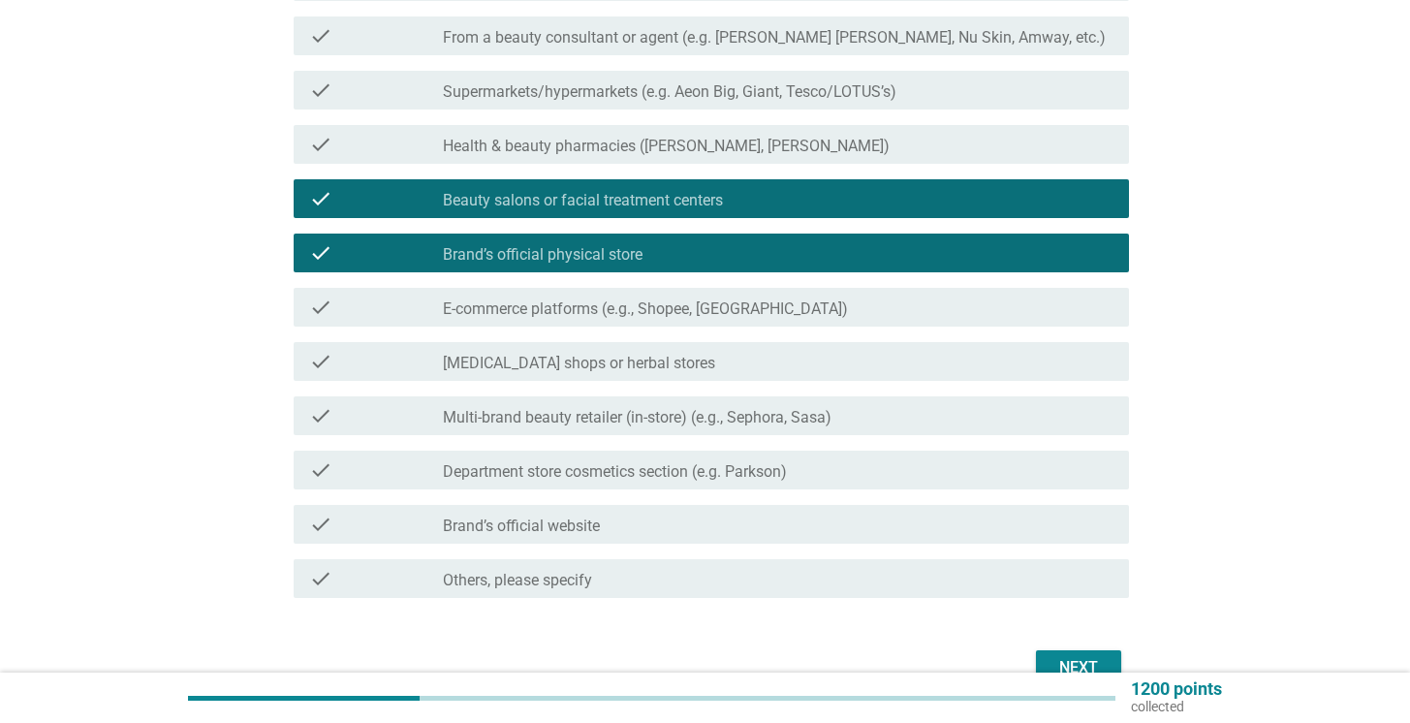
scroll to position [474, 0]
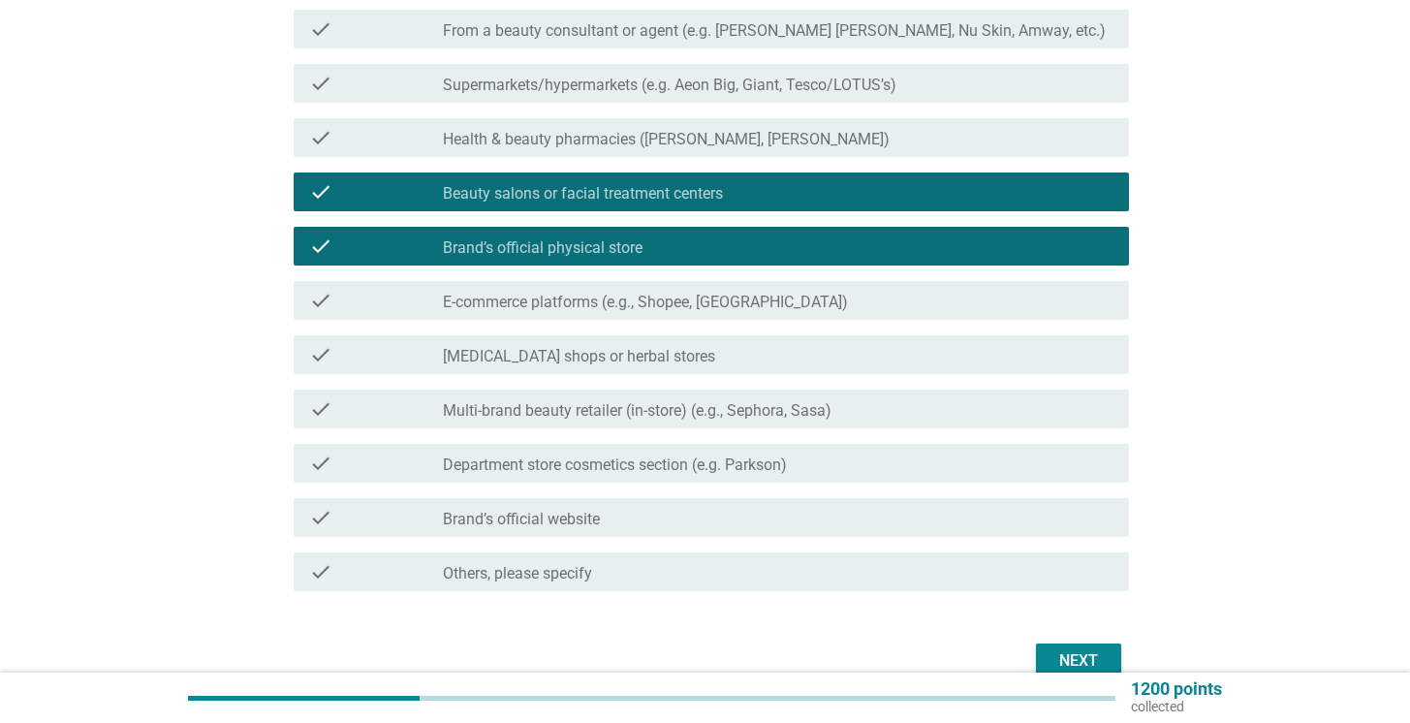
click at [767, 513] on div "check_box_outline_blank Brand’s official website" at bounding box center [778, 517] width 671 height 23
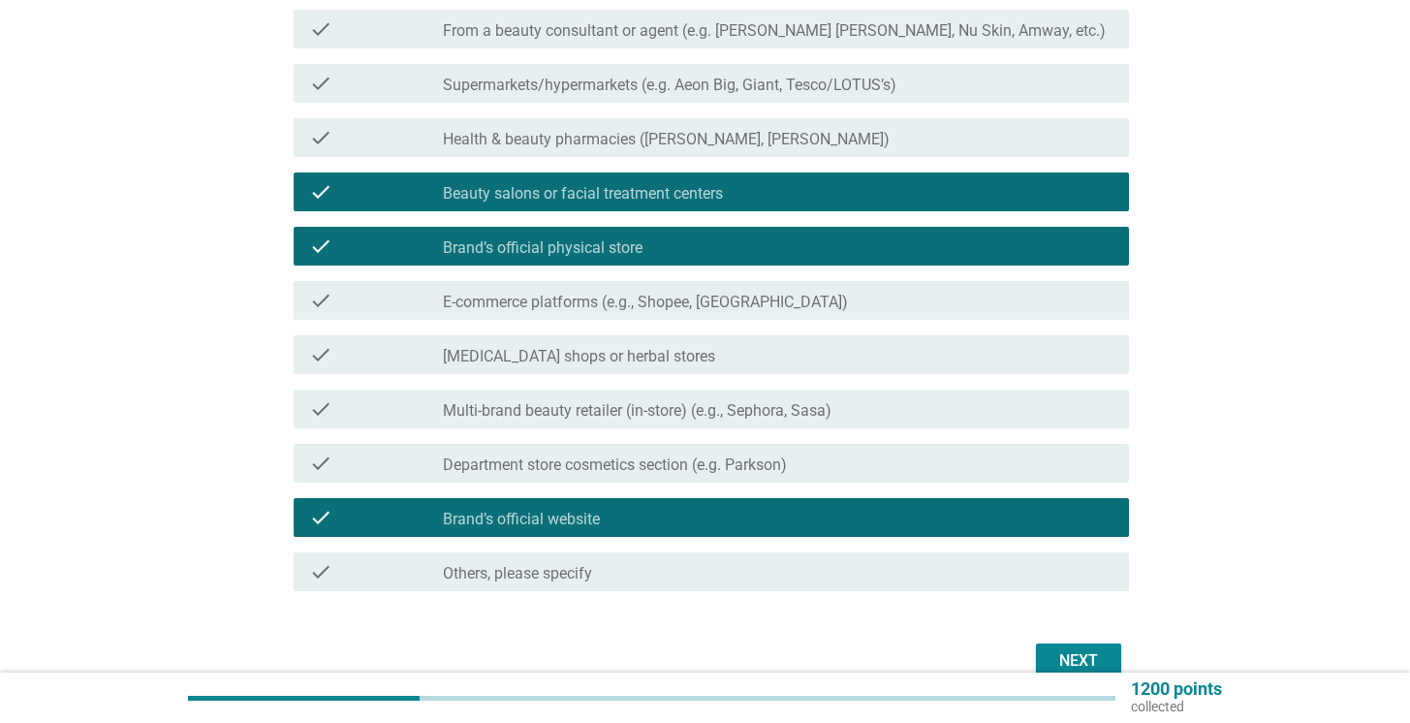
click at [1085, 655] on div "Next" at bounding box center [1078, 660] width 54 height 23
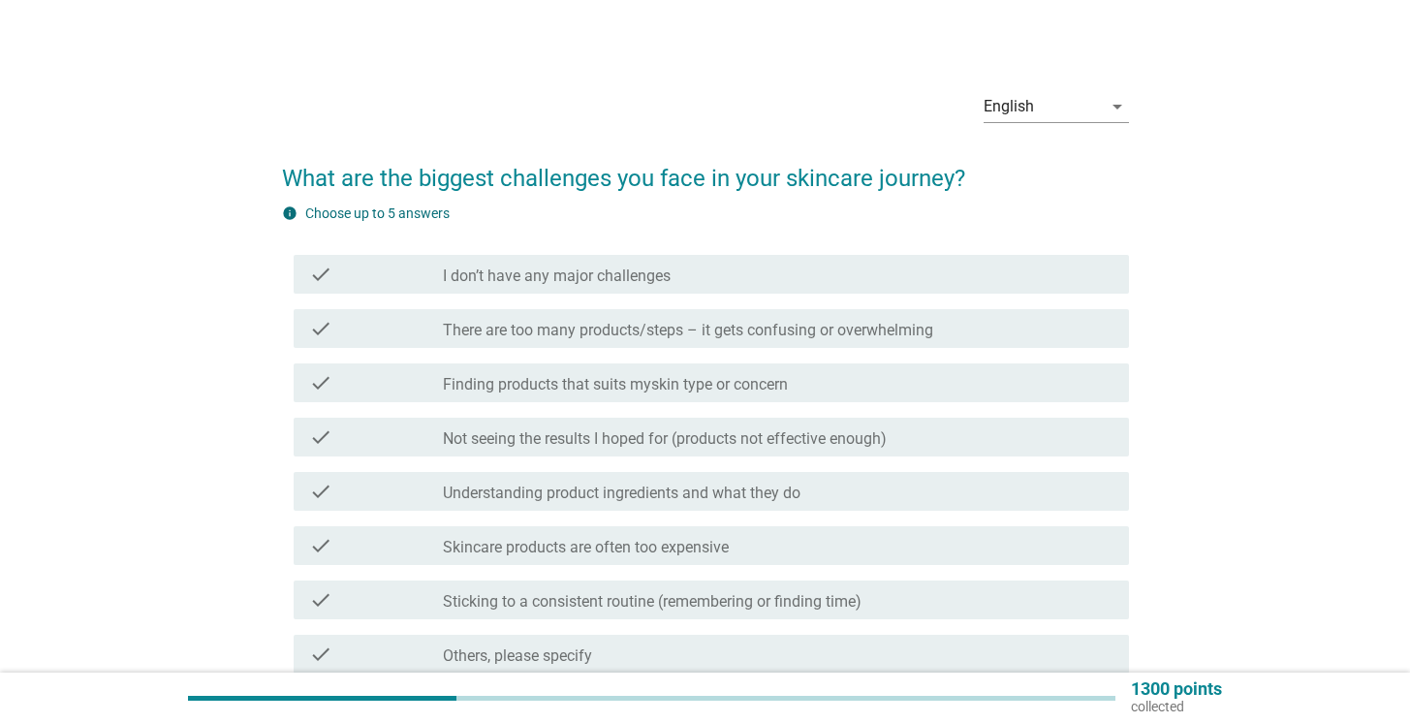
scroll to position [14, 0]
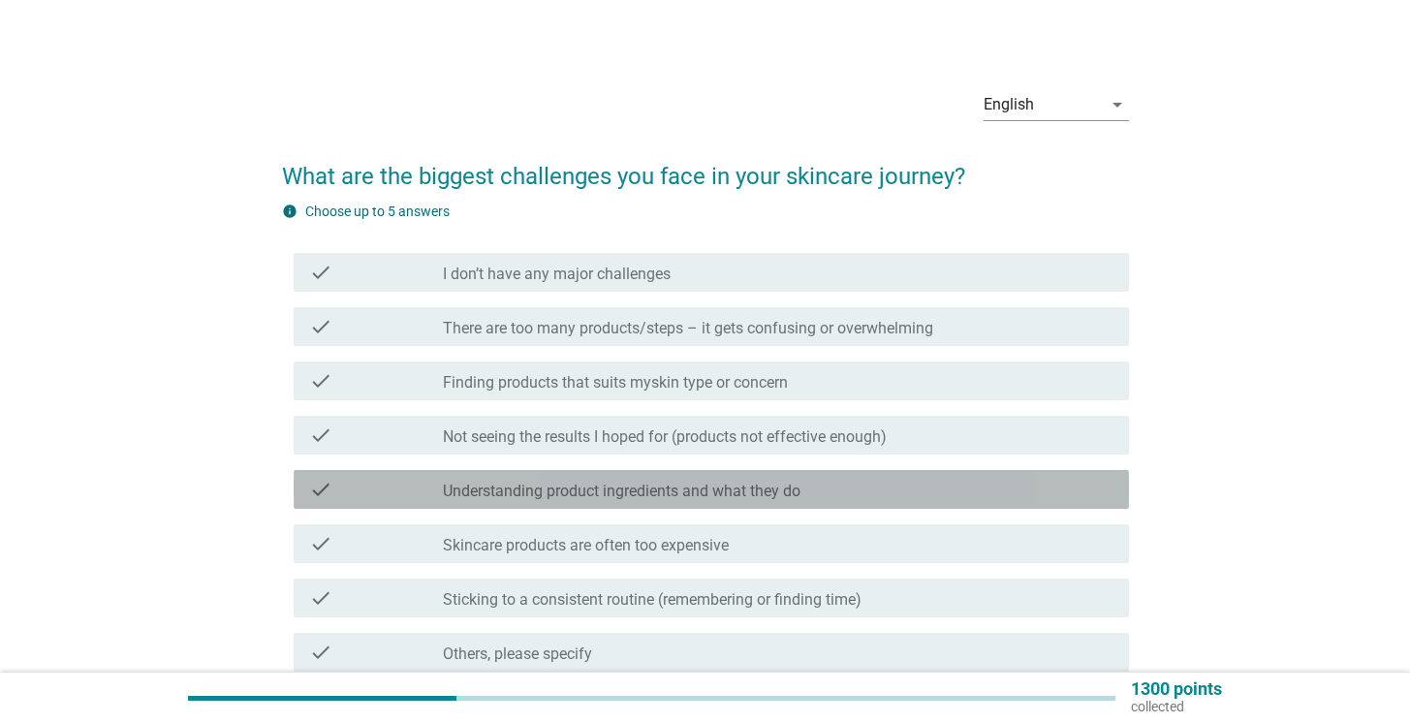
click at [691, 486] on label "Understanding product ingredients and what they do" at bounding box center [622, 491] width 358 height 19
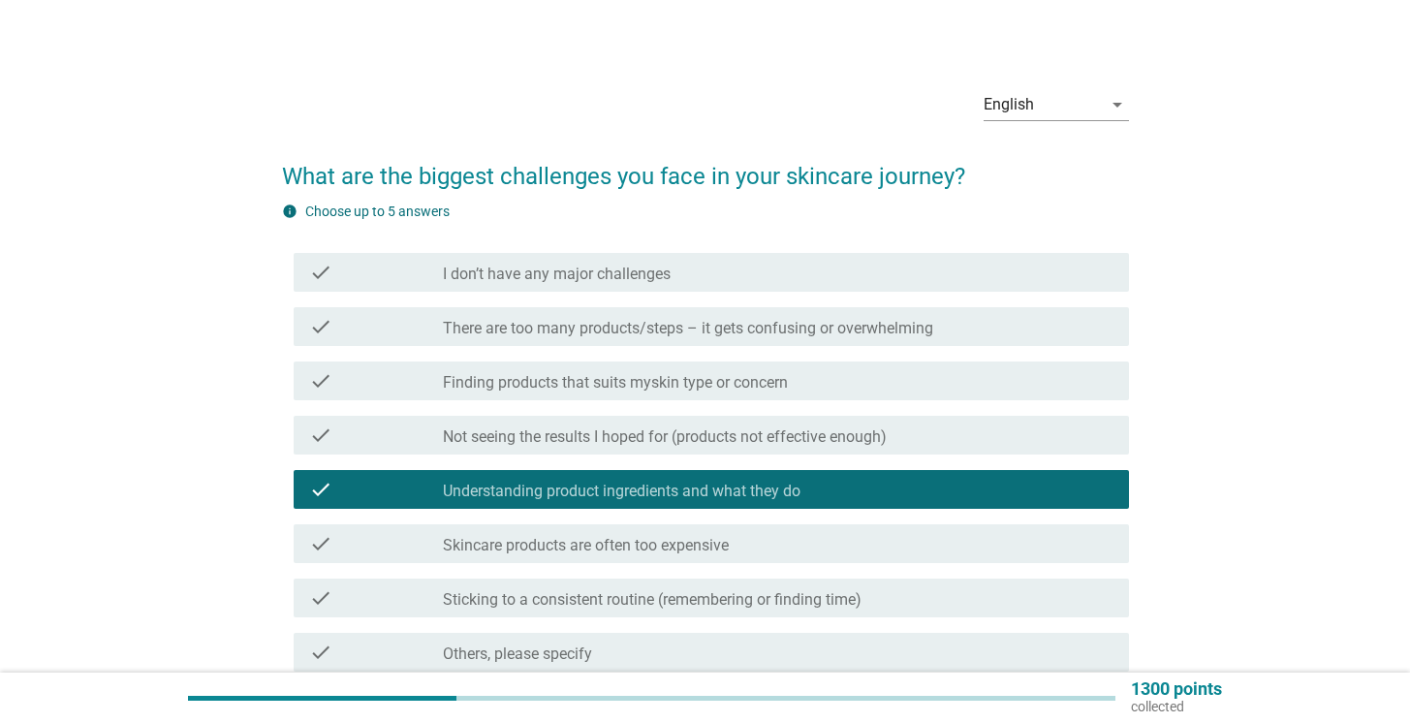
click at [708, 545] on label "Skincare products are often too expensive" at bounding box center [586, 545] width 286 height 19
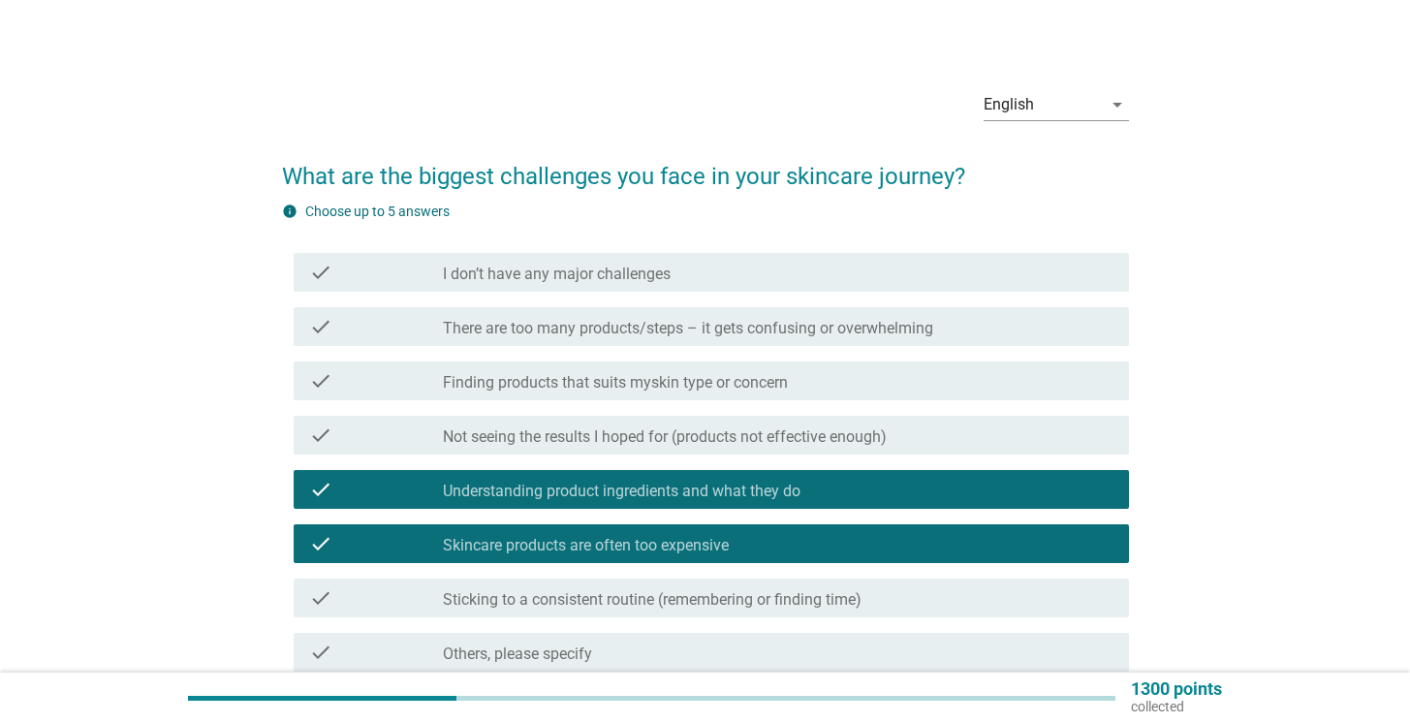
click at [700, 542] on label "Skincare products are often too expensive" at bounding box center [586, 545] width 286 height 19
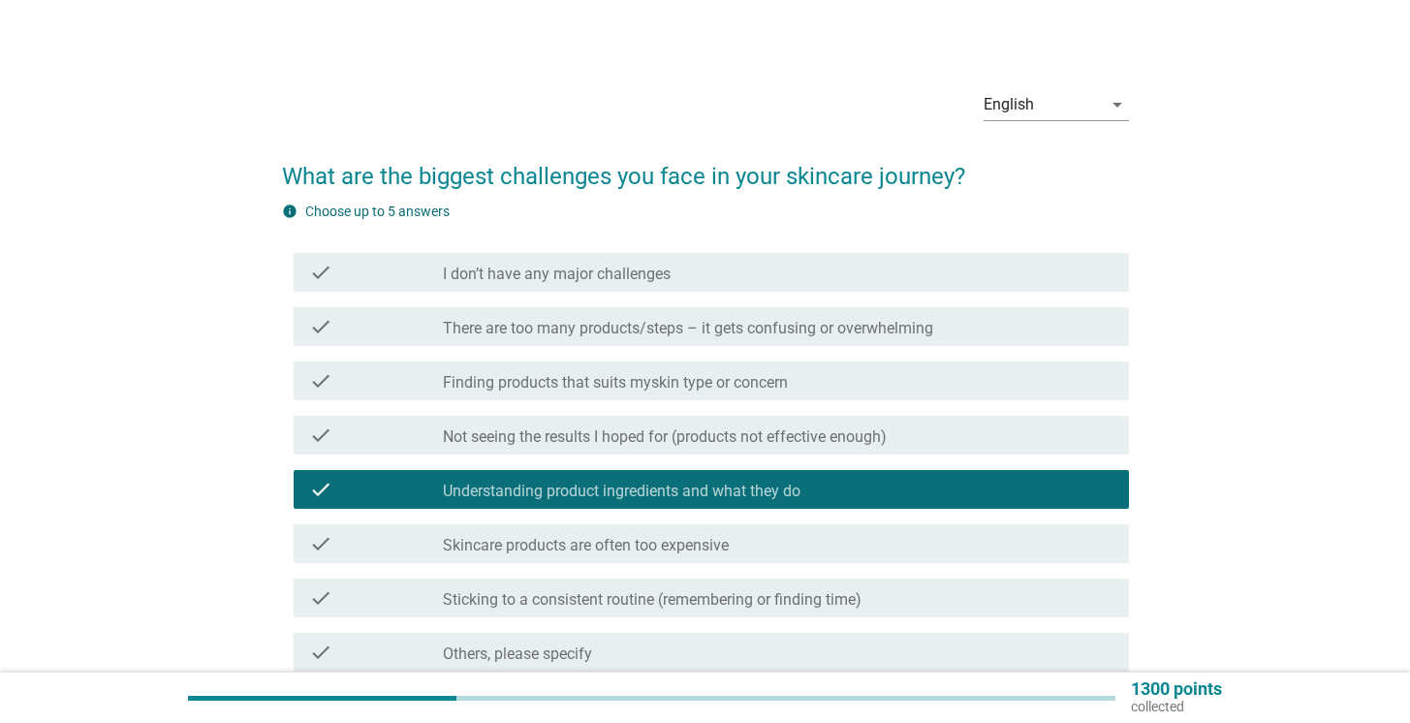
click at [678, 384] on label "Finding products that suits myskin type or concern" at bounding box center [615, 382] width 345 height 19
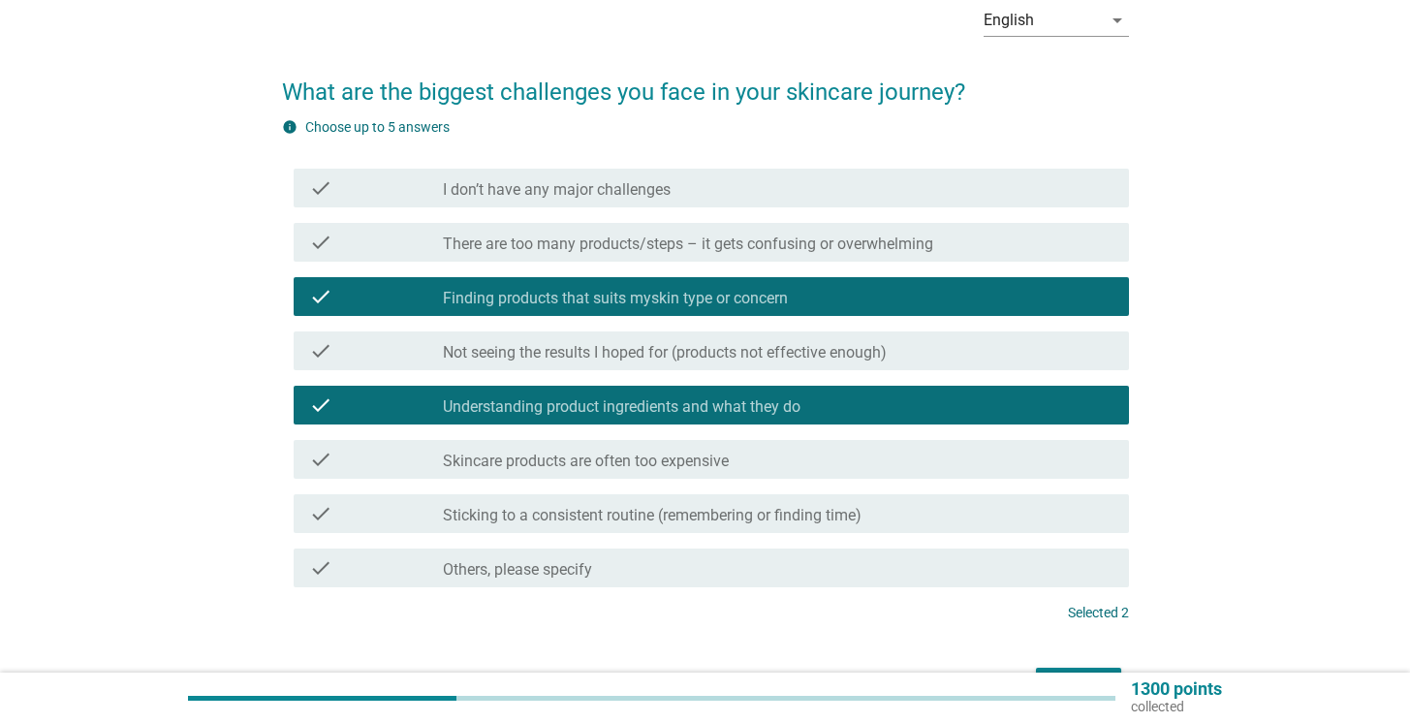
scroll to position [108, 0]
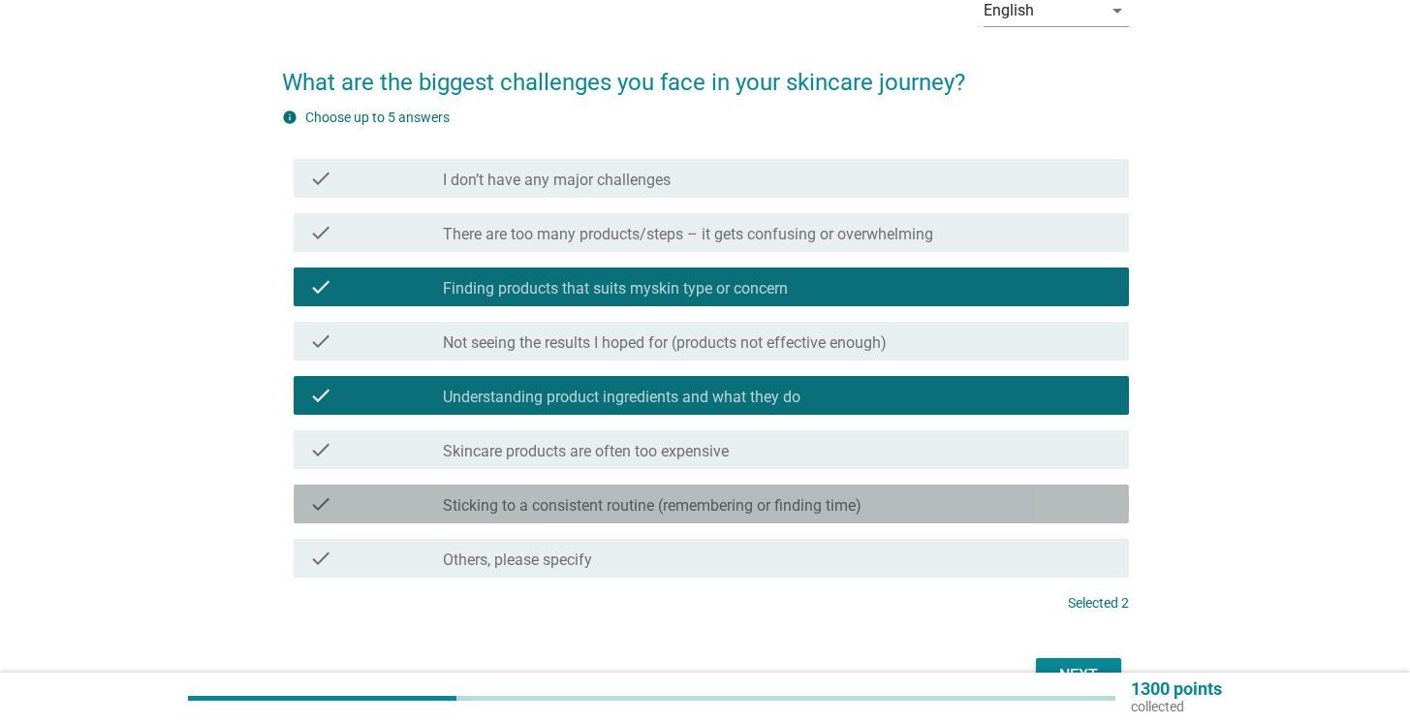
click at [691, 506] on label "Sticking to a consistent routine (remembering or finding time)" at bounding box center [652, 505] width 419 height 19
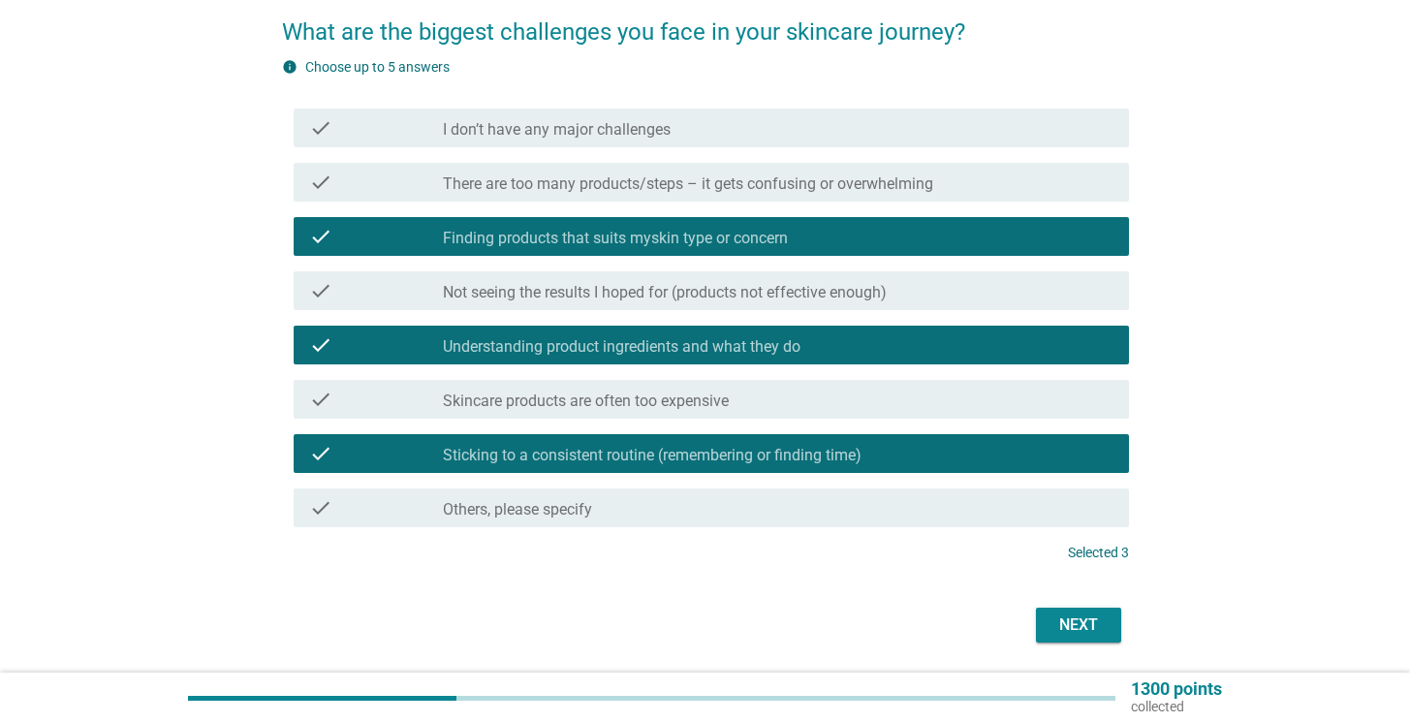
scroll to position [221, 0]
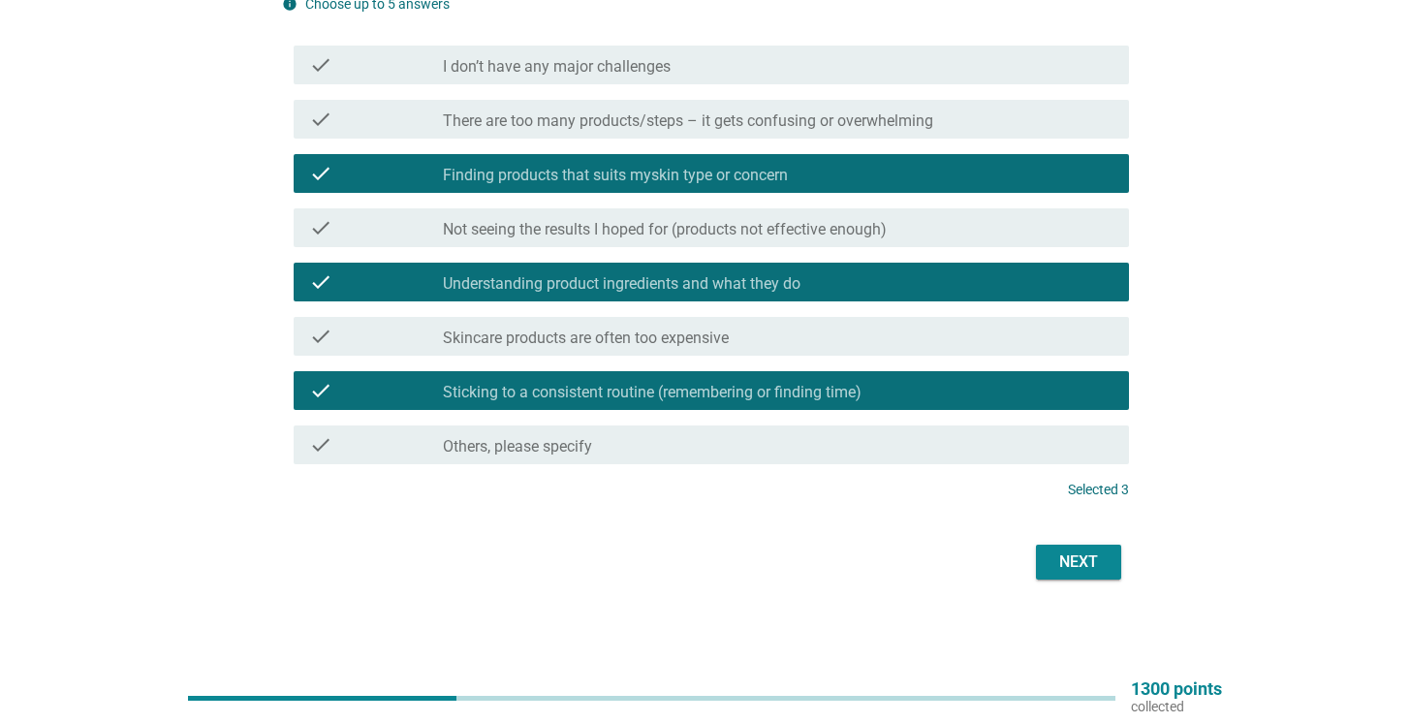
click at [1066, 559] on div "Next" at bounding box center [1078, 561] width 54 height 23
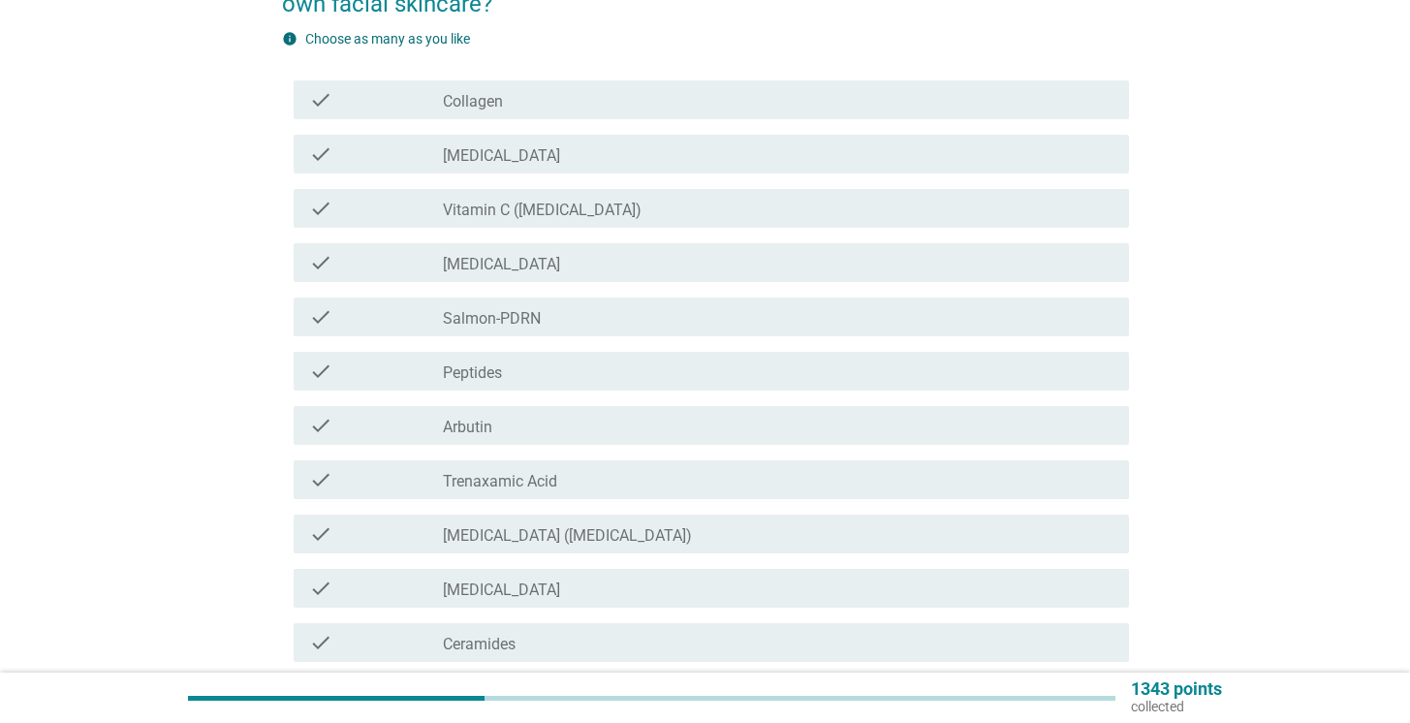
scroll to position [0, 0]
